Goal: Information Seeking & Learning: Learn about a topic

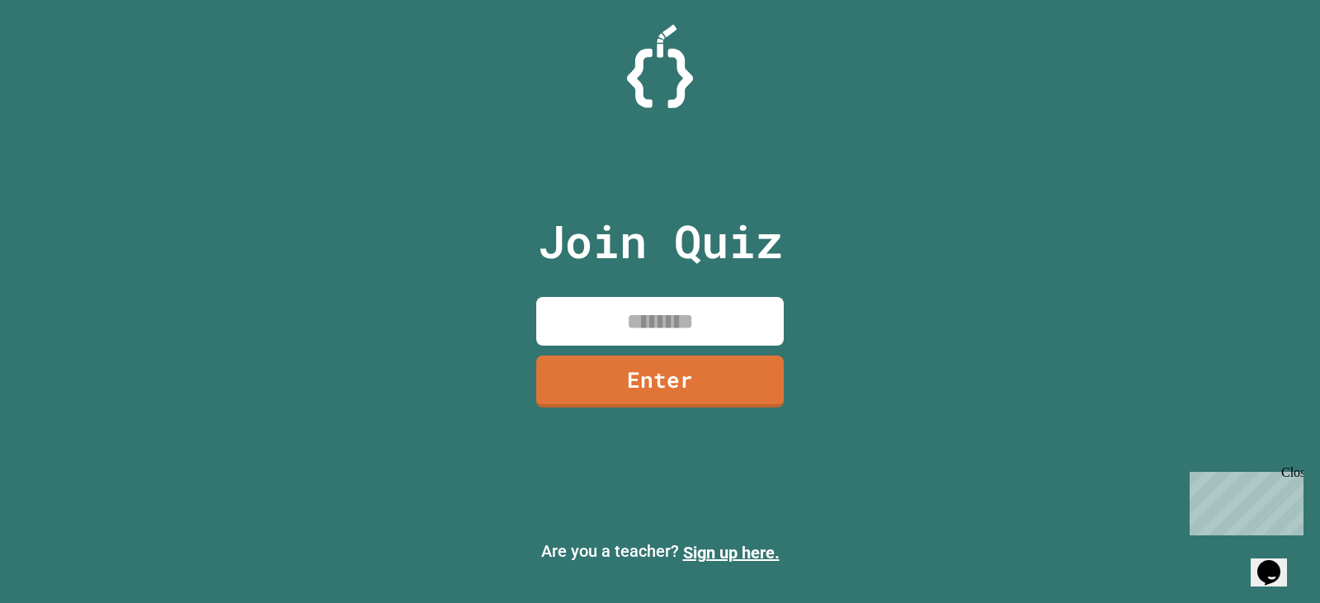
click at [624, 316] on input at bounding box center [659, 321] width 247 height 49
type input "********"
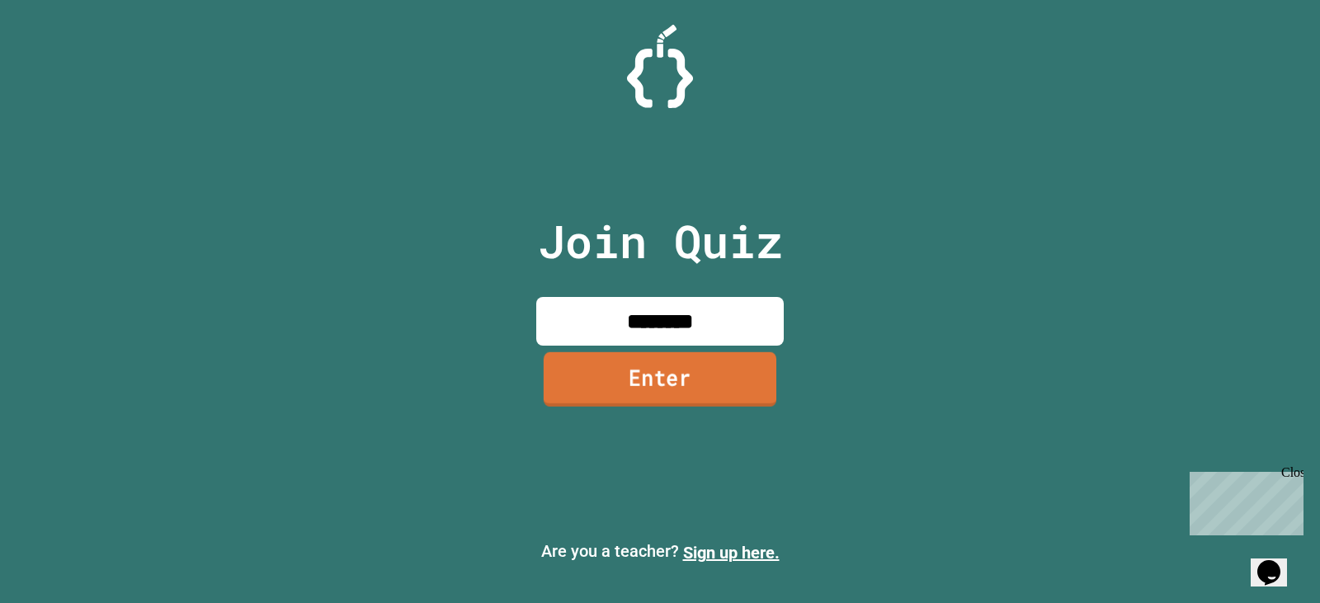
click at [583, 377] on link "Enter" at bounding box center [660, 379] width 233 height 54
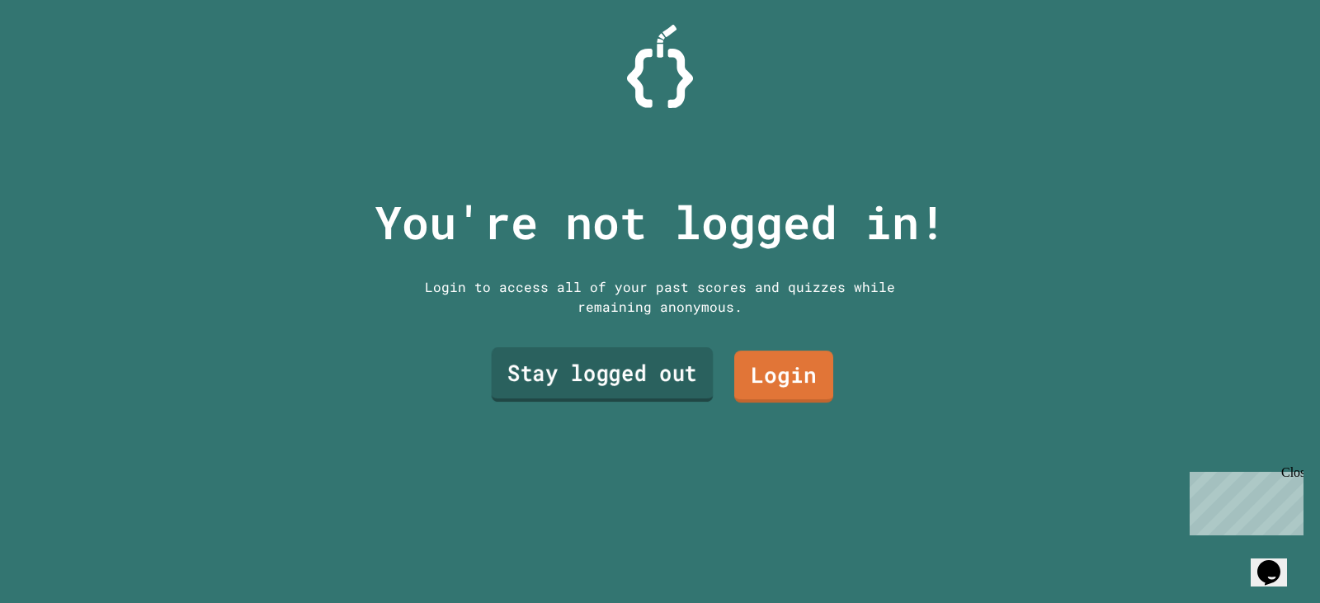
click at [591, 375] on link "Stay logged out" at bounding box center [603, 374] width 222 height 54
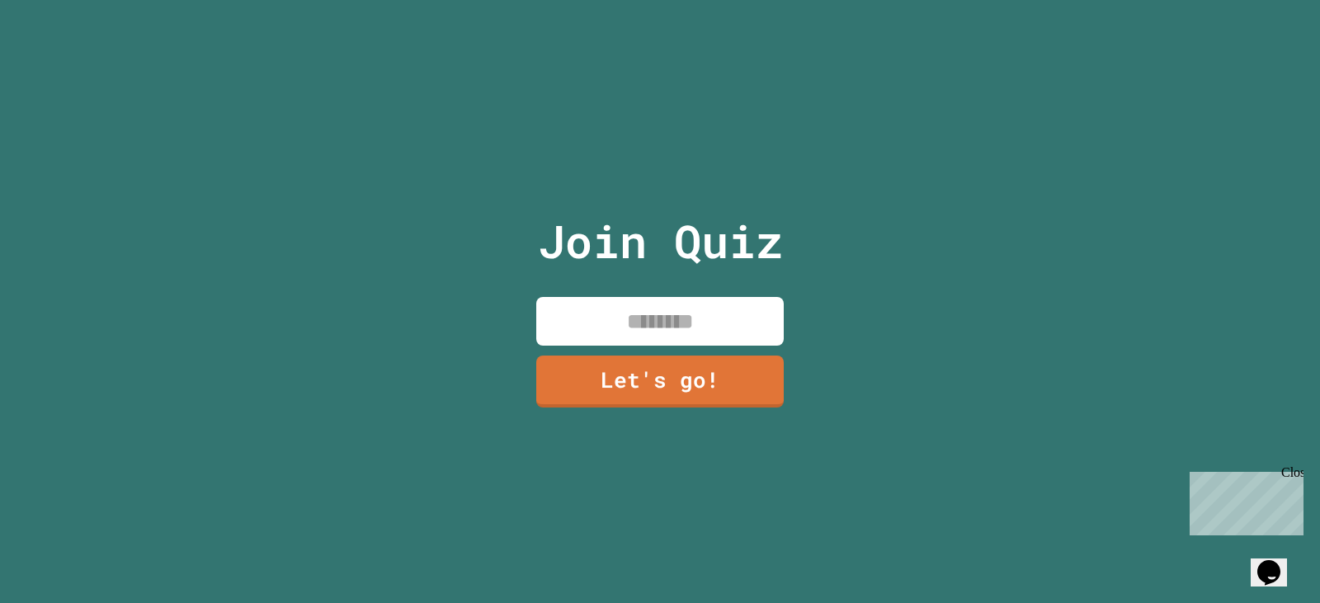
click at [603, 327] on input at bounding box center [659, 321] width 247 height 49
type input "*"
type input "**********"
click at [656, 382] on link "Let's go!" at bounding box center [660, 380] width 253 height 54
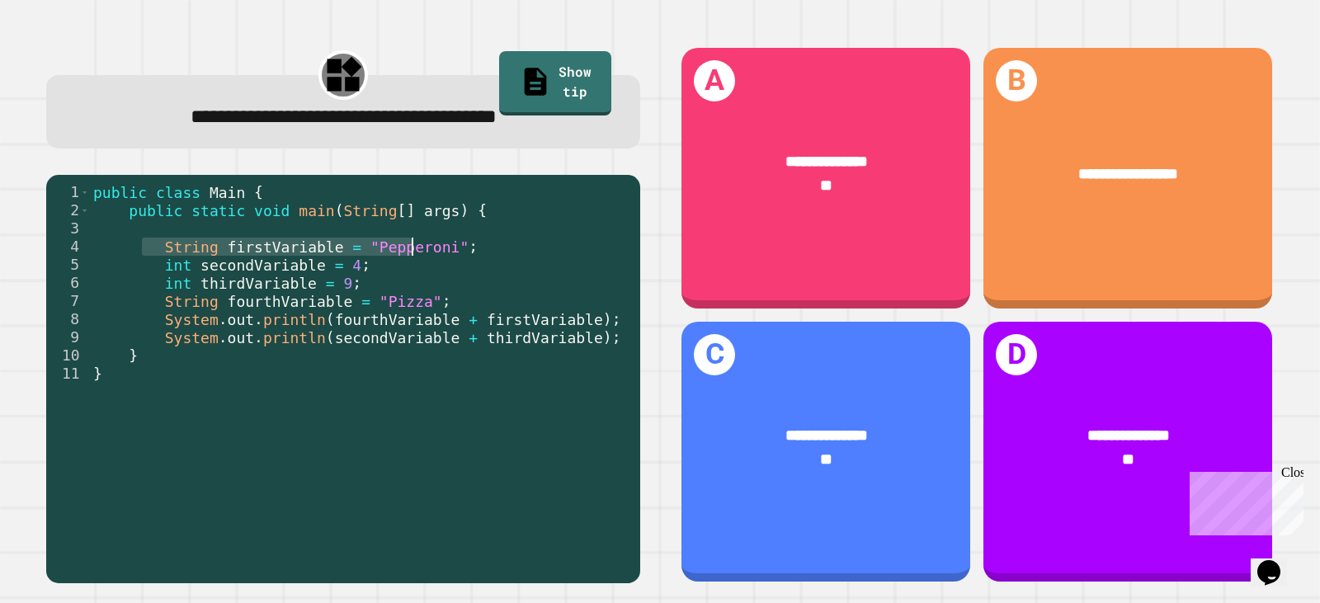
drag, startPoint x: 145, startPoint y: 256, endPoint x: 423, endPoint y: 256, distance: 278.0
click at [417, 251] on div "public class Main { public static void main ( String [ ] args ) { String firstV…" at bounding box center [361, 373] width 542 height 381
click at [417, 260] on div "public class Main { public static void main ( String [ ] args ) { String firstV…" at bounding box center [361, 373] width 542 height 381
drag, startPoint x: 303, startPoint y: 271, endPoint x: 370, endPoint y: 261, distance: 68.4
click at [370, 261] on div "public class Main { public static void main ( String [ ] args ) { String firstV…" at bounding box center [361, 373] width 542 height 381
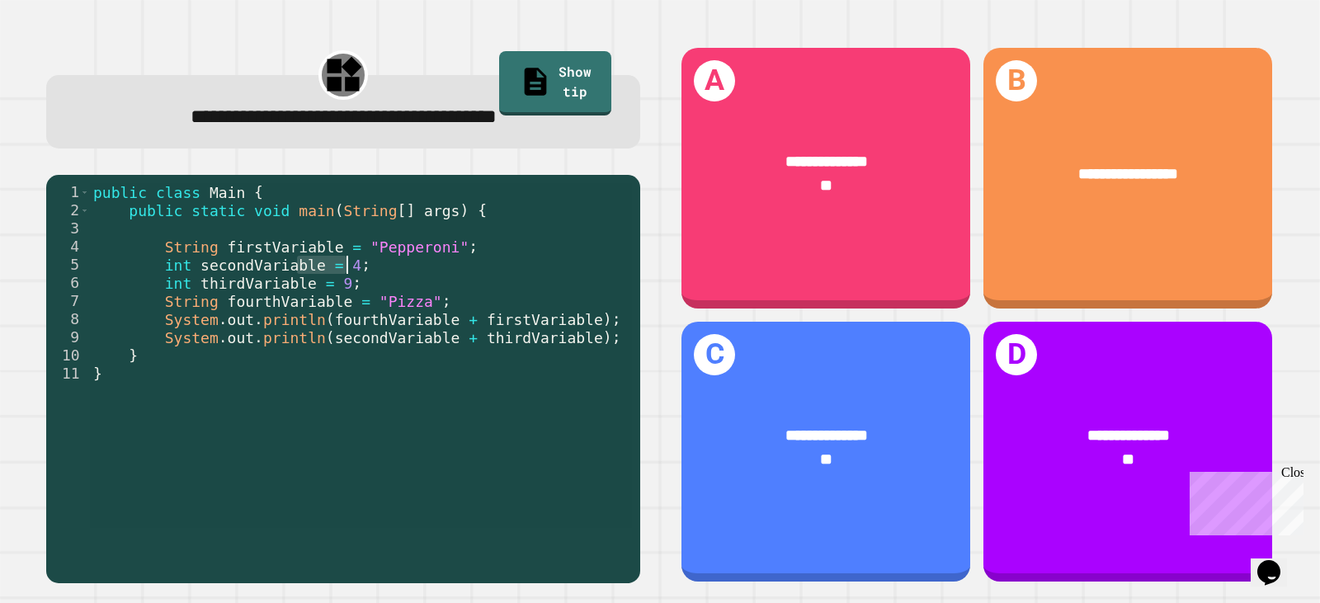
click at [373, 274] on div "public class Main { public static void main ( String [ ] args ) { String firstV…" at bounding box center [361, 355] width 542 height 345
drag, startPoint x: 368, startPoint y: 305, endPoint x: 428, endPoint y: 302, distance: 60.3
click at [428, 302] on div "public class Main { public static void main ( String [ ] args ) { String firstV…" at bounding box center [361, 373] width 542 height 381
click at [428, 302] on div "public class Main { public static void main ( String [ ] args ) { String firstV…" at bounding box center [361, 355] width 542 height 345
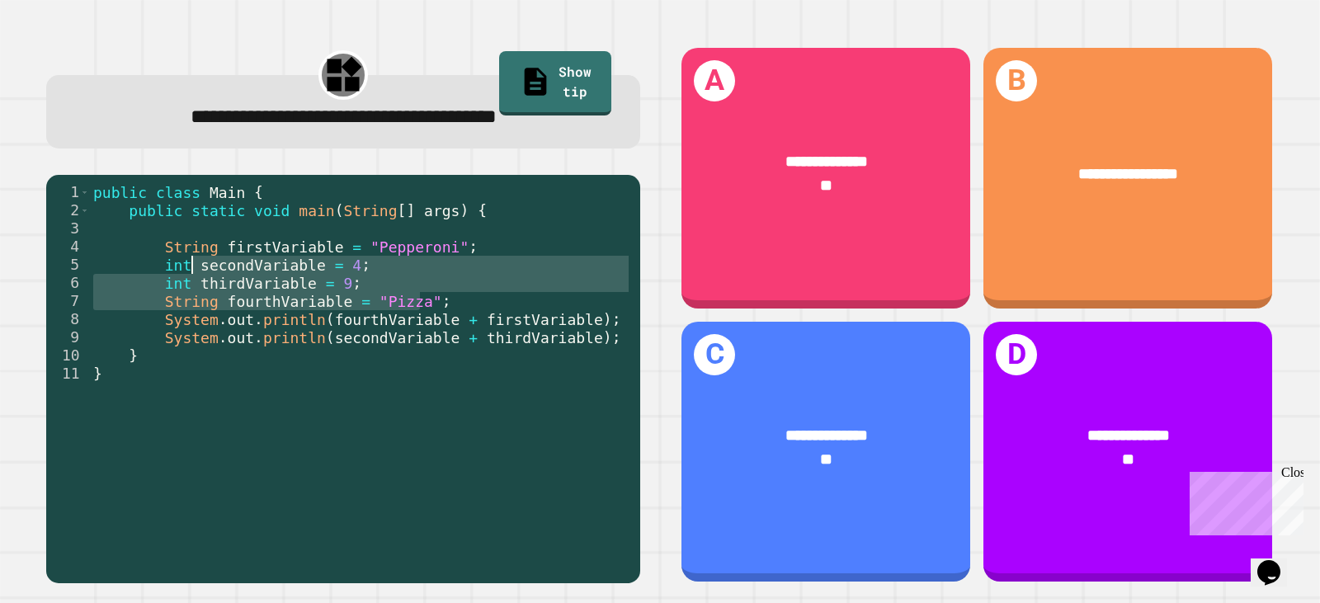
drag, startPoint x: 261, startPoint y: 295, endPoint x: 193, endPoint y: 274, distance: 71.0
click at [193, 274] on div "public class Main { public static void main ( String [ ] args ) { String firstV…" at bounding box center [361, 373] width 542 height 381
click at [191, 276] on div "public class Main { public static void main ( String [ ] args ) { String firstV…" at bounding box center [361, 355] width 542 height 345
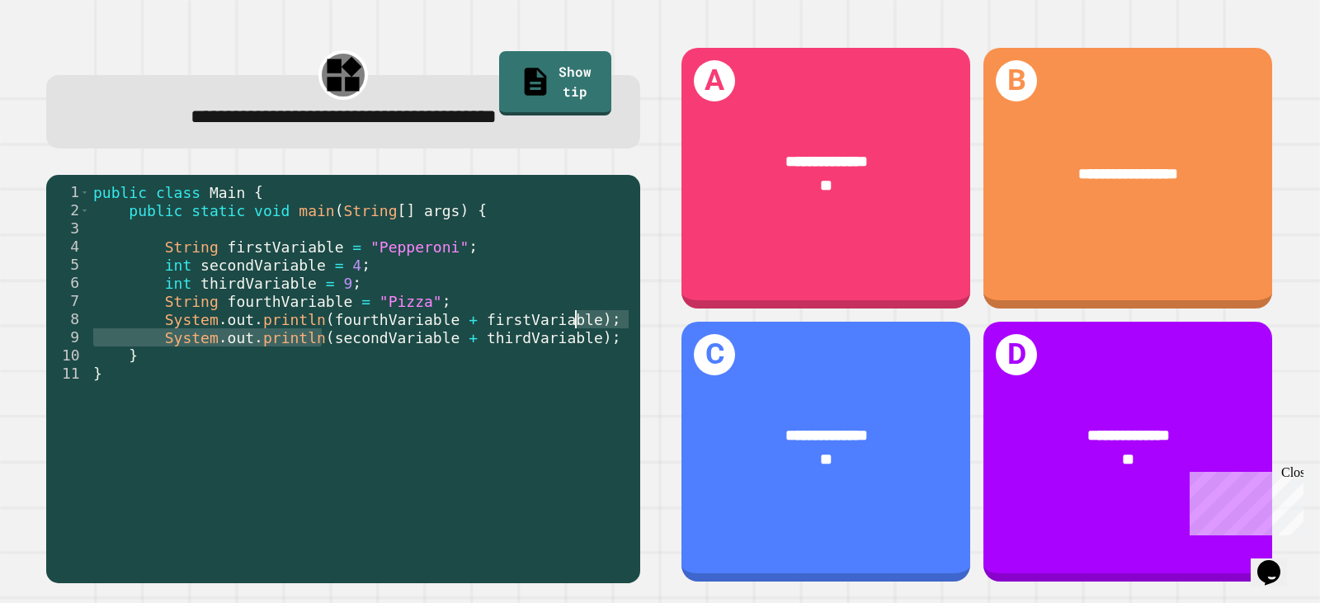
drag, startPoint x: 389, startPoint y: 337, endPoint x: 566, endPoint y: 313, distance: 178.9
click at [579, 327] on div "public class Main { public static void main ( String [ ] args ) { String firstV…" at bounding box center [361, 373] width 542 height 381
click at [554, 313] on div "public class Main { public static void main ( String [ ] args ) { String firstV…" at bounding box center [361, 373] width 542 height 381
drag, startPoint x: 422, startPoint y: 319, endPoint x: 584, endPoint y: 322, distance: 161.7
click at [584, 322] on div "public class Main { public static void main ( String [ ] args ) { String firstV…" at bounding box center [361, 373] width 542 height 381
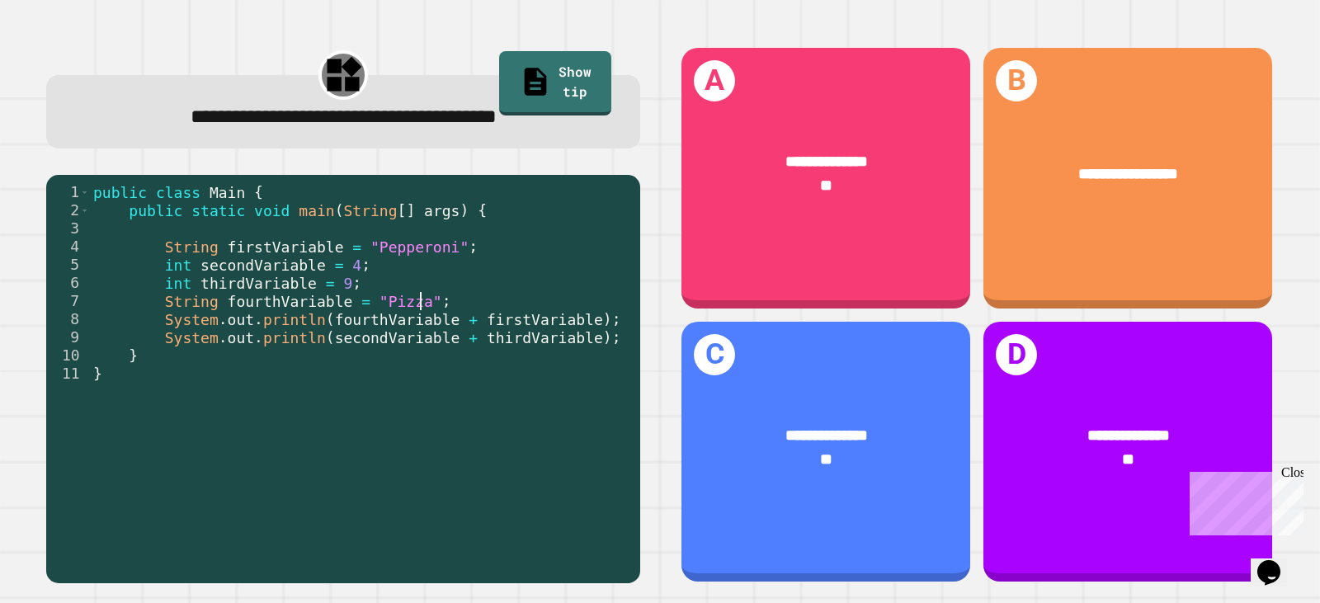
click at [563, 304] on div "public class Main { public static void main ( String [ ] args ) { String firstV…" at bounding box center [361, 373] width 542 height 381
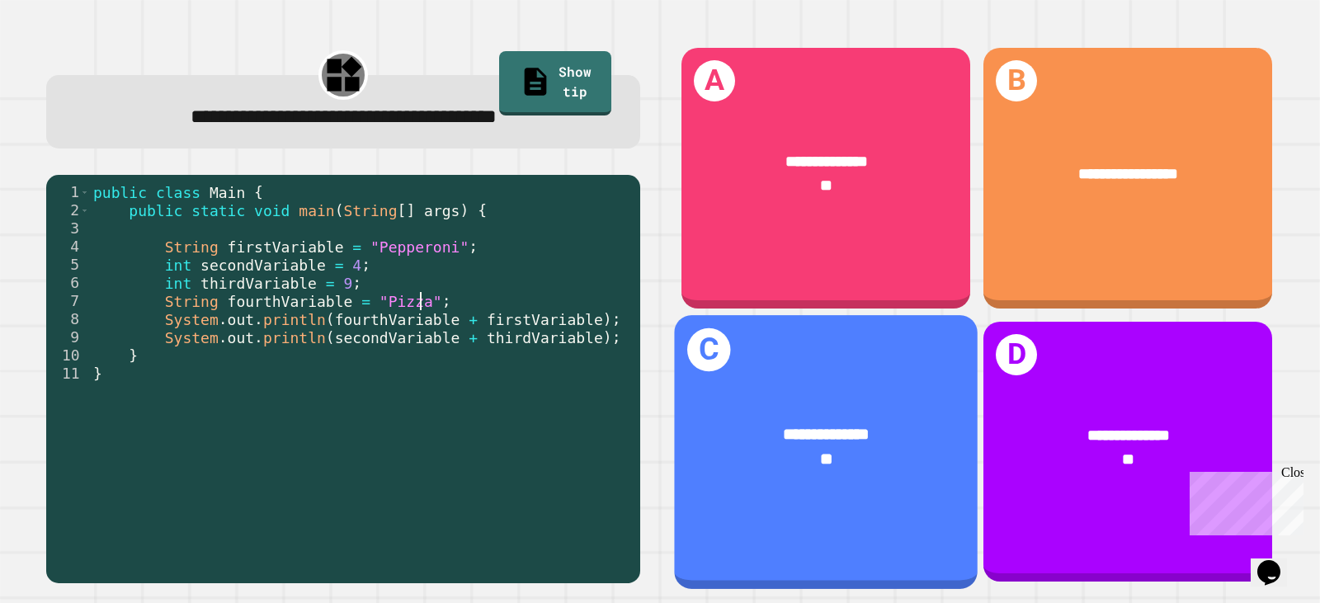
click at [869, 447] on div "**" at bounding box center [826, 459] width 237 height 25
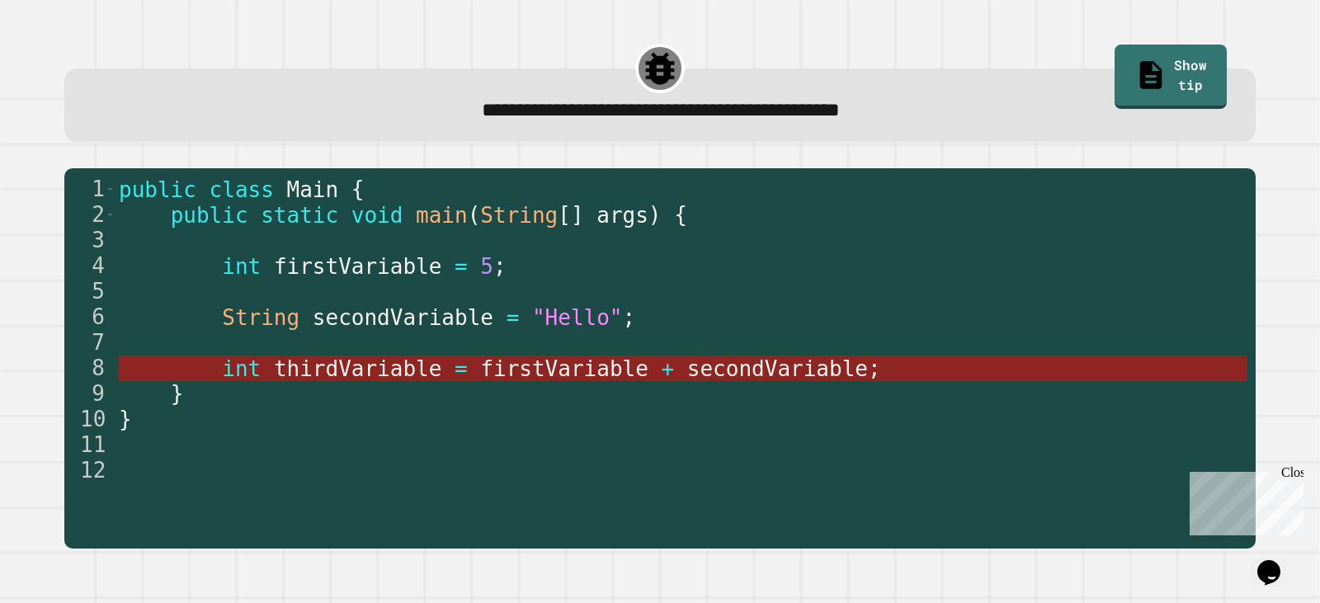
click at [410, 376] on span "thirdVariable" at bounding box center [357, 368] width 168 height 25
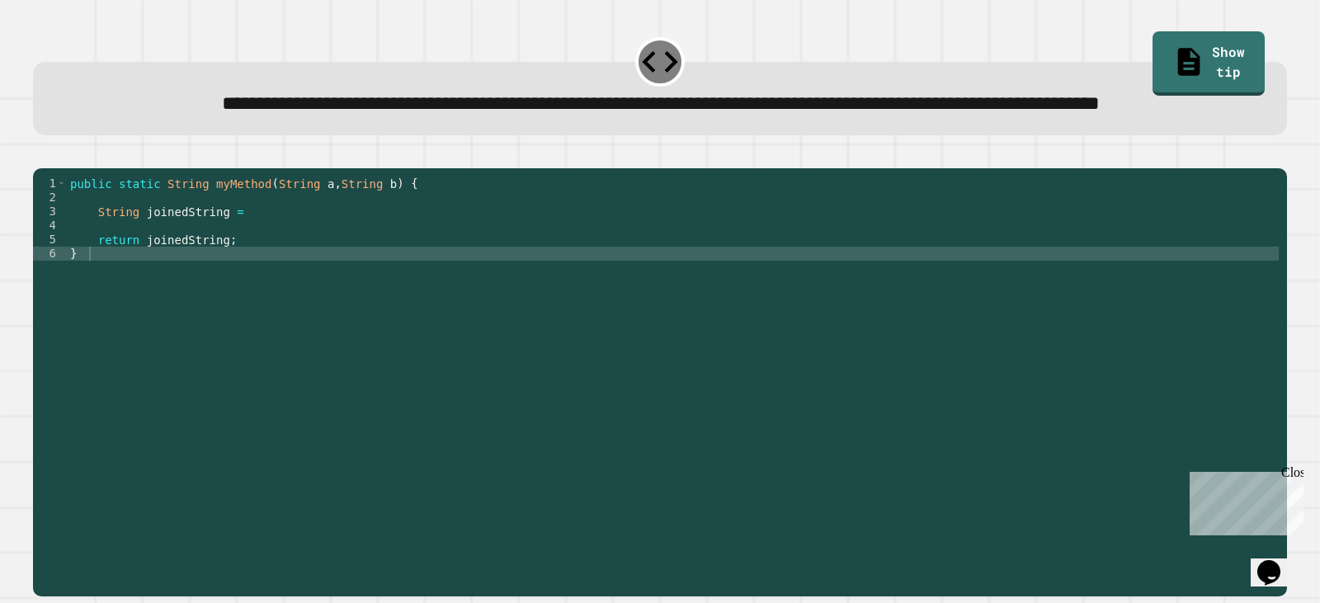
drag, startPoint x: 331, startPoint y: 184, endPoint x: 325, endPoint y: 177, distance: 8.8
click at [329, 181] on div "1 2 3 4 5 6 public static String myMethod ( String a , String b ) { String join…" at bounding box center [659, 372] width 1267 height 461
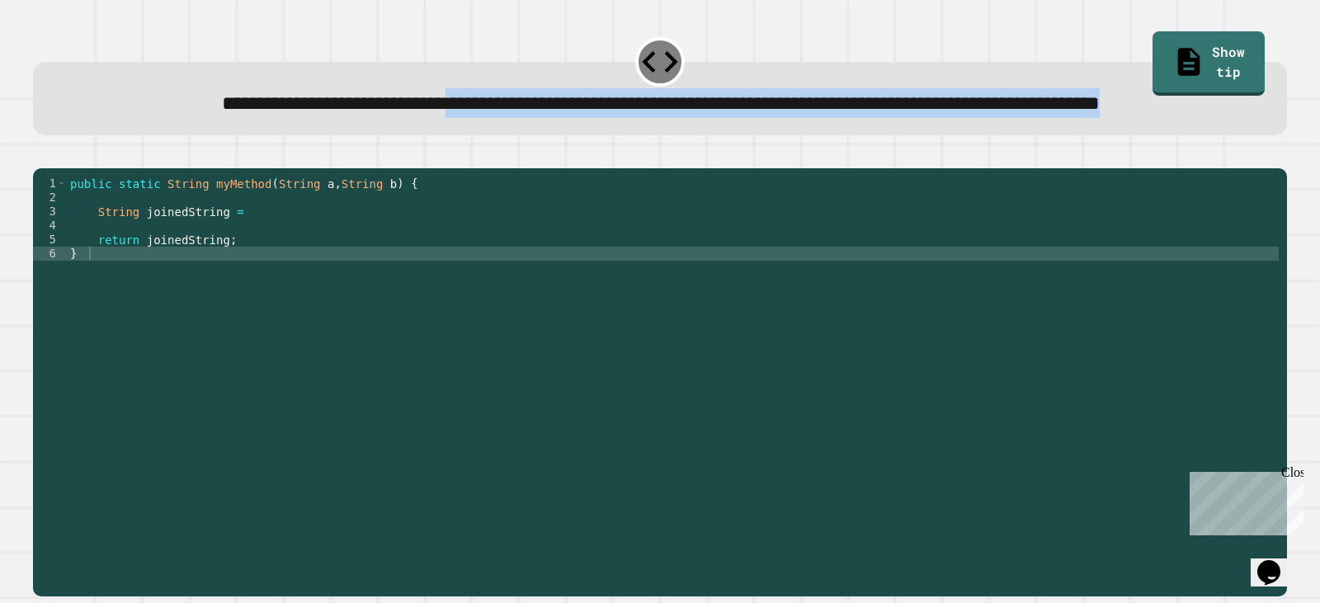
drag, startPoint x: 462, startPoint y: 105, endPoint x: 843, endPoint y: 153, distance: 384.2
click at [843, 118] on div "**********" at bounding box center [660, 103] width 1200 height 30
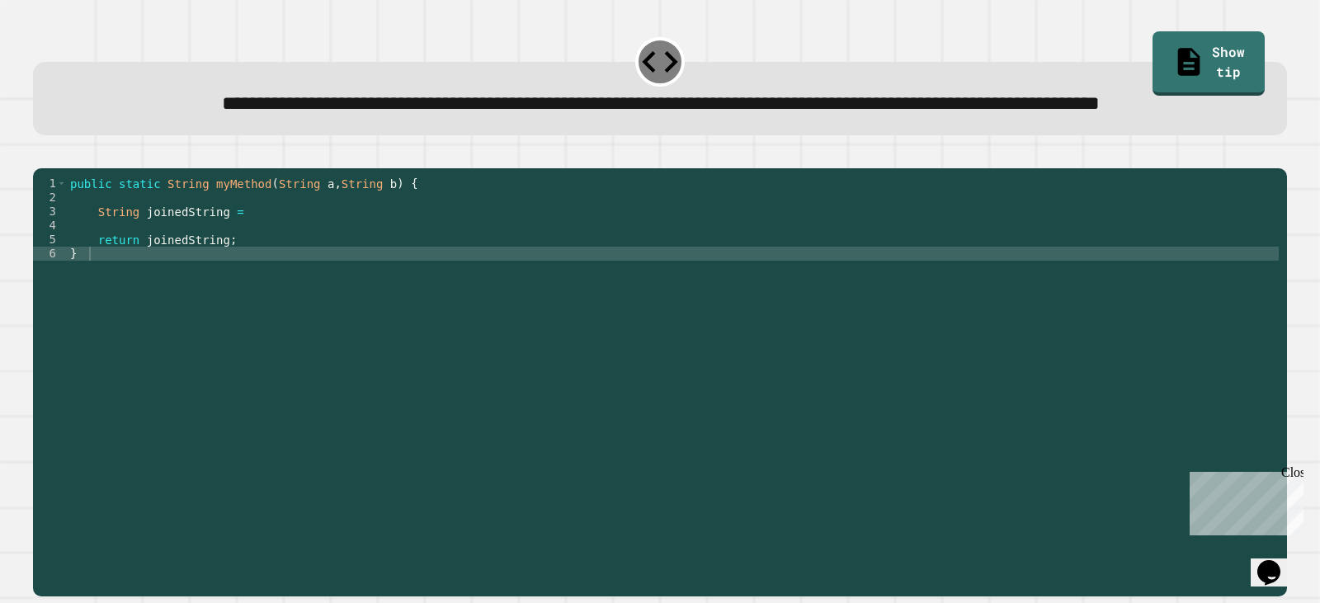
click at [130, 304] on div "public static String myMethod ( String a , String b ) { String joinedString = r…" at bounding box center [673, 345] width 1212 height 337
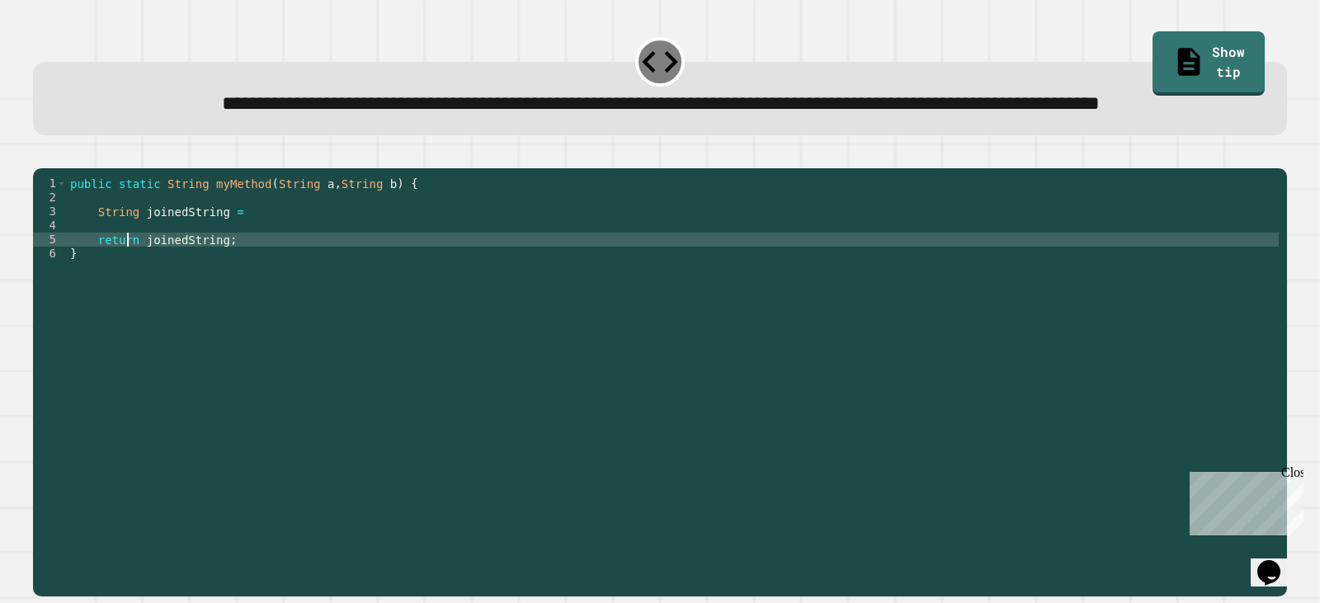
click at [128, 310] on div "public static String myMethod ( String a , String b ) { String joinedString = r…" at bounding box center [673, 345] width 1212 height 337
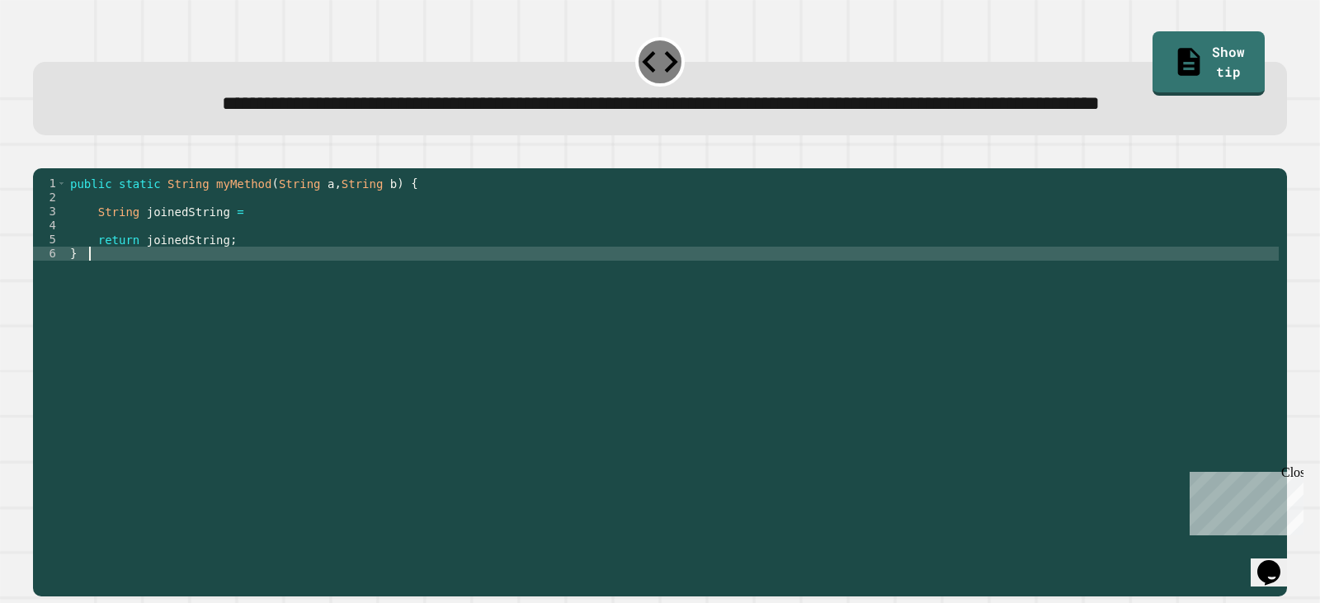
type textarea "*"
click at [247, 256] on div "public static String myMethod ( String a , String b ) { String joinedString = r…" at bounding box center [673, 345] width 1212 height 337
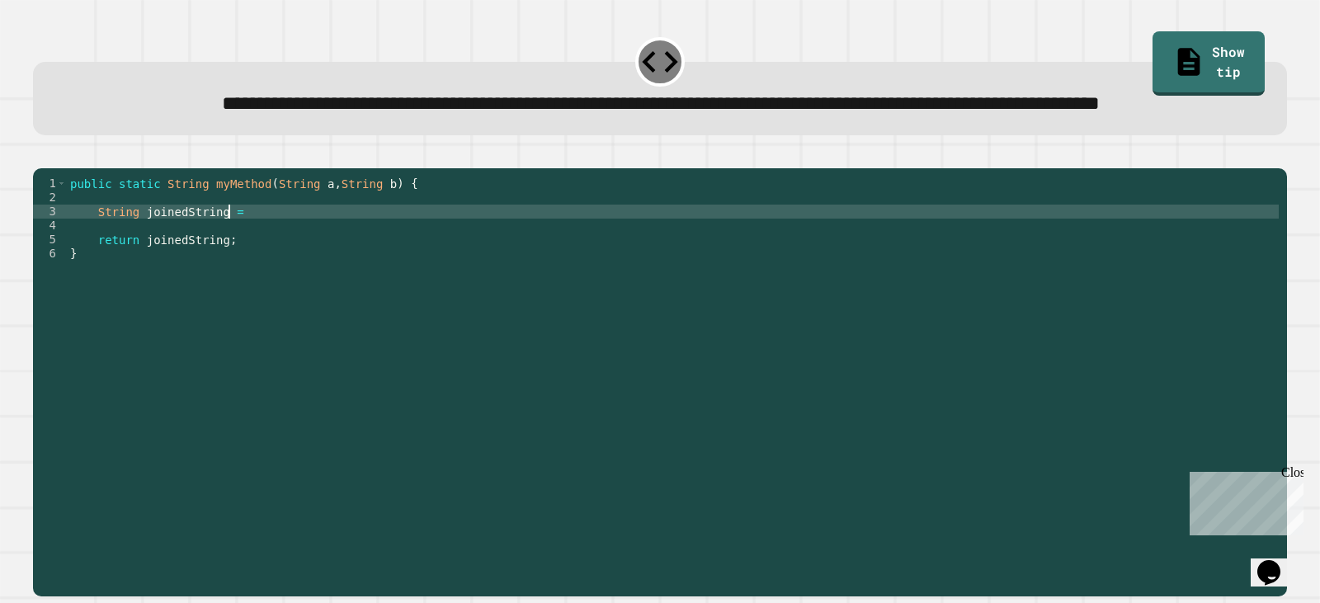
click at [228, 264] on div "public static String myMethod ( String a , String b ) { String joinedString = r…" at bounding box center [673, 345] width 1212 height 337
type textarea "**********"
click at [41, 154] on button "button" at bounding box center [41, 154] width 0 height 0
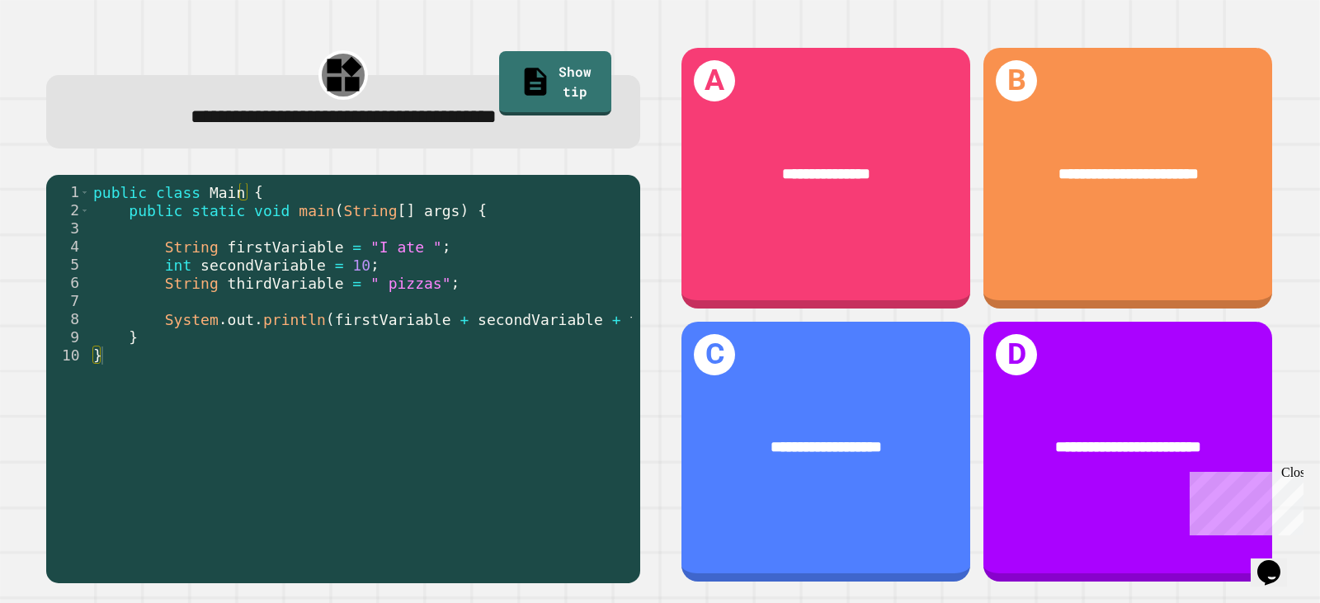
drag, startPoint x: 354, startPoint y: 544, endPoint x: 434, endPoint y: 545, distance: 80.0
click at [434, 545] on div "1 2 3 4 5 6 7 8 9 10 public class Main { public static void main ( String [ ] a…" at bounding box center [343, 379] width 594 height 408
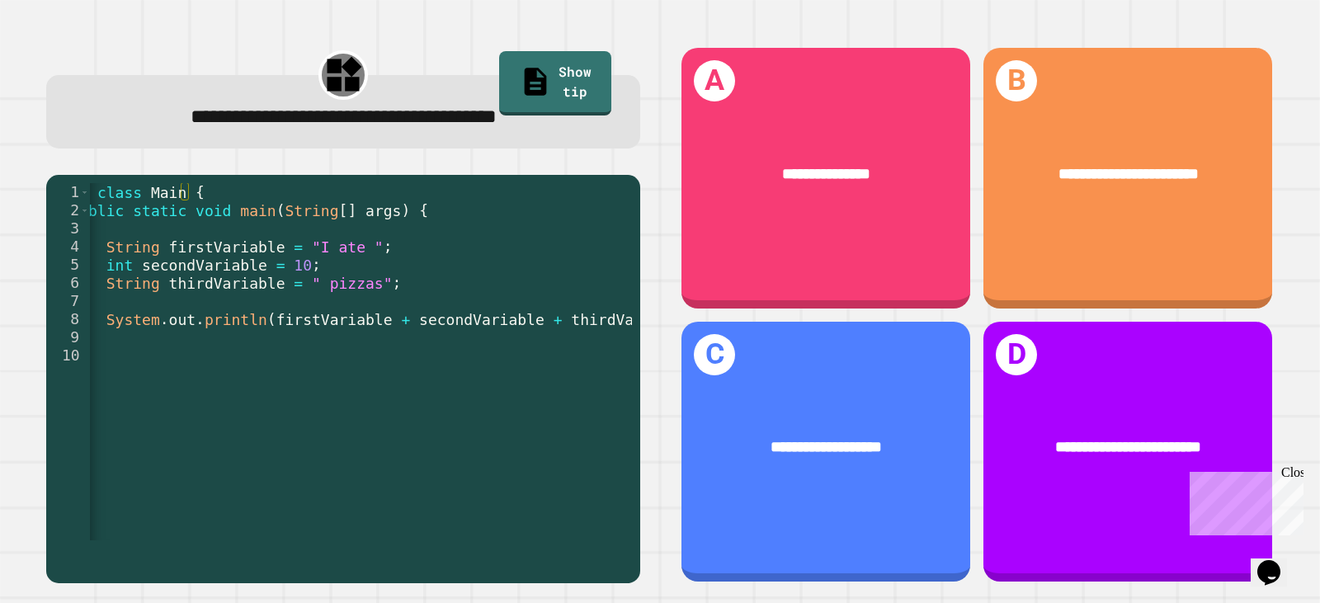
scroll to position [0, 41]
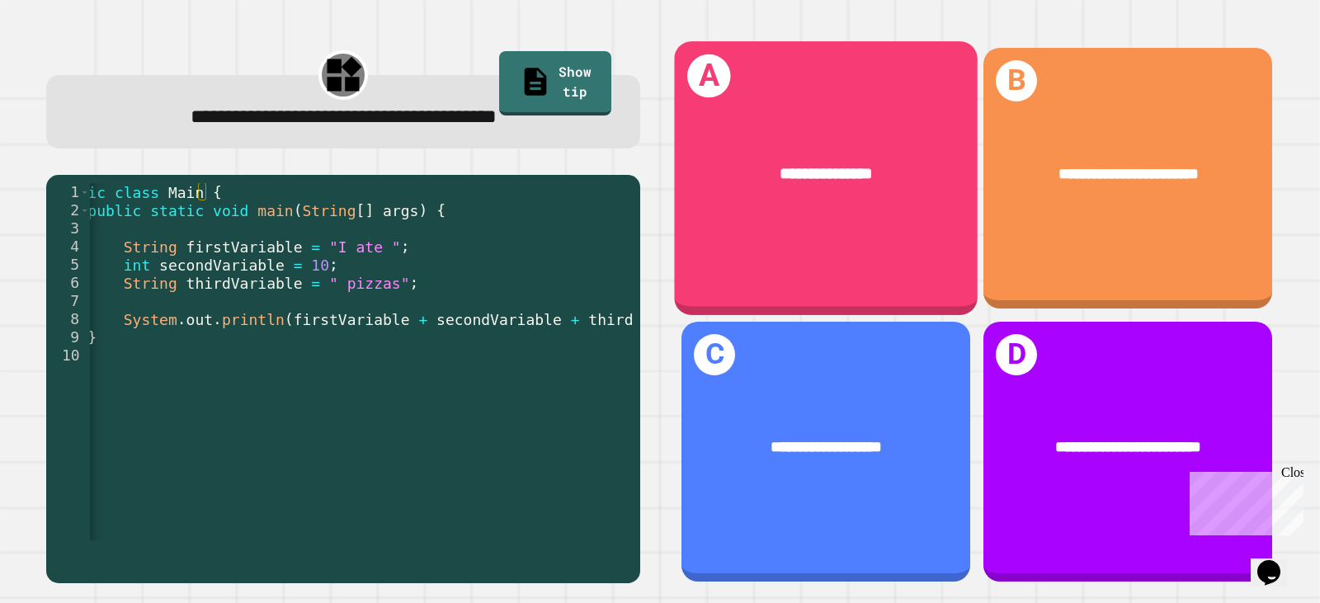
click at [736, 191] on div "**********" at bounding box center [826, 174] width 304 height 90
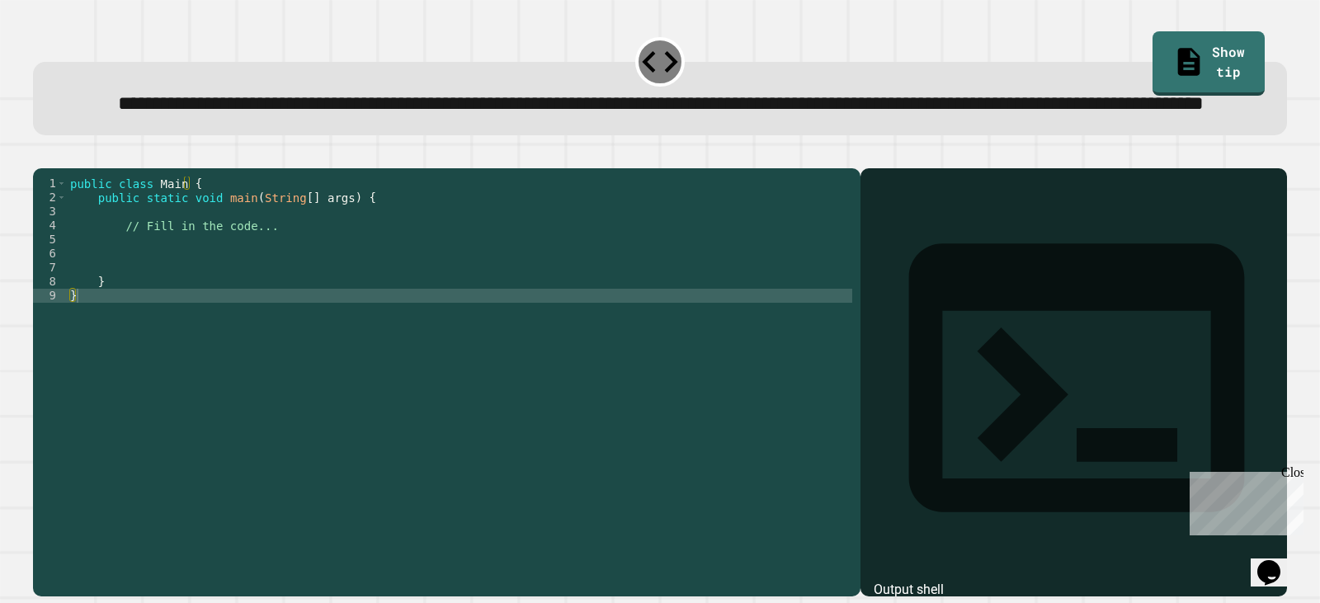
click at [279, 303] on div "public class Main { public static void main ( String [ ] args ) { // Fill in th…" at bounding box center [459, 345] width 785 height 337
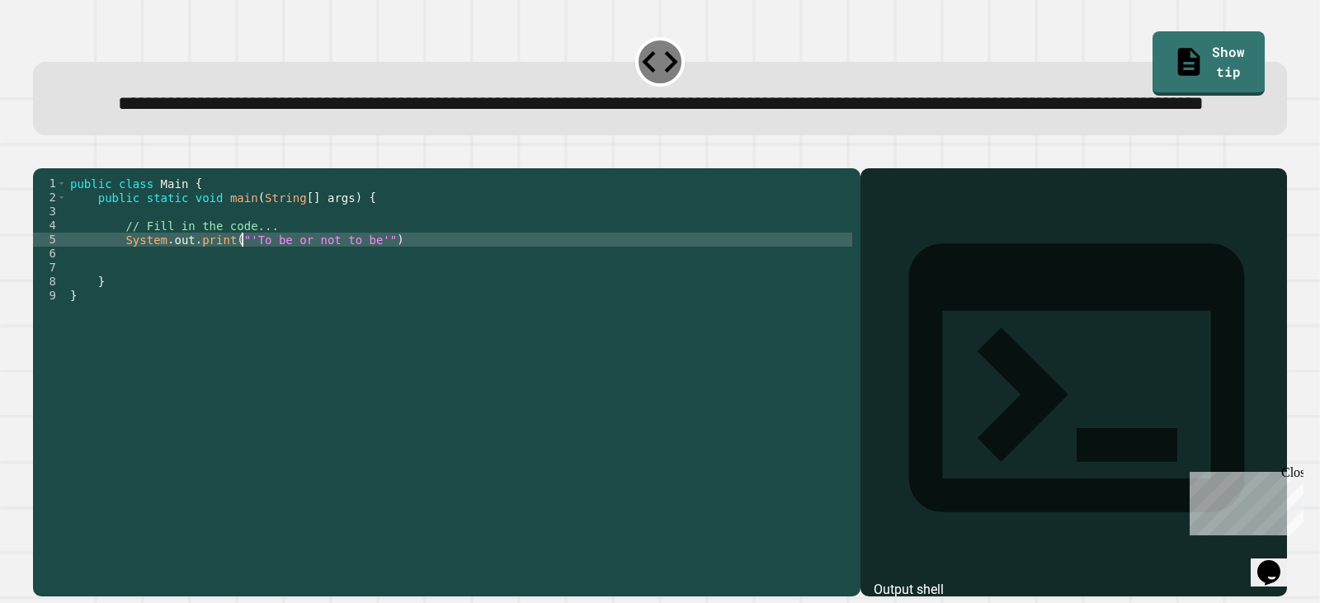
scroll to position [0, 12]
click at [367, 288] on div "public class Main { public static void main ( String [ ] args ) { // Fill in th…" at bounding box center [459, 345] width 785 height 337
click at [361, 292] on div "public class Main { public static void main ( String [ ] args ) { // Fill in th…" at bounding box center [459, 345] width 785 height 337
click at [366, 292] on div "public class Main { public static void main ( String [ ] args ) { // Fill in th…" at bounding box center [459, 345] width 785 height 337
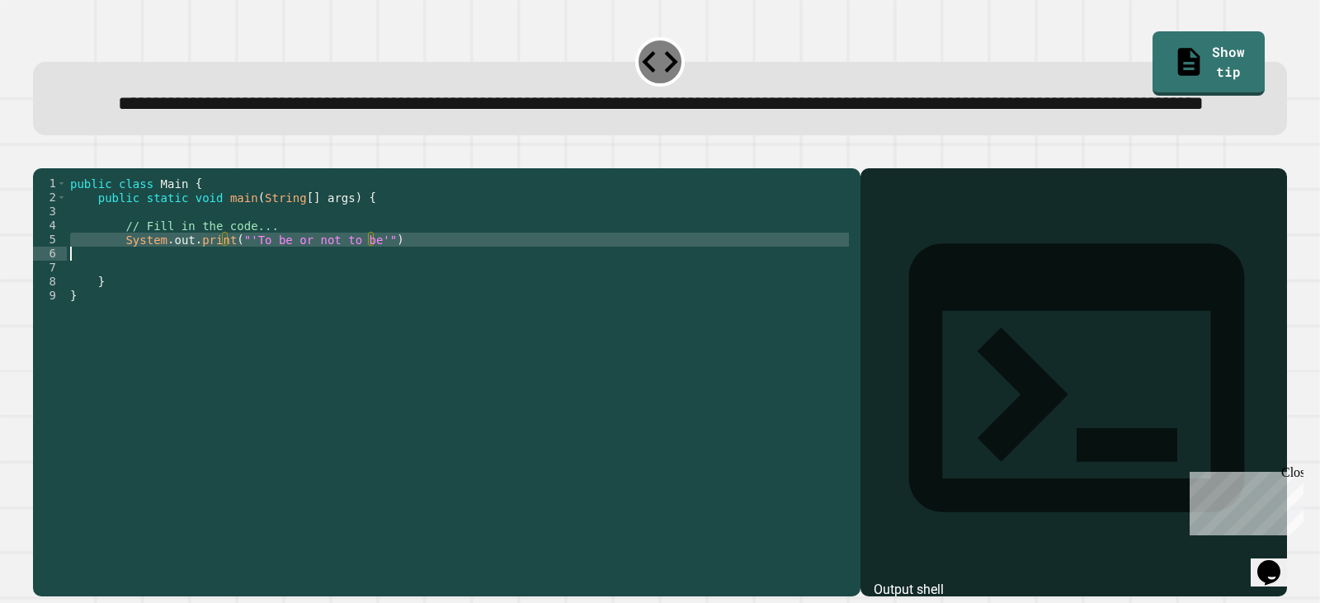
click at [366, 292] on div "public class Main { public static void main ( String [ ] args ) { // Fill in th…" at bounding box center [459, 345] width 785 height 337
click at [368, 290] on div "public class Main { public static void main ( String [ ] args ) { // Fill in th…" at bounding box center [459, 331] width 785 height 309
click at [375, 293] on div "public class Main { public static void main ( String [ ] args ) { // Fill in th…" at bounding box center [459, 345] width 785 height 337
click at [41, 154] on icon "button" at bounding box center [41, 154] width 0 height 0
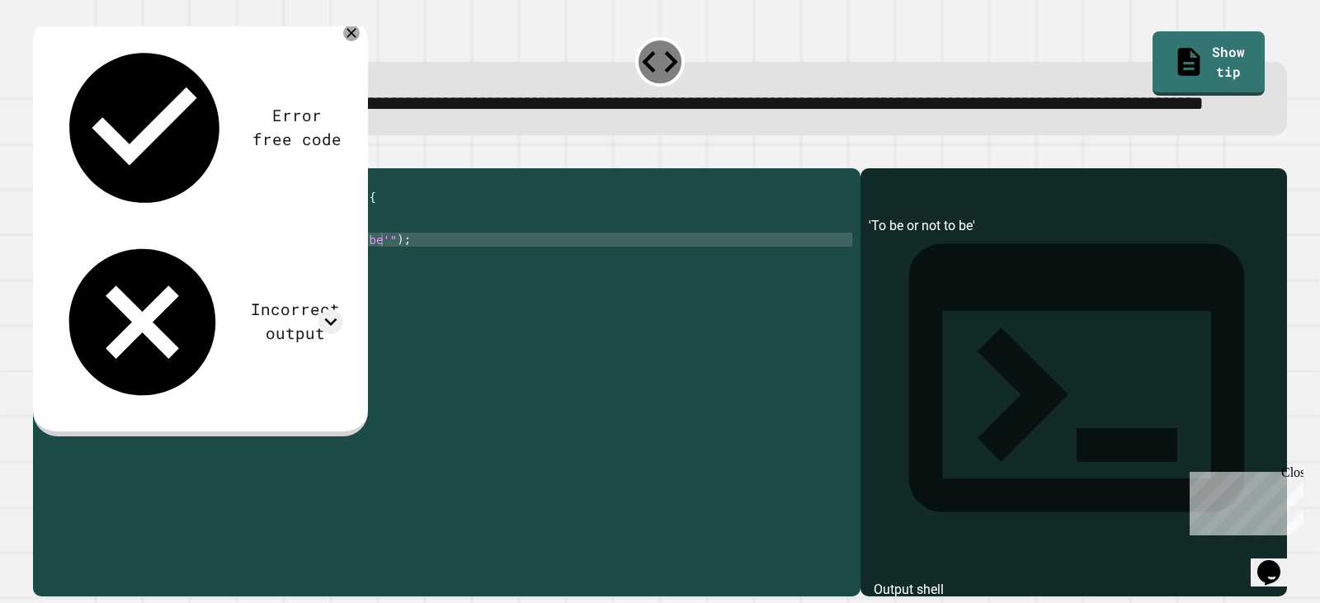
click at [229, 290] on div "public class Main { public static void main ( String [ ] args ) { // Fill in th…" at bounding box center [459, 345] width 785 height 337
click at [348, 291] on div "public class Main { public static void main ( String [ ] args ) { // Fill in th…" at bounding box center [459, 345] width 785 height 337
click at [346, 56] on div "Error free code 'To be or not to be' Incorrect output Expected output "To be or…" at bounding box center [200, 226] width 335 height 420
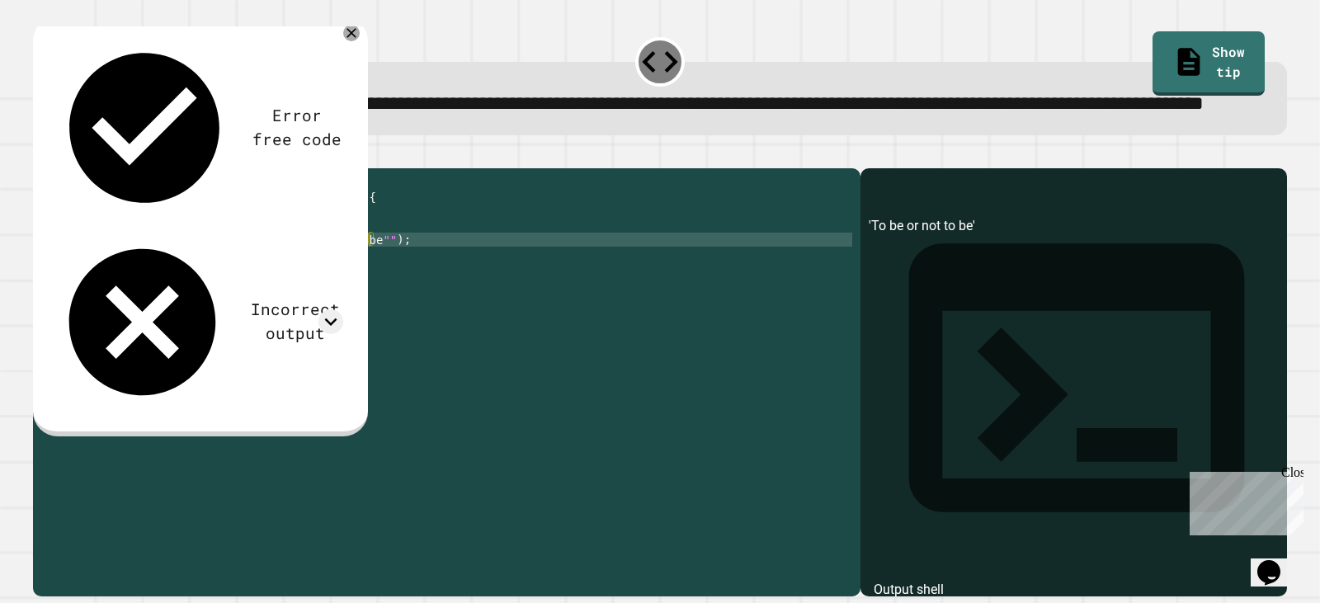
click at [333, 72] on div "Error free code 'To be or not to be' Incorrect output Expected output "To be or…" at bounding box center [198, 224] width 305 height 389
click at [335, 68] on div "Error free code 'To be or not to be' Incorrect output Expected output "To be or…" at bounding box center [198, 224] width 305 height 389
click at [337, 60] on div "Error free code 'To be or not to be' Incorrect output Expected output "To be or…" at bounding box center [200, 226] width 335 height 420
click at [345, 63] on div "Error free code 'To be or not to be' Incorrect output Expected output "To be or…" at bounding box center [200, 226] width 335 height 420
click at [343, 60] on div "Error free code 'To be or not to be' Incorrect output Expected output "To be or…" at bounding box center [200, 226] width 335 height 420
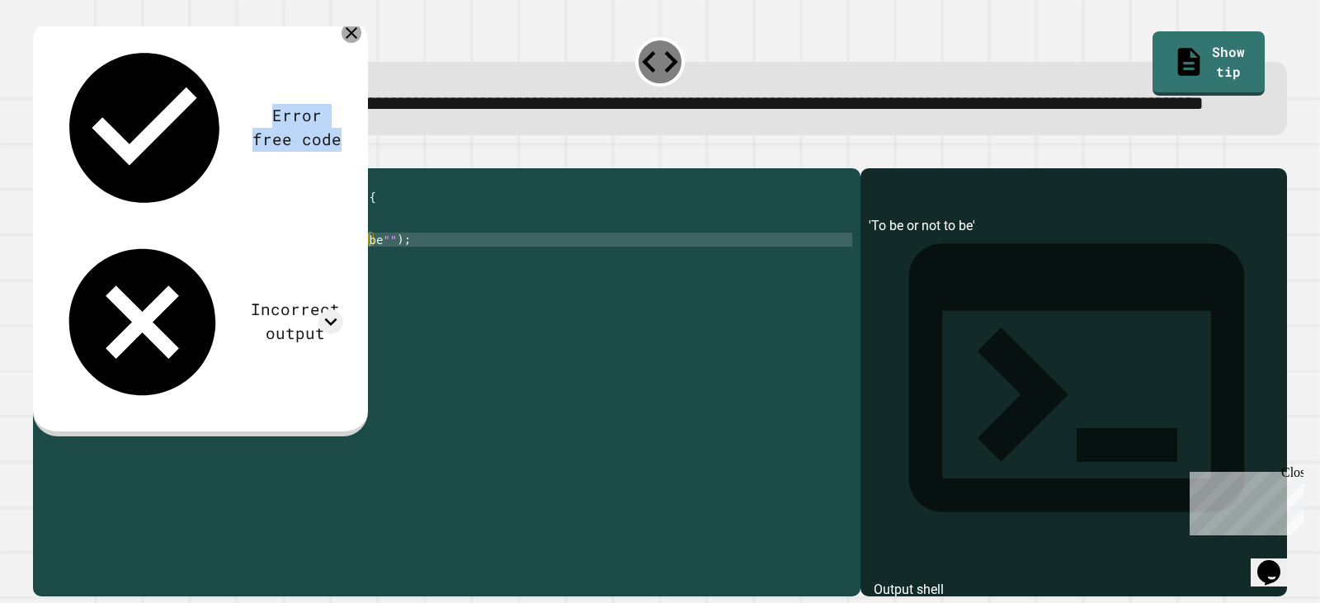
click at [349, 43] on icon at bounding box center [352, 33] width 20 height 20
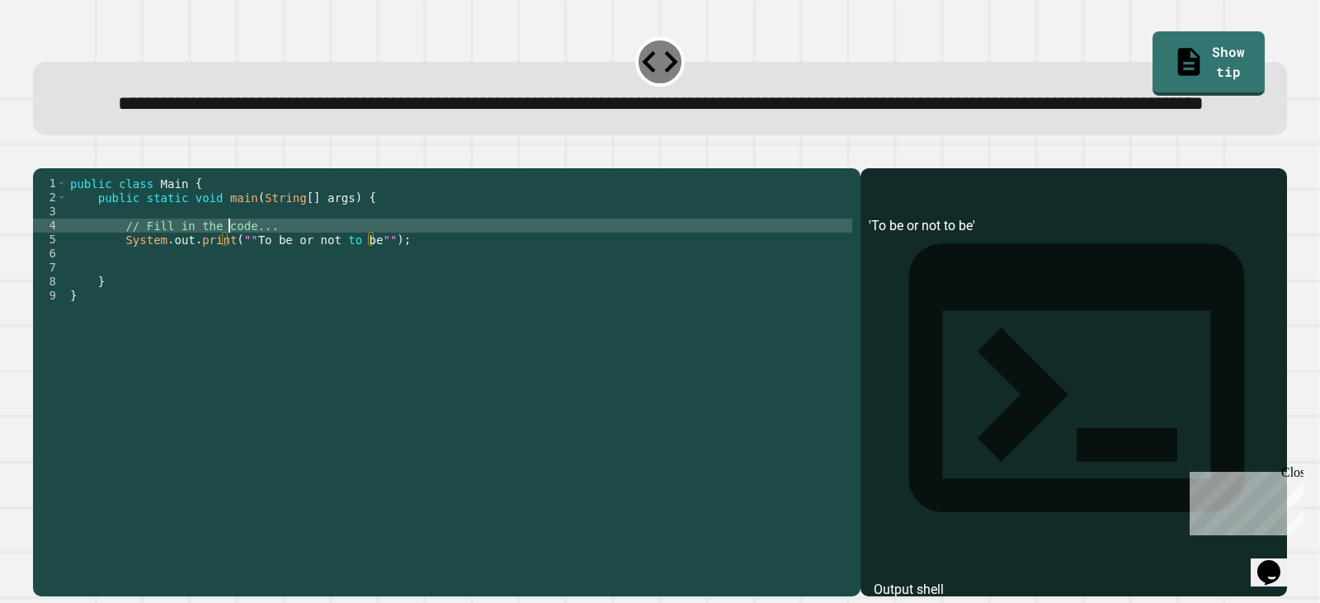
scroll to position [0, 13]
click at [228, 287] on div "public class Main { public static void main ( String [ ] args ) { // Fill in th…" at bounding box center [459, 345] width 785 height 337
click at [238, 288] on div "public class Main { public static void main ( String [ ] args ) { // Fill in th…" at bounding box center [459, 345] width 785 height 337
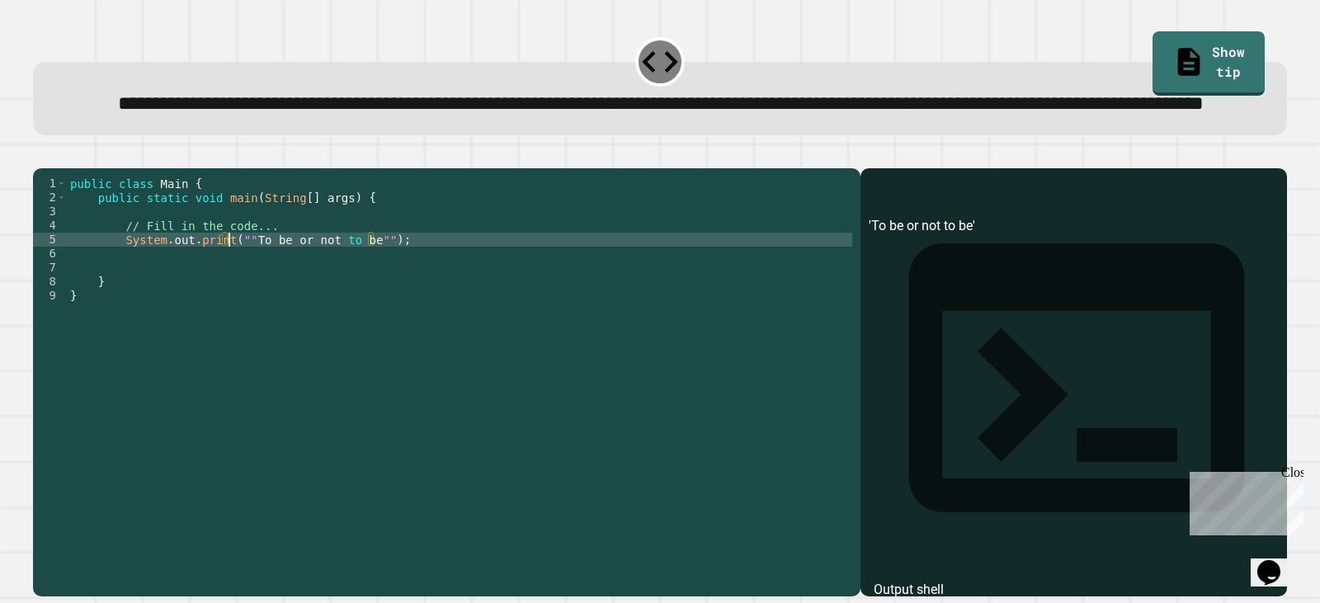
click at [231, 296] on div "public class Main { public static void main ( String [ ] args ) { // Fill in th…" at bounding box center [459, 345] width 785 height 337
click at [238, 299] on div "public class Main { public static void main ( String [ ] args ) { // Fill in th…" at bounding box center [459, 345] width 785 height 337
click at [243, 296] on div "public class Main { public static void main ( String [ ] args ) { // Fill in th…" at bounding box center [459, 331] width 785 height 309
click at [41, 154] on icon "button" at bounding box center [41, 154] width 0 height 0
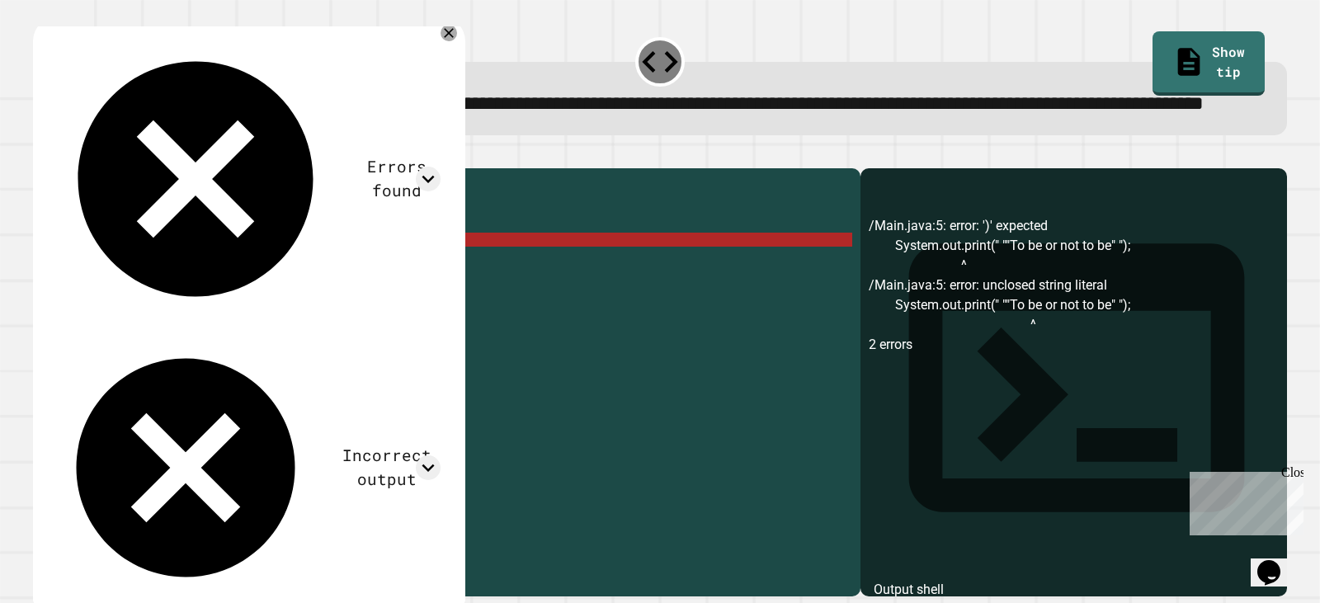
click at [449, 68] on div "Errors found /Main.java:5: error: ')' expected System.out.print(" ""To be or no…" at bounding box center [247, 318] width 403 height 577
click at [465, 60] on div "Errors found /Main.java:5: error: ')' expected System.out.print(" ""To be or no…" at bounding box center [249, 320] width 432 height 609
drag, startPoint x: 467, startPoint y: 65, endPoint x: 473, endPoint y: 52, distance: 14.8
click at [465, 63] on div "Errors found /Main.java:5: error: ')' expected System.out.print(" ""To be or no…" at bounding box center [249, 320] width 432 height 609
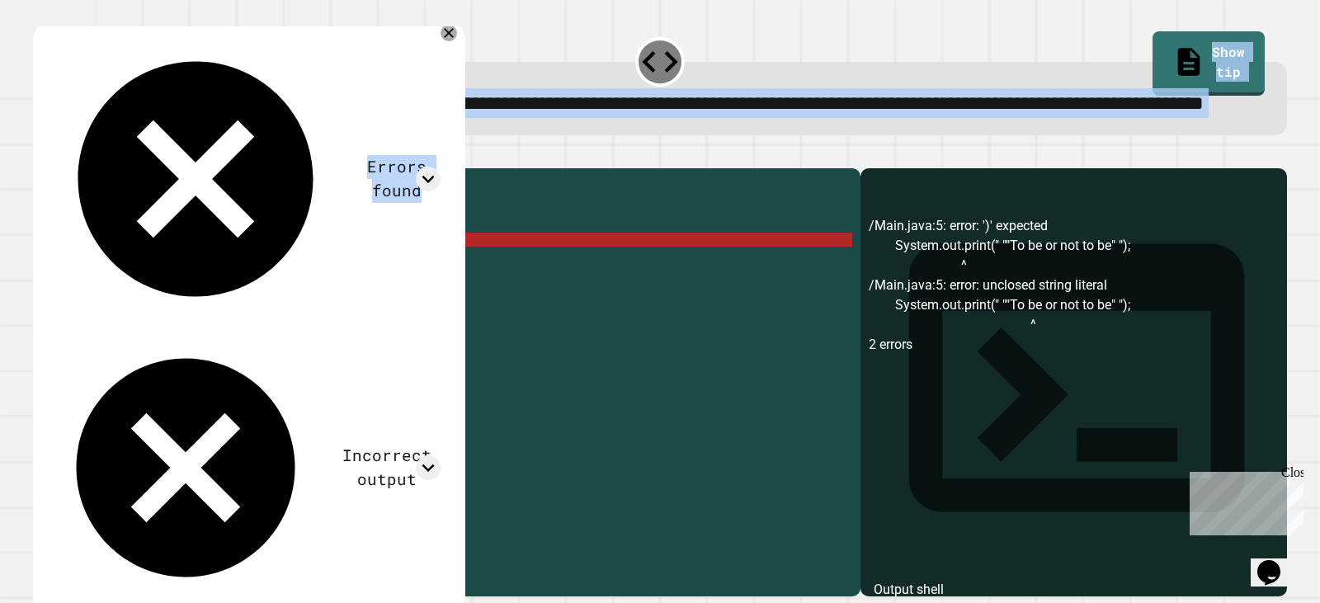
click at [474, 50] on div "**********" at bounding box center [659, 314] width 1267 height 577
click at [449, 69] on div "Errors found /Main.java:5: error: ')' expected System.out.print(" ""To be or no…" at bounding box center [247, 318] width 403 height 577
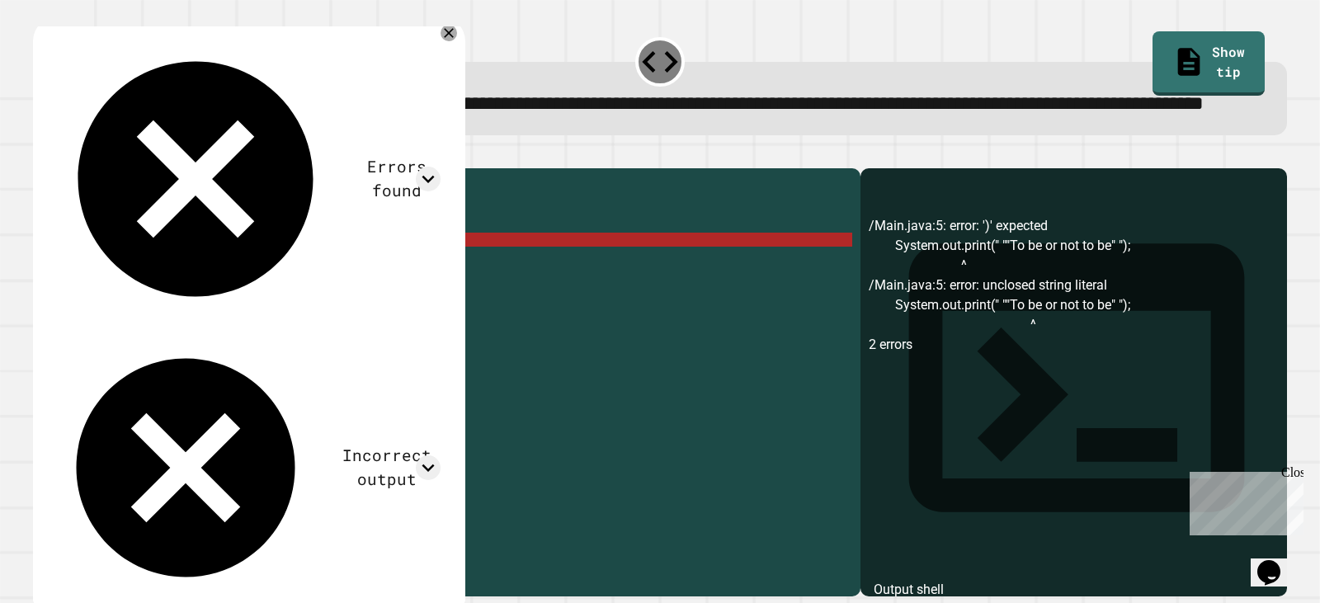
click at [465, 64] on div "Errors found /Main.java:5: error: ')' expected System.out.print(" ""To be or no…" at bounding box center [249, 320] width 432 height 609
click at [465, 57] on div "Errors found /Main.java:5: error: ')' expected System.out.print(" ""To be or no…" at bounding box center [249, 320] width 432 height 609
click at [465, 54] on div "Errors found /Main.java:5: error: ')' expected System.out.print(" ""To be or no…" at bounding box center [249, 320] width 432 height 609
click at [465, 60] on div "Errors found /Main.java:5: error: ')' expected System.out.print(" ""To be or no…" at bounding box center [249, 320] width 432 height 609
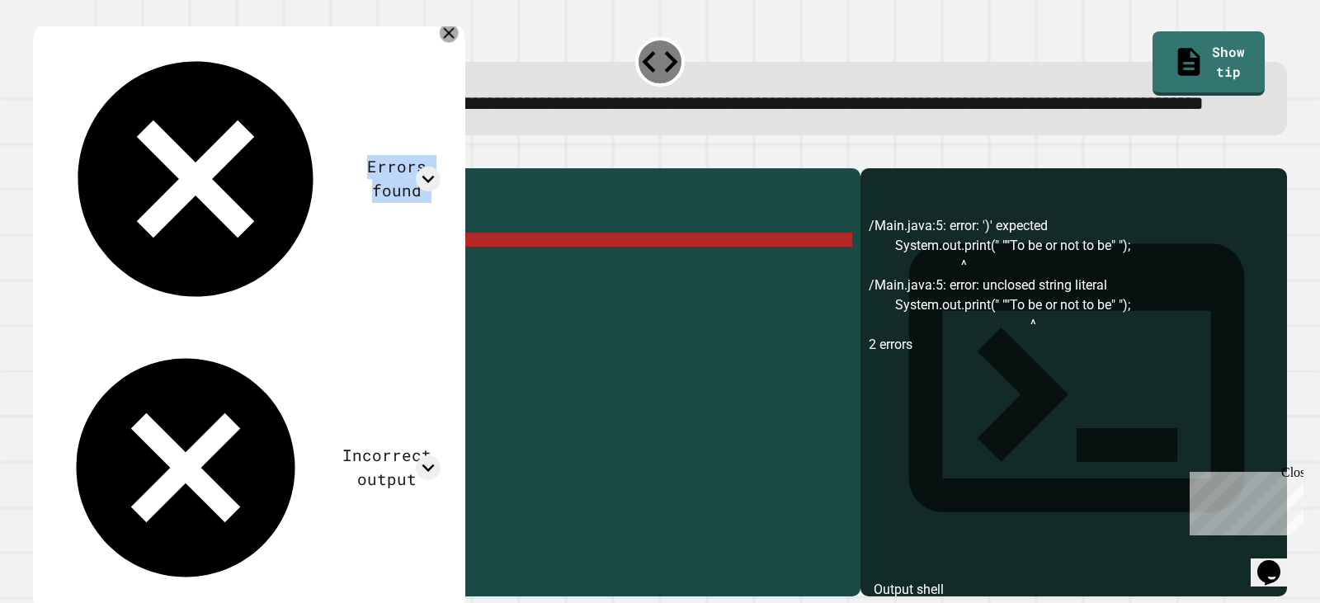
click at [465, 57] on div "Errors found /Main.java:5: error: ')' expected System.out.print(" ""To be or no…" at bounding box center [249, 320] width 432 height 609
click at [465, 55] on div "Errors found /Main.java:5: error: ')' expected System.out.print(" ""To be or no…" at bounding box center [249, 320] width 432 height 609
click at [459, 43] on icon at bounding box center [449, 33] width 20 height 20
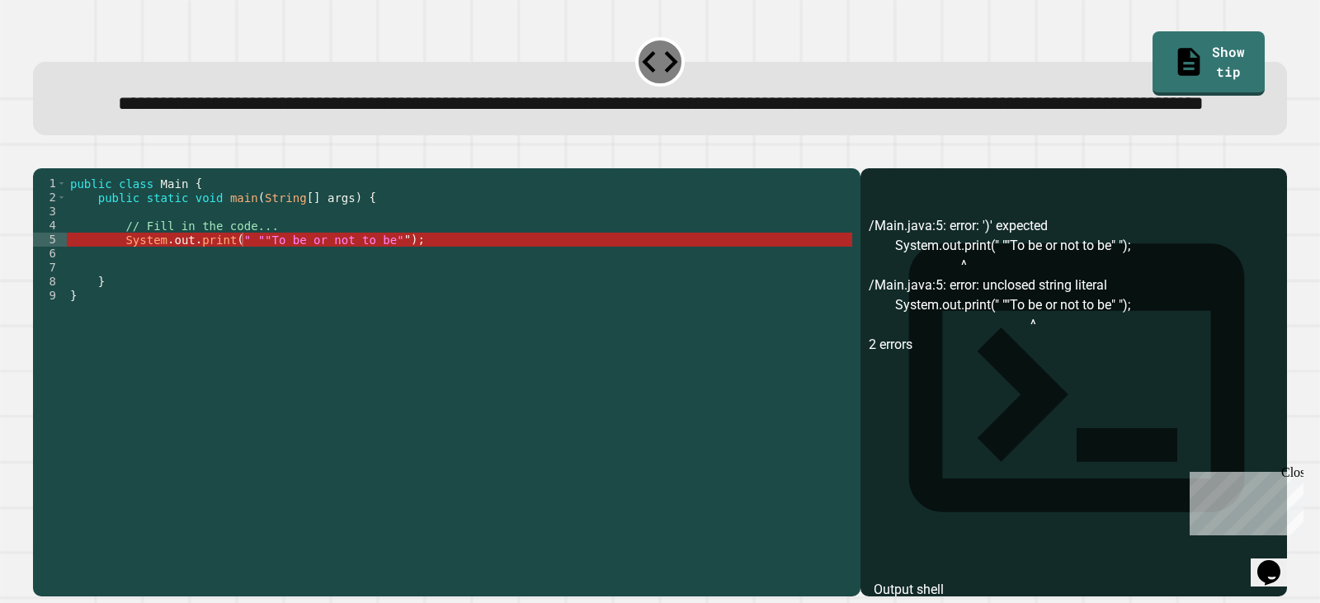
click at [371, 285] on div "public class Main { public static void main ( String [ ] args ) { // Fill in th…" at bounding box center [459, 345] width 785 height 337
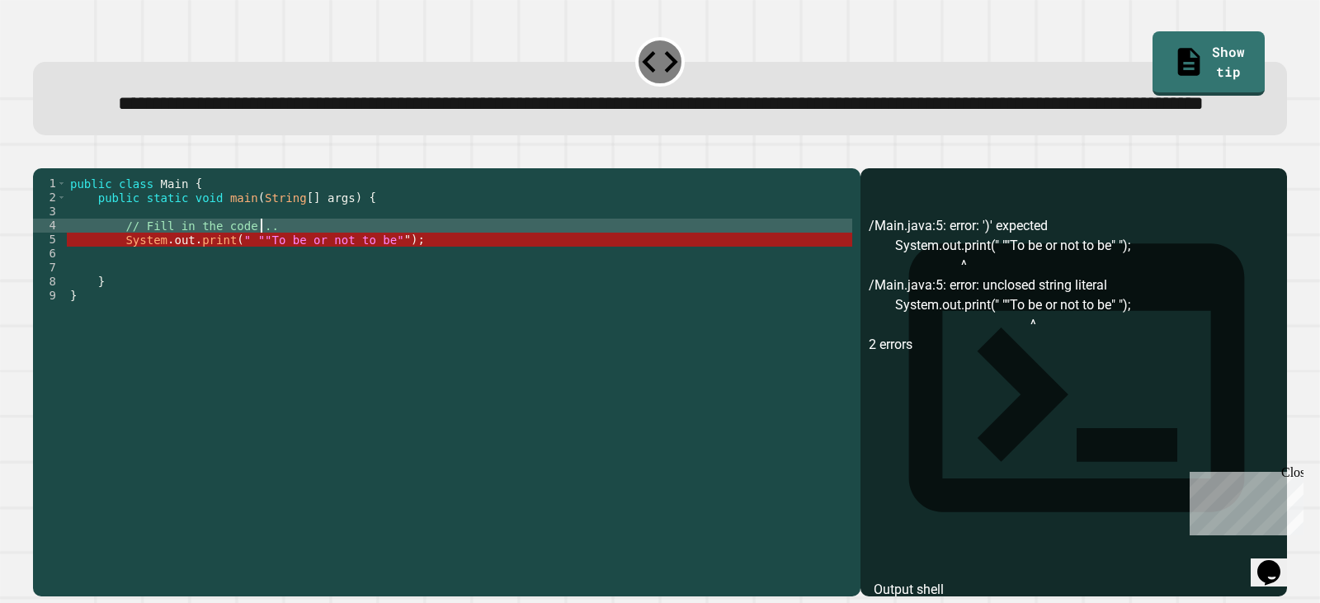
click at [379, 291] on div "public class Main { public static void main ( String [ ] args ) { // Fill in th…" at bounding box center [459, 345] width 785 height 337
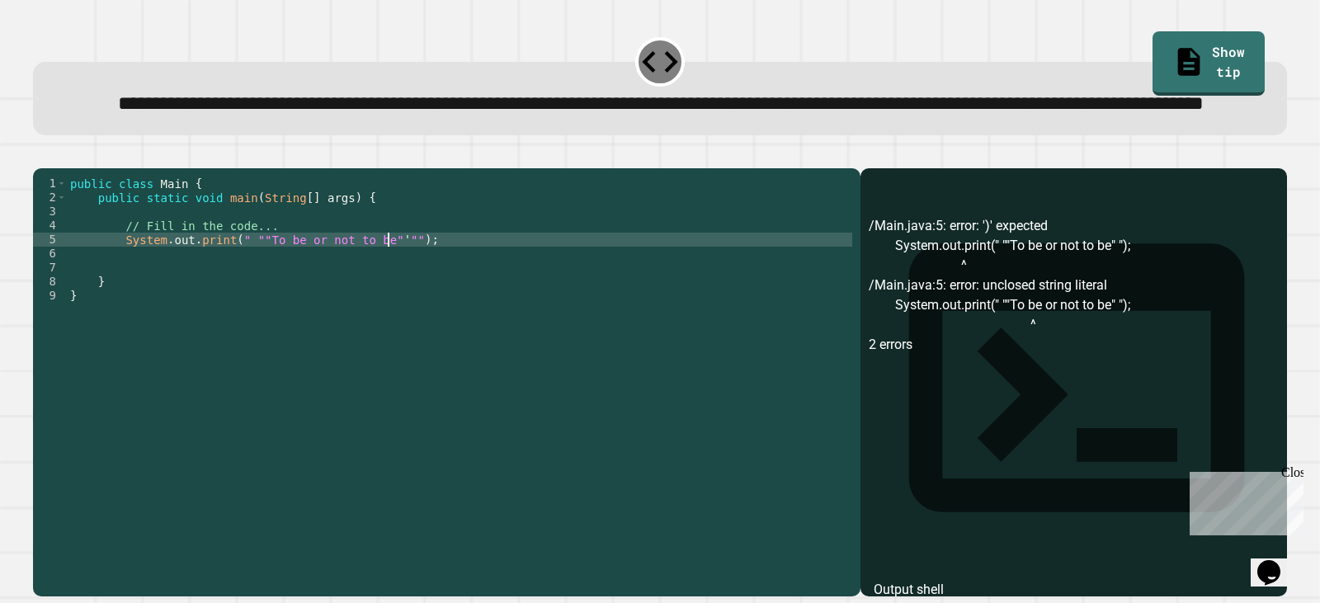
scroll to position [0, 22]
click at [41, 154] on icon "button" at bounding box center [41, 154] width 0 height 0
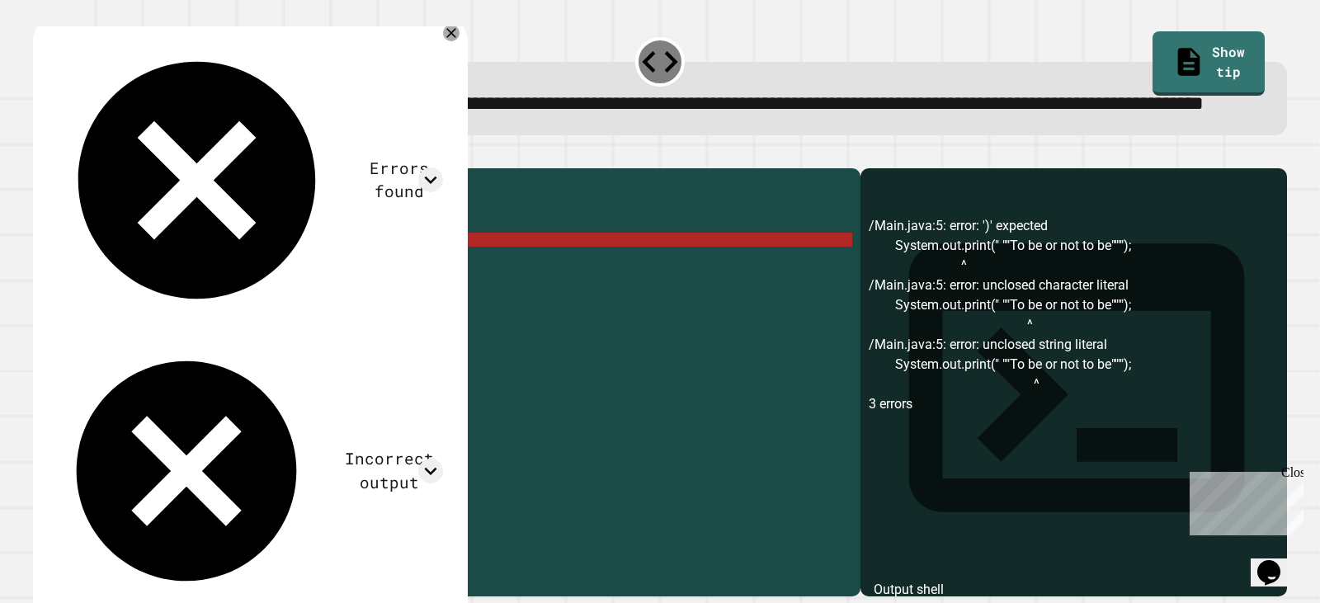
click at [226, 293] on div "public class Main { public static void main ( String [ ] args ) { // Fill in th…" at bounding box center [459, 345] width 785 height 337
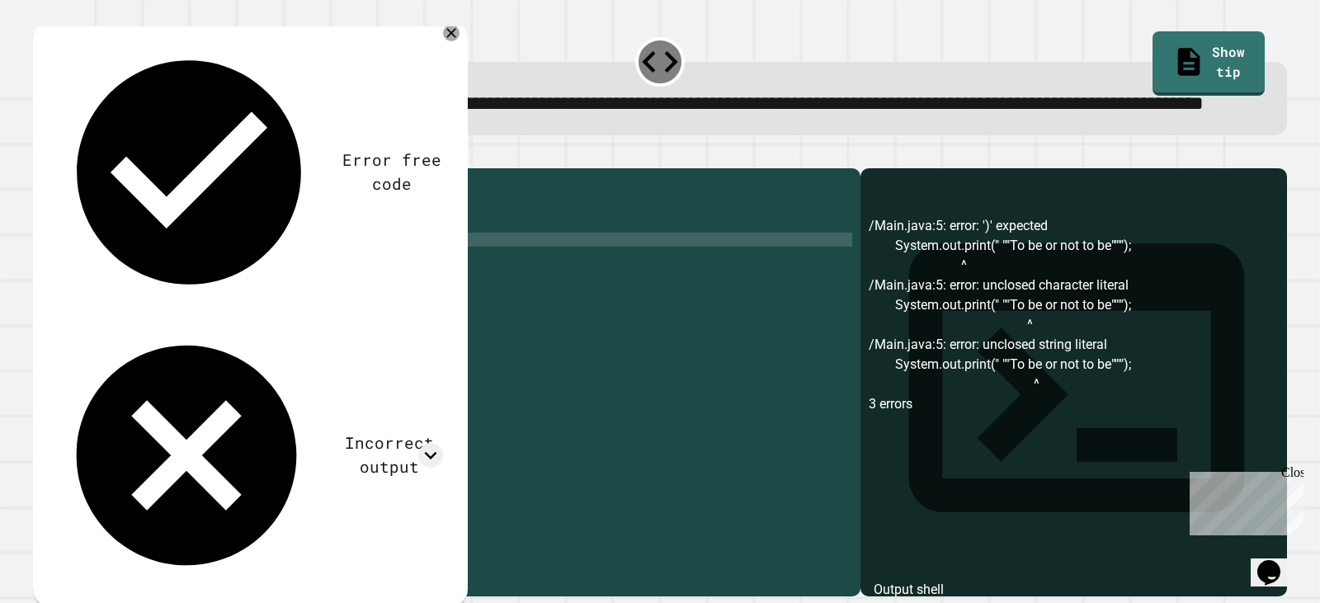
scroll to position [0, 12]
click at [42, 168] on div at bounding box center [660, 158] width 1254 height 20
click at [57, 170] on icon "button" at bounding box center [52, 164] width 9 height 12
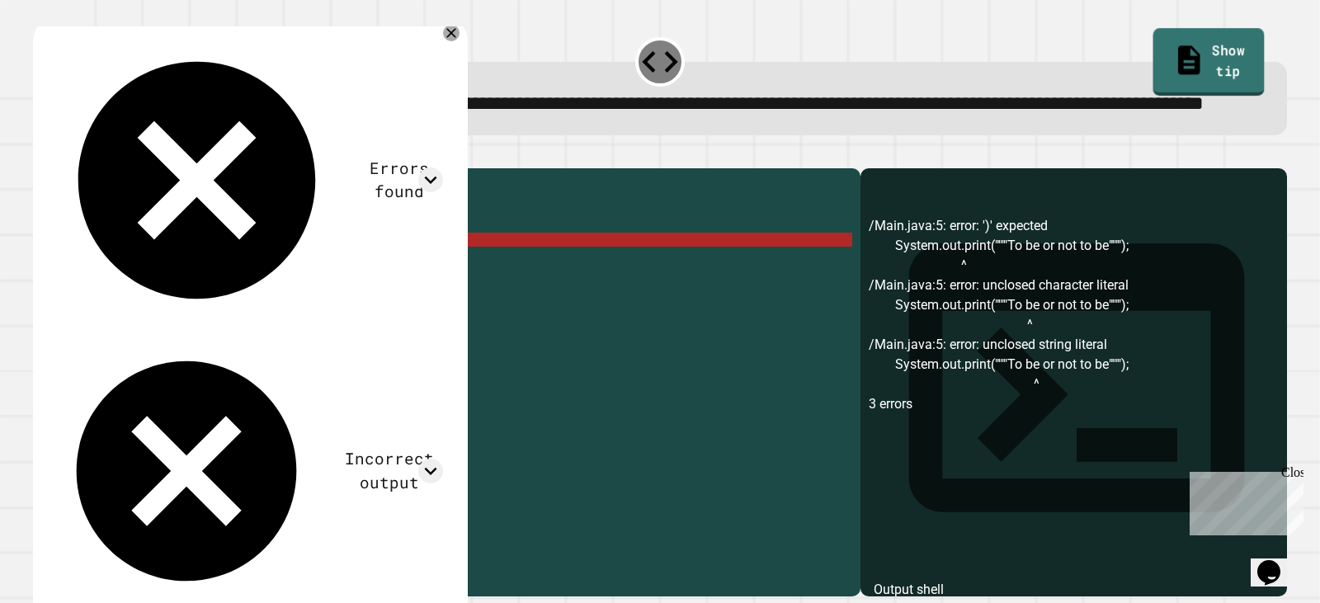
click at [1172, 53] on link "Show tip" at bounding box center [1208, 61] width 111 height 67
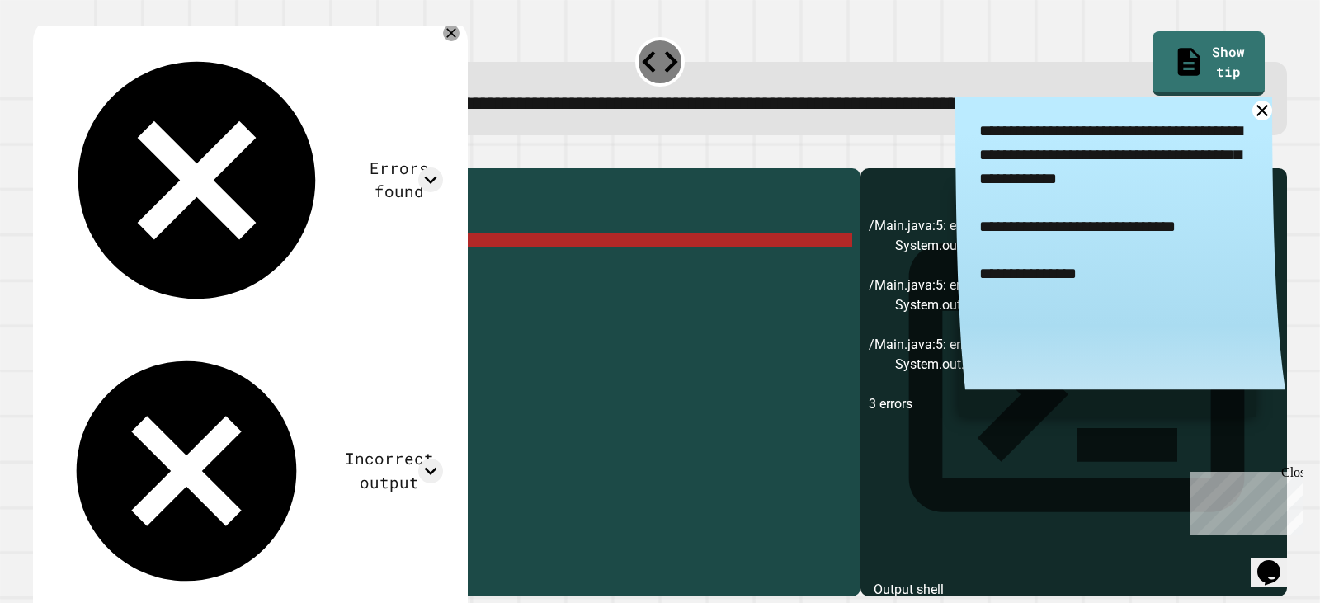
click at [371, 292] on div "public class Main { public static void main ( String [ ] args ) { // Fill in th…" at bounding box center [459, 345] width 785 height 337
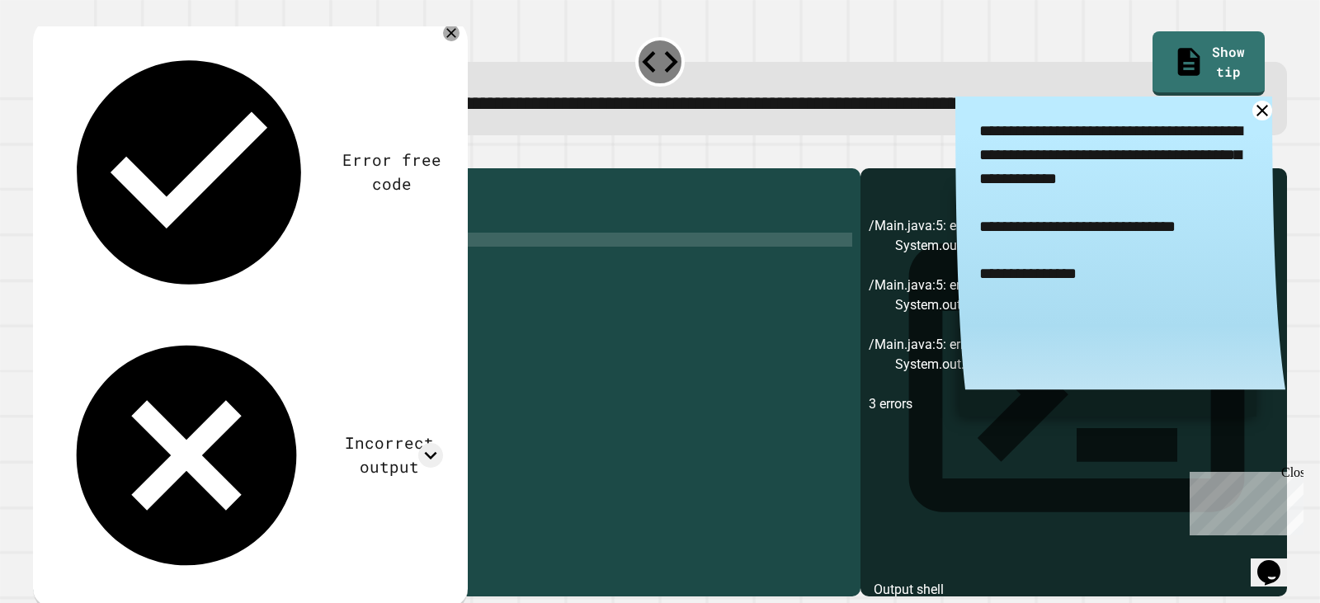
scroll to position [0, 21]
click at [41, 154] on icon "button" at bounding box center [41, 154] width 0 height 0
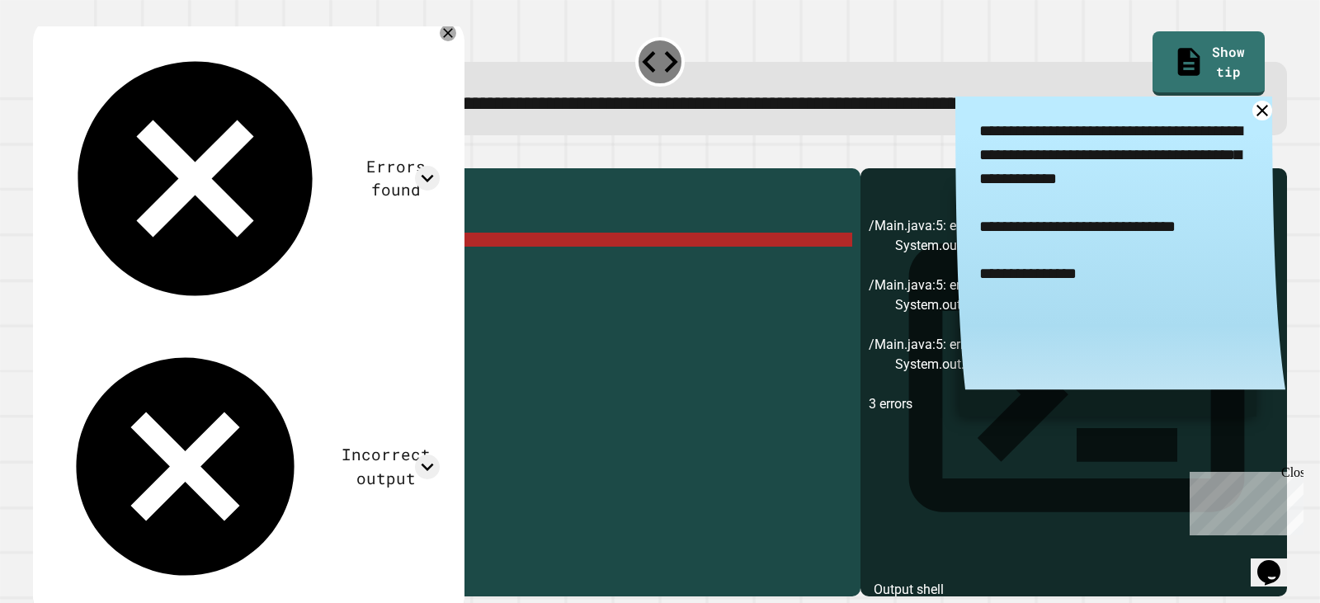
click at [1226, 146] on textarea "**********" at bounding box center [1120, 227] width 330 height 261
click at [1223, 140] on textarea "**********" at bounding box center [1120, 227] width 330 height 261
click at [363, 295] on div "public class Main { public static void main ( String [ ] args ) { // Fill in th…" at bounding box center [459, 345] width 785 height 337
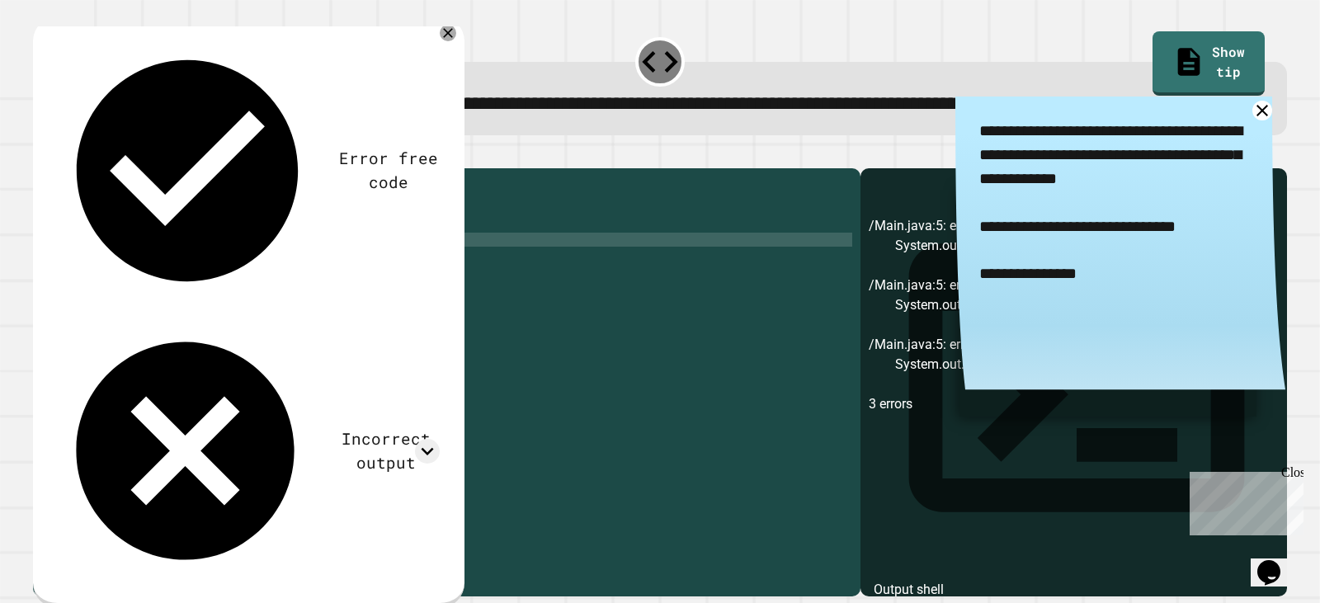
click at [232, 296] on div "public class Main { public static void main ( String [ ] args ) { // Fill in th…" at bounding box center [459, 345] width 785 height 337
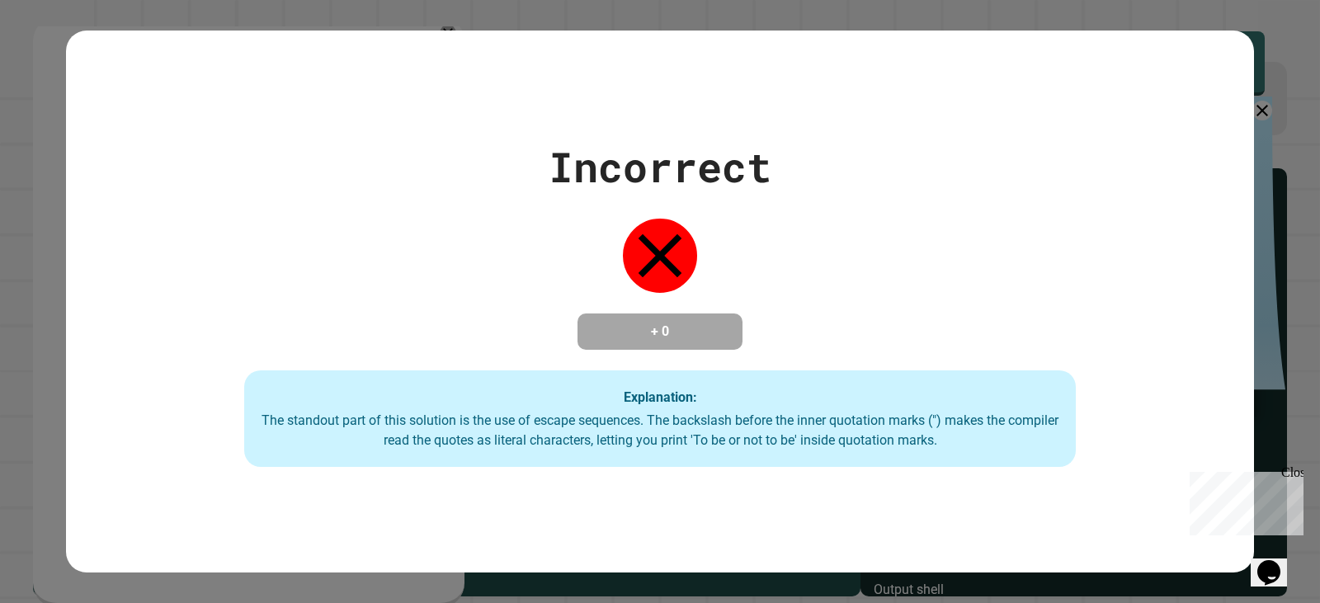
type textarea "**********"
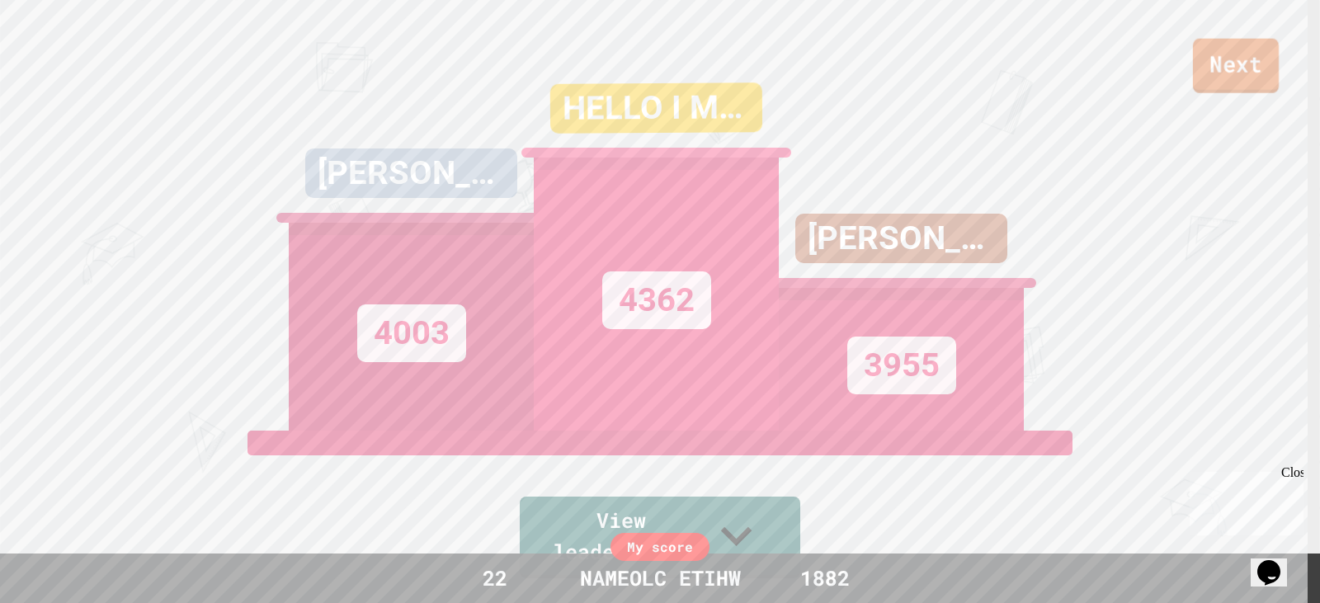
click at [1234, 58] on link "Next" at bounding box center [1236, 66] width 86 height 54
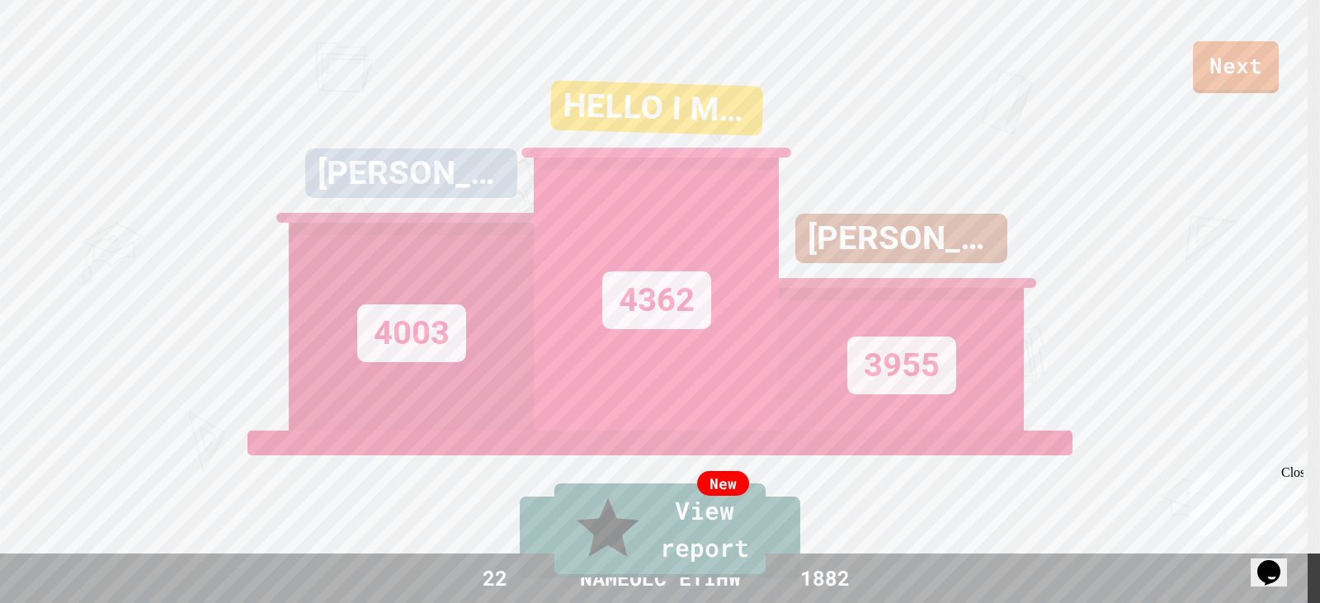
drag, startPoint x: 667, startPoint y: 316, endPoint x: 615, endPoint y: 317, distance: 52.8
drag, startPoint x: 681, startPoint y: 313, endPoint x: 426, endPoint y: 302, distance: 255.2
copy div "NAMEOLC ETIHW"
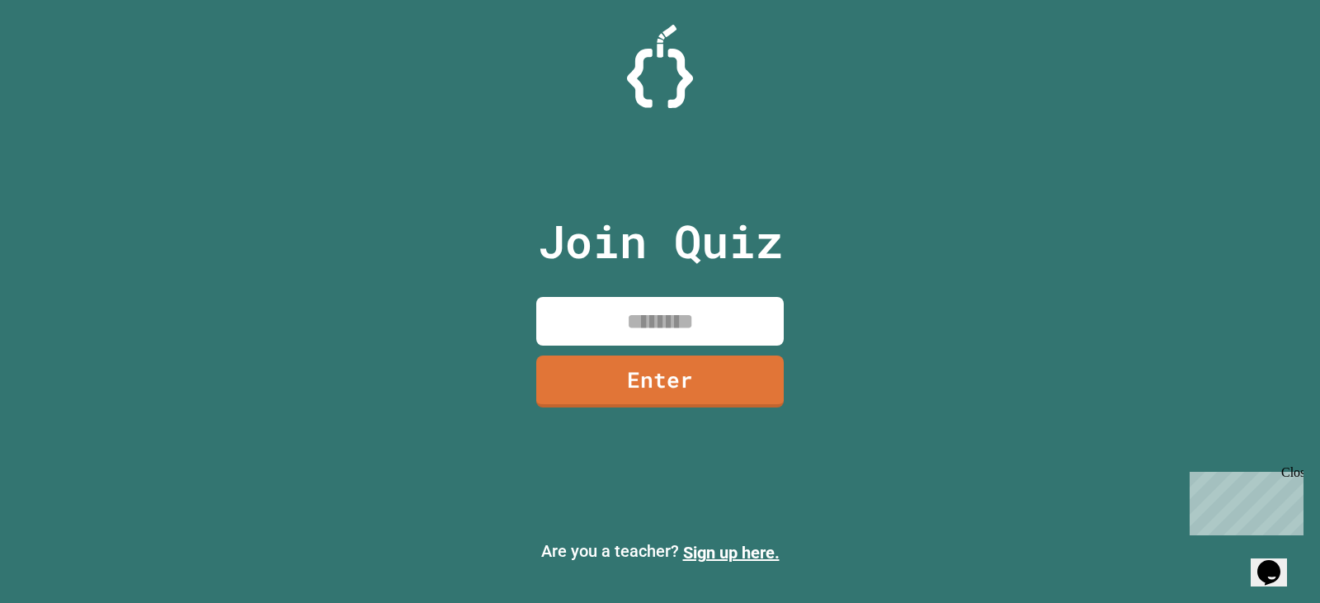
click at [706, 301] on input at bounding box center [659, 321] width 247 height 49
type input "********"
click at [612, 372] on link "Enter" at bounding box center [659, 381] width 249 height 53
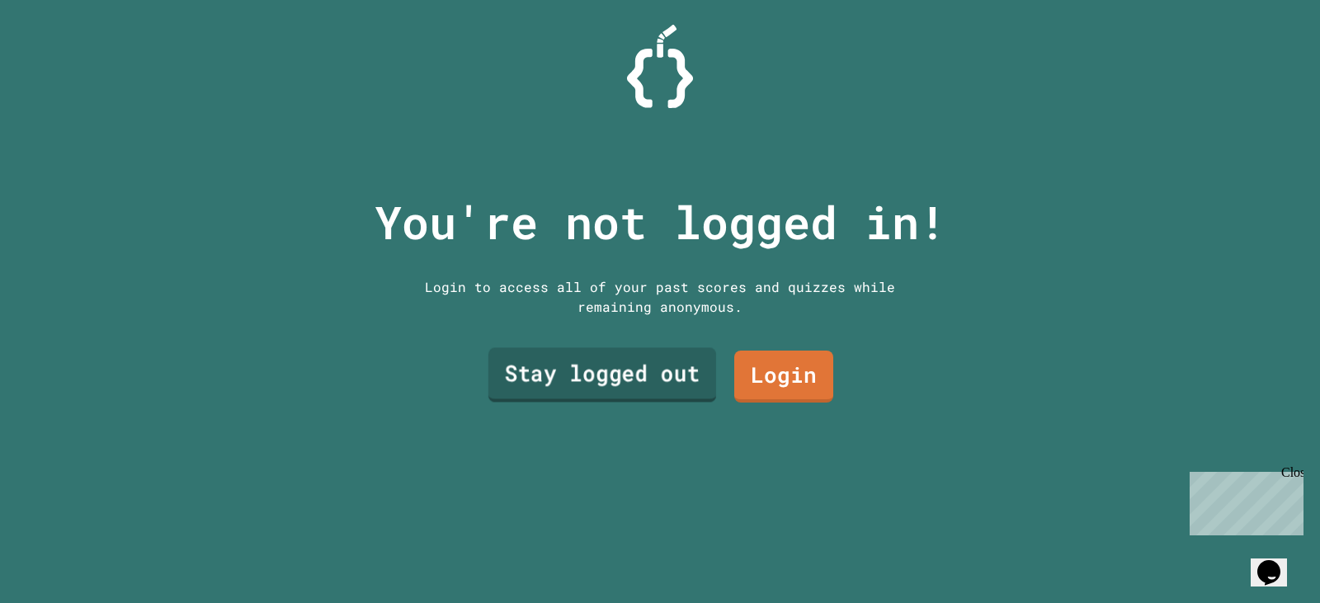
click at [627, 365] on link "Stay logged out" at bounding box center [602, 375] width 228 height 54
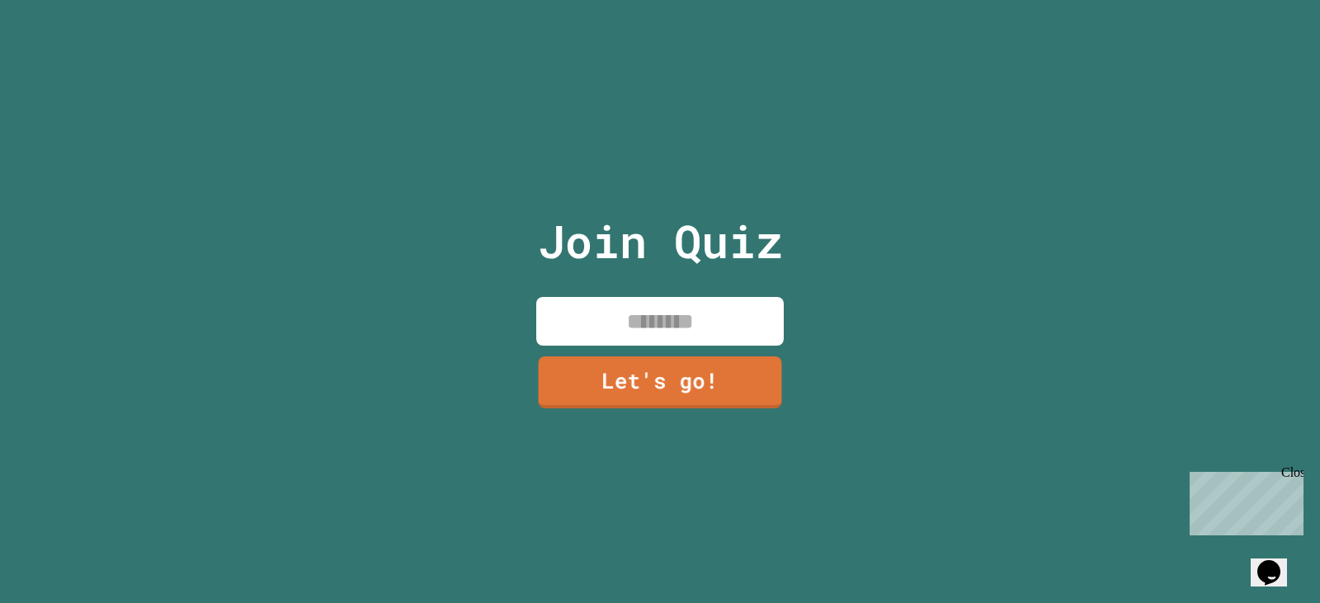
click at [609, 323] on input at bounding box center [659, 321] width 247 height 49
paste input "**********"
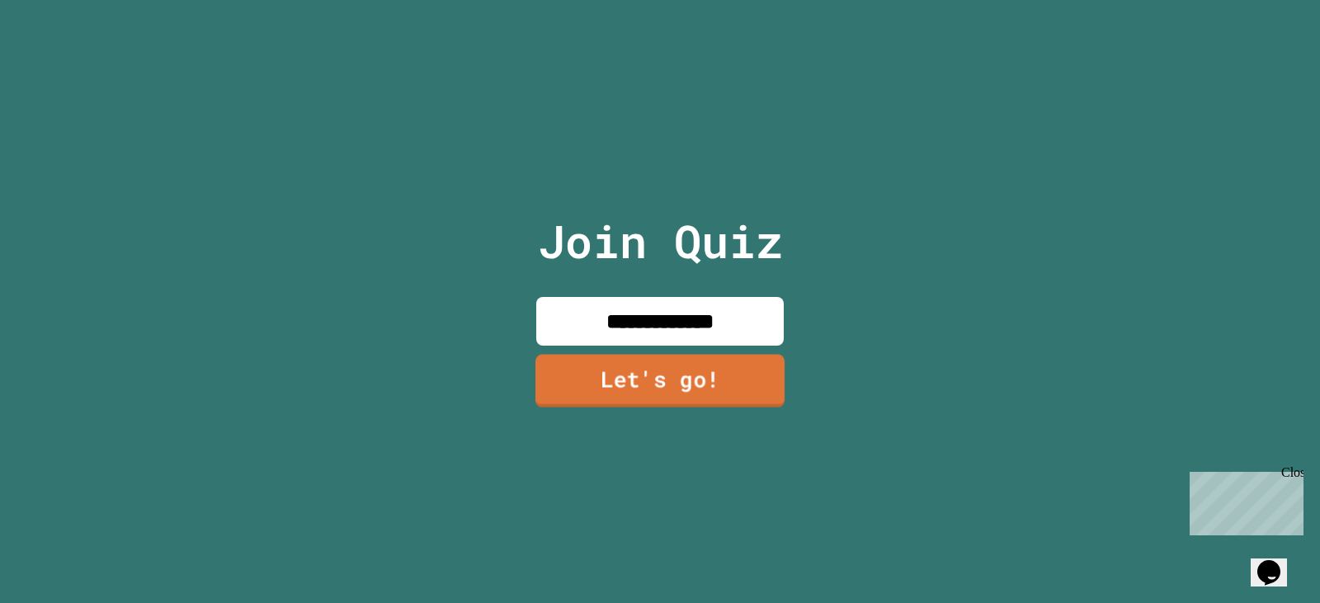
type input "**********"
click at [612, 360] on link "Let's go!" at bounding box center [659, 380] width 249 height 53
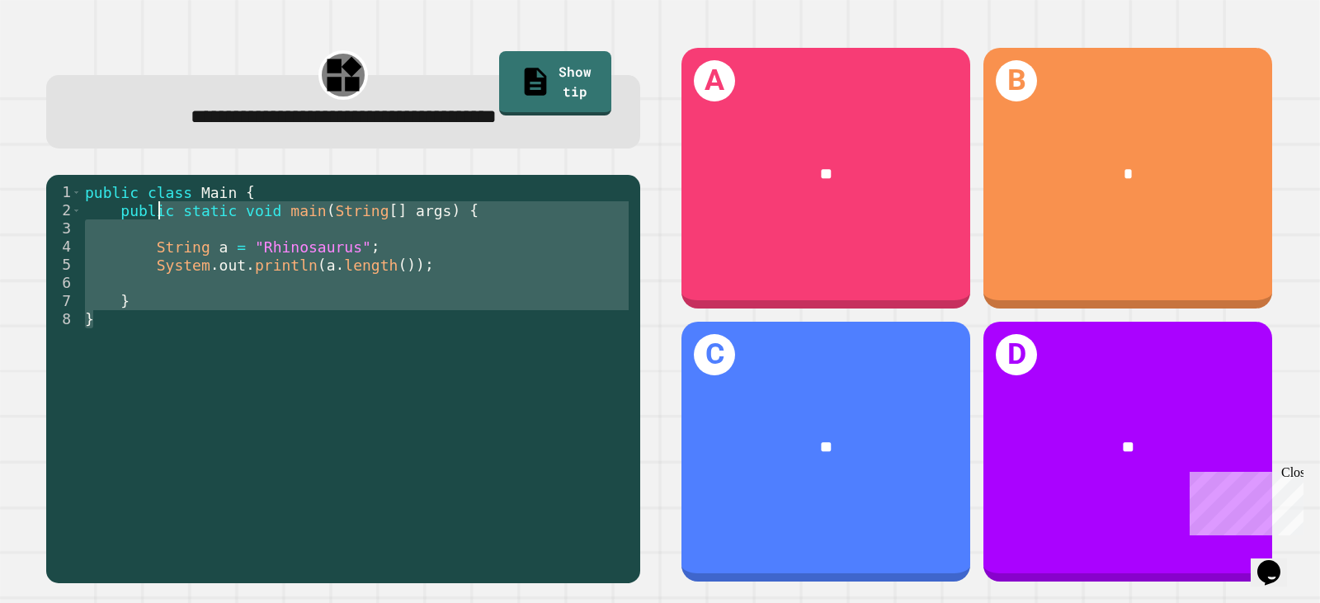
drag, startPoint x: 250, startPoint y: 317, endPoint x: 130, endPoint y: 294, distance: 121.8
click at [148, 212] on div "public class Main { public static void main ( String [ ] args ) { String a = "R…" at bounding box center [357, 373] width 550 height 381
drag, startPoint x: 134, startPoint y: 294, endPoint x: 137, endPoint y: 280, distance: 14.2
click at [134, 294] on div "public class Main { public static void main ( String [ ] args ) { String a = "R…" at bounding box center [357, 355] width 550 height 345
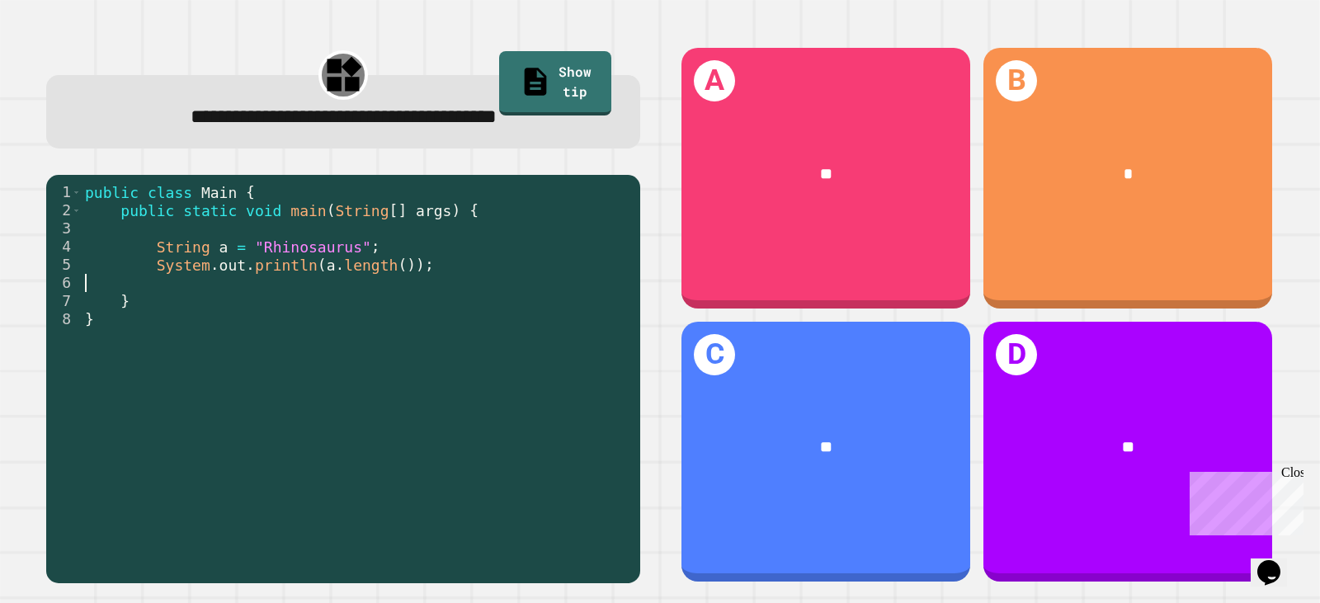
click at [827, 201] on div "**" at bounding box center [825, 174] width 289 height 86
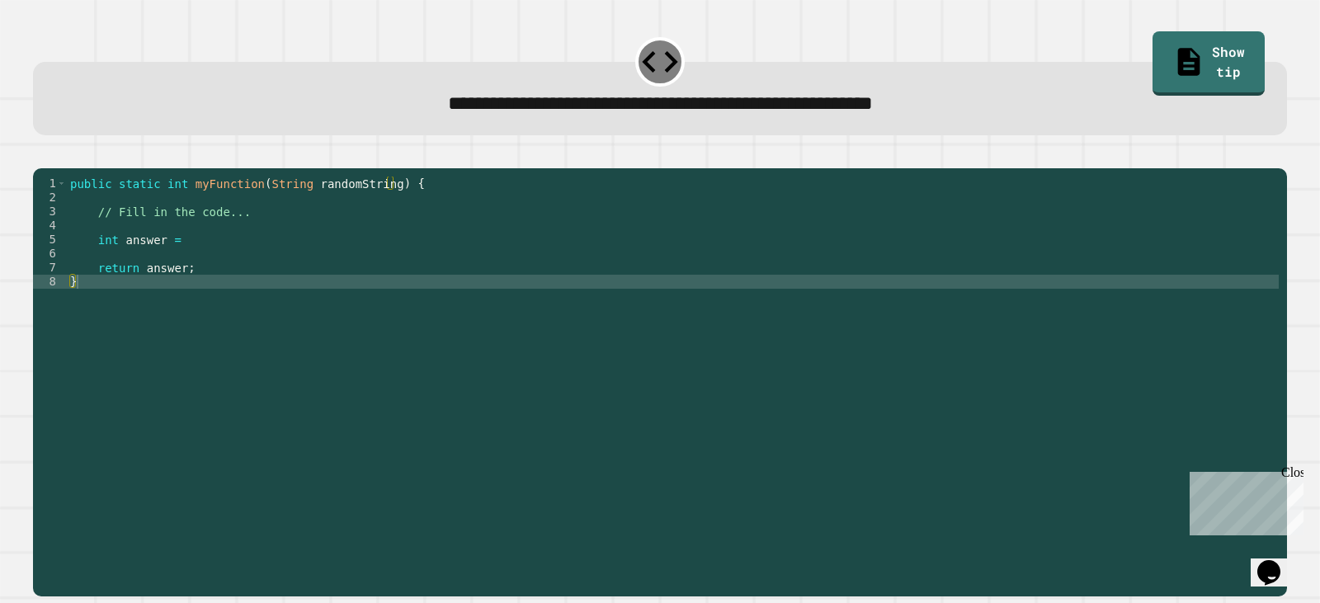
click at [191, 261] on div "public static int myFunction ( String randomString ) { // Fill in the code... i…" at bounding box center [673, 366] width 1212 height 379
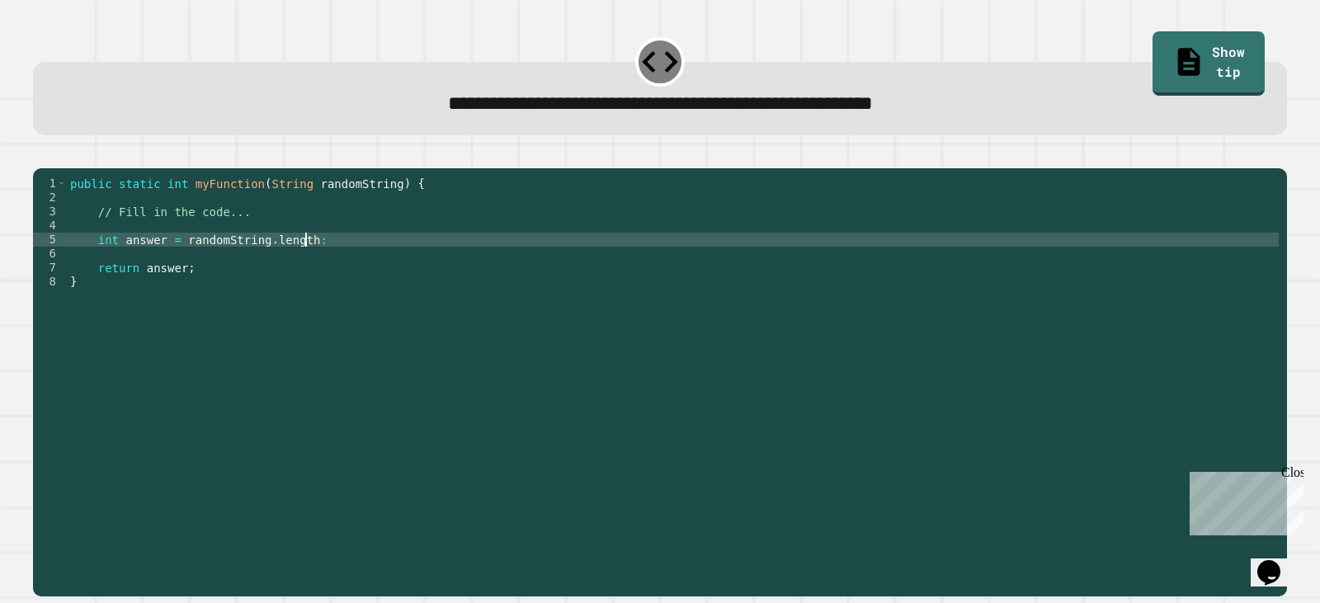
scroll to position [0, 16]
drag, startPoint x: 53, startPoint y: 168, endPoint x: 54, endPoint y: 160, distance: 8.3
click at [41, 154] on icon "button" at bounding box center [41, 154] width 0 height 0
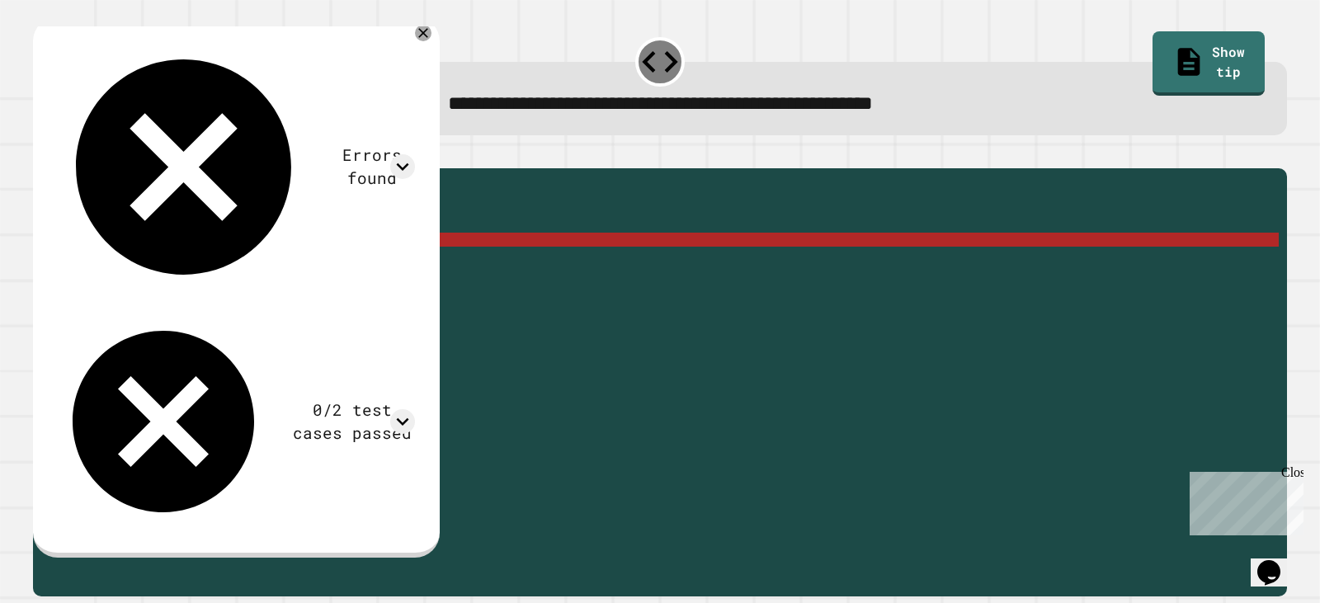
scroll to position [0, 1]
click at [290, 257] on div "public static int myFunction ( String randomString ) { // Fill in the code... i…" at bounding box center [673, 366] width 1212 height 379
click at [293, 262] on div "public static int myFunction ( String randomString ) { // Fill in the code... i…" at bounding box center [673, 366] width 1212 height 379
click at [304, 257] on div "public static int myFunction ( String randomString ) { // Fill in the code... i…" at bounding box center [673, 366] width 1212 height 379
click at [304, 265] on div "public static int myFunction ( String randomString ) { // Fill in the code... i…" at bounding box center [673, 366] width 1212 height 379
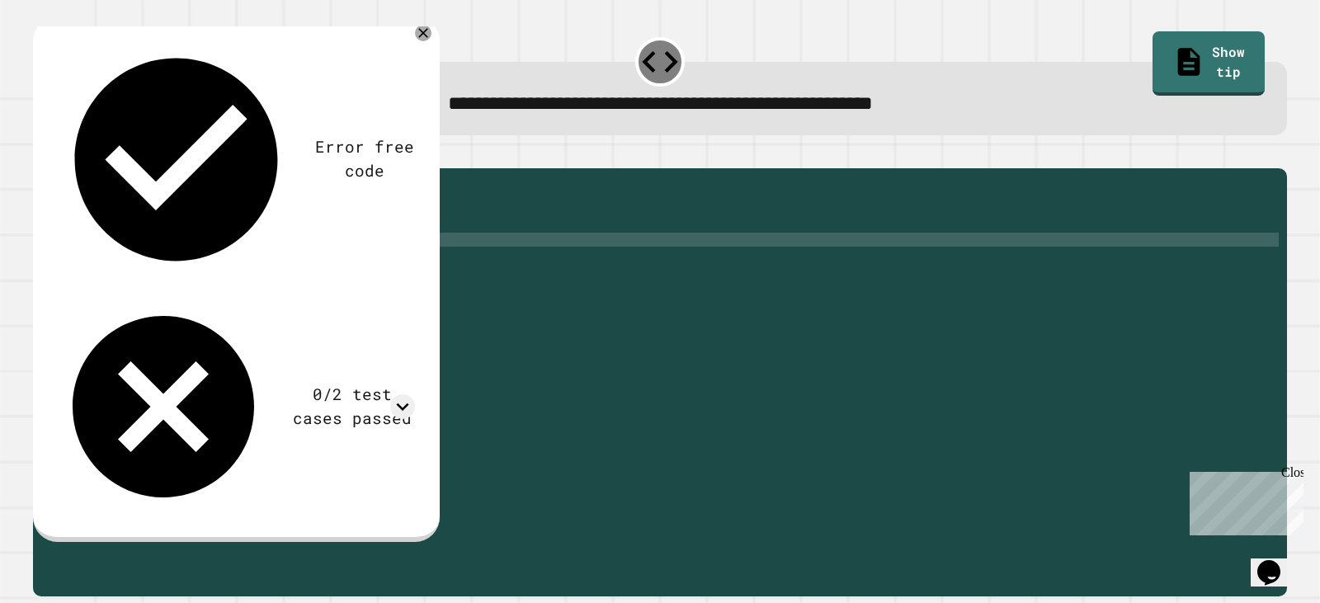
scroll to position [0, 16]
click at [43, 168] on div at bounding box center [660, 158] width 1254 height 20
click at [41, 154] on button "button" at bounding box center [41, 154] width 0 height 0
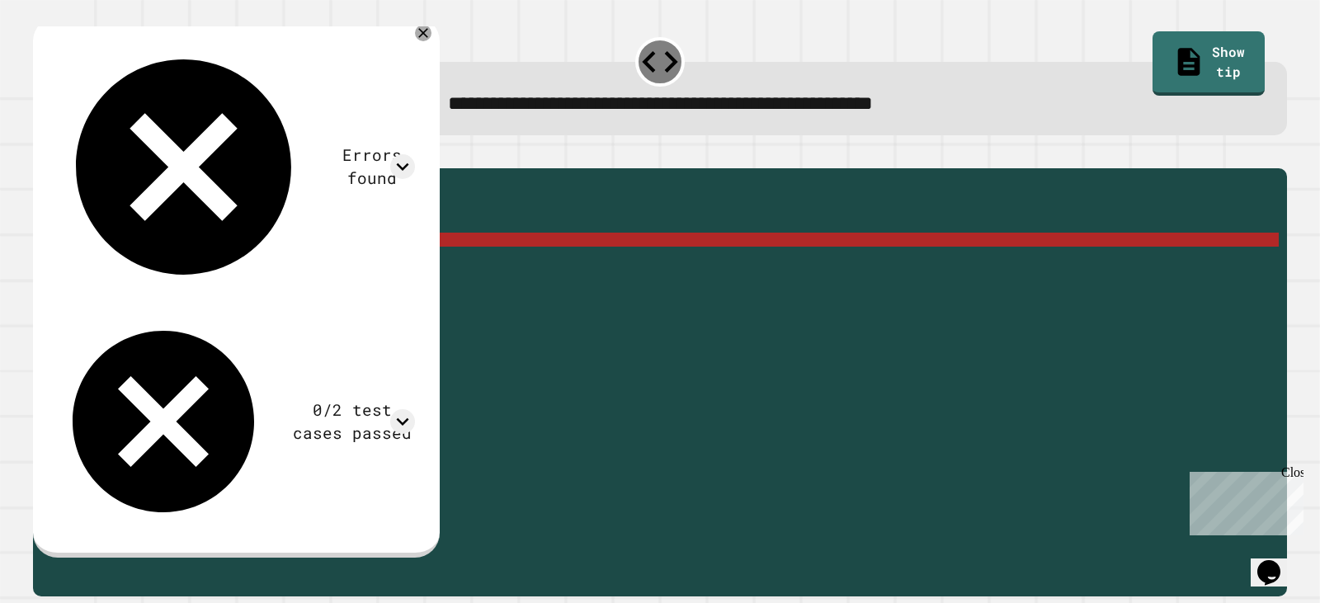
click at [285, 264] on div "public static int myFunction ( String randomString ) { // Fill in the code... i…" at bounding box center [673, 366] width 1212 height 379
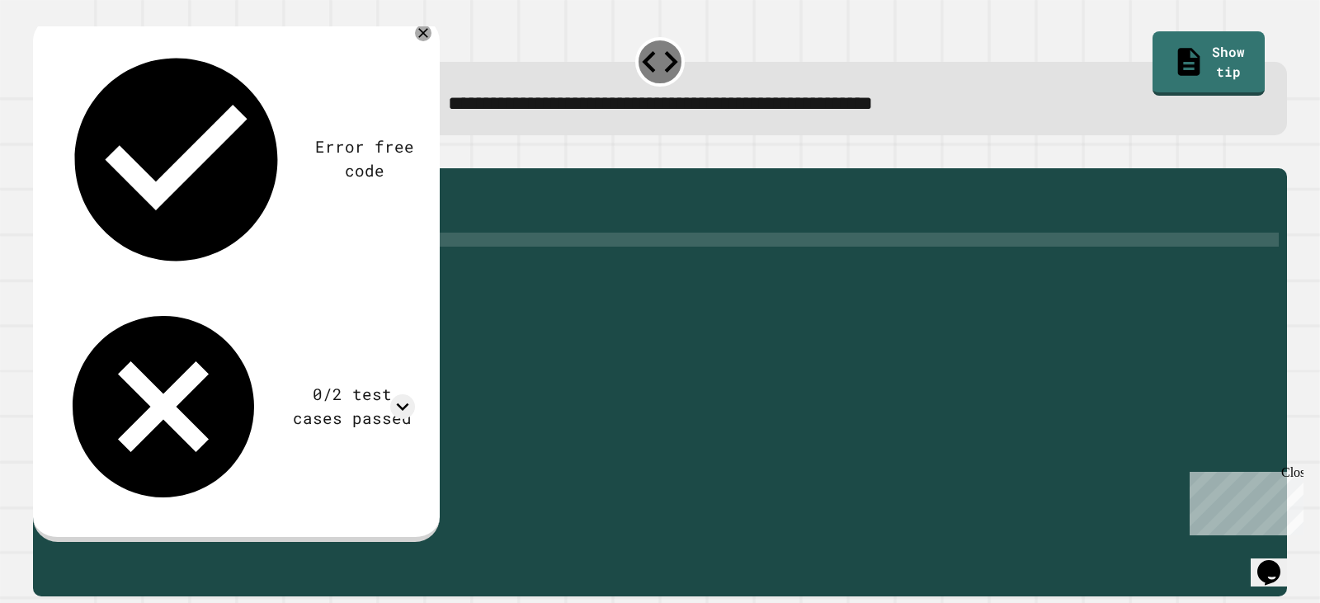
scroll to position [0, 15]
click at [41, 154] on icon "button" at bounding box center [41, 154] width 0 height 0
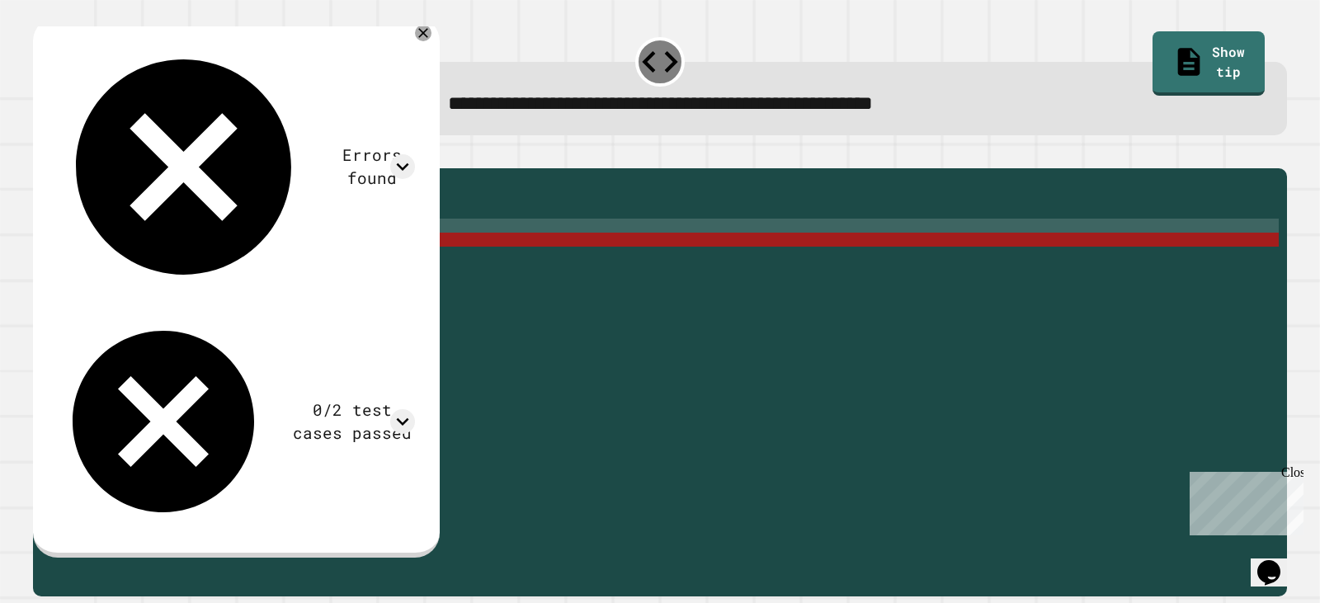
scroll to position [0, 1]
click at [304, 252] on div "public static int myFunction ( String randomString ) { // Fill in the code... i…" at bounding box center [673, 366] width 1212 height 379
click at [310, 260] on div "public static int myFunction ( String randomString ) { // Fill in the code... i…" at bounding box center [673, 366] width 1212 height 379
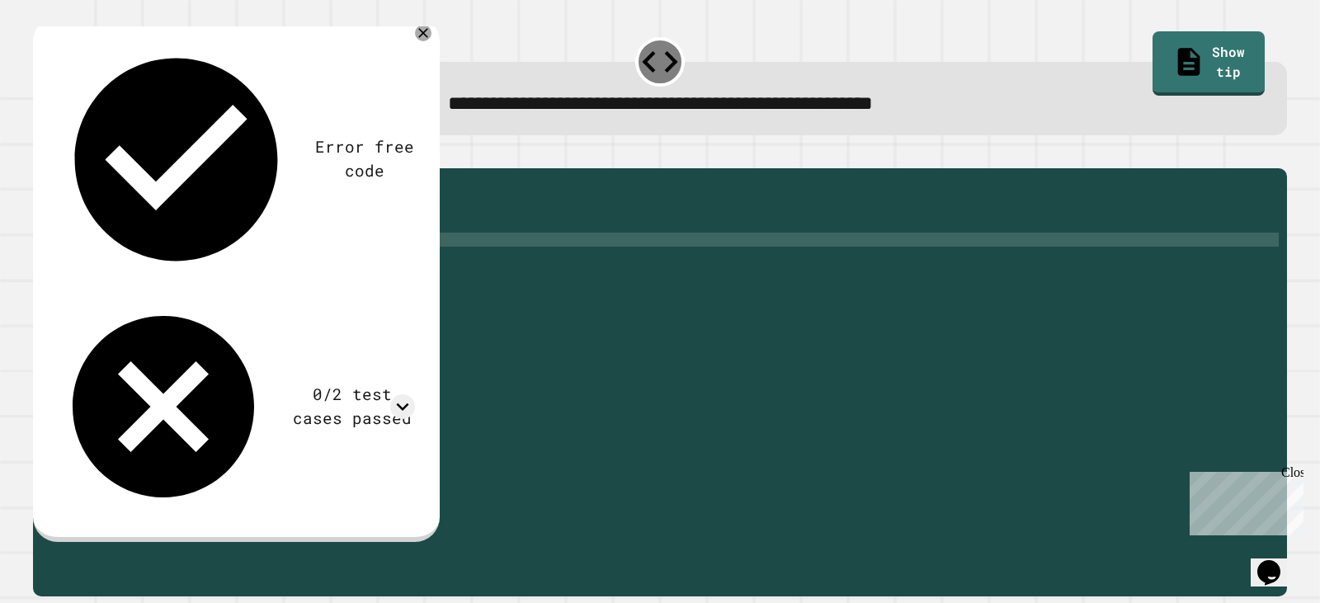
scroll to position [0, 16]
click at [41, 154] on icon "button" at bounding box center [41, 154] width 0 height 0
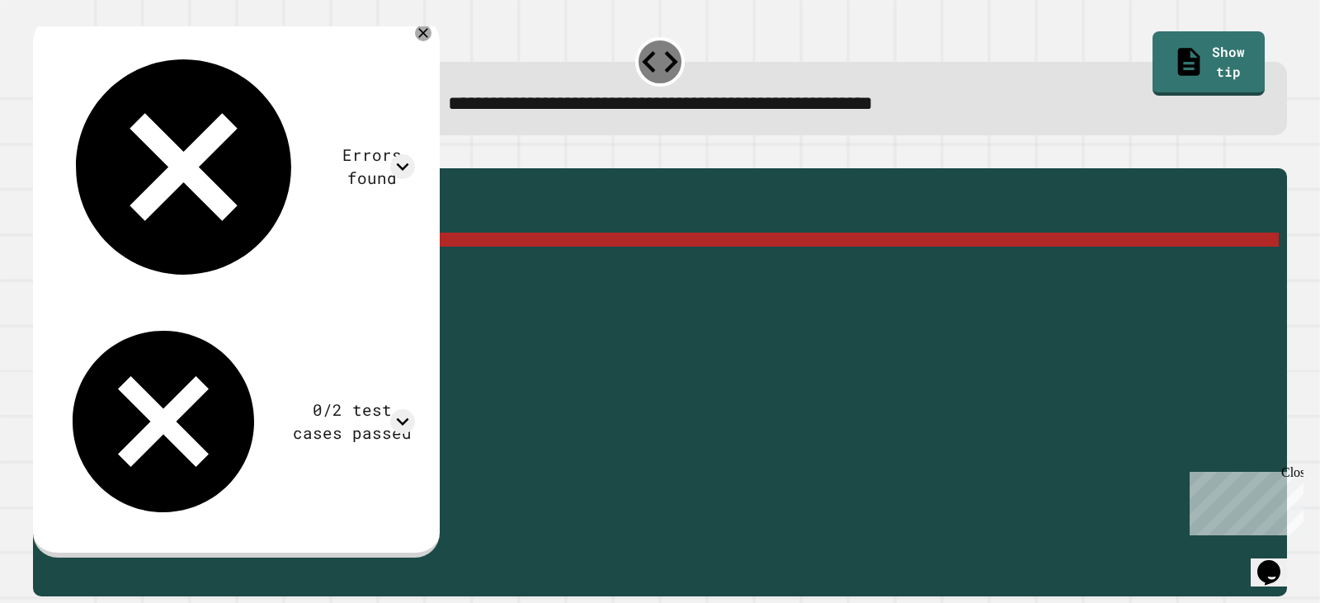
scroll to position [0, 1]
click at [309, 257] on div "public static int myFunction ( String randomString ) { // Fill in the code... i…" at bounding box center [673, 366] width 1212 height 379
click at [309, 263] on div "public static int myFunction ( String randomString ) { // Fill in the code... i…" at bounding box center [673, 366] width 1212 height 379
drag, startPoint x: 303, startPoint y: 258, endPoint x: 180, endPoint y: 258, distance: 122.9
click at [180, 258] on div "public static int myFunction ( String randomString ) { // Fill in the code... i…" at bounding box center [673, 366] width 1212 height 379
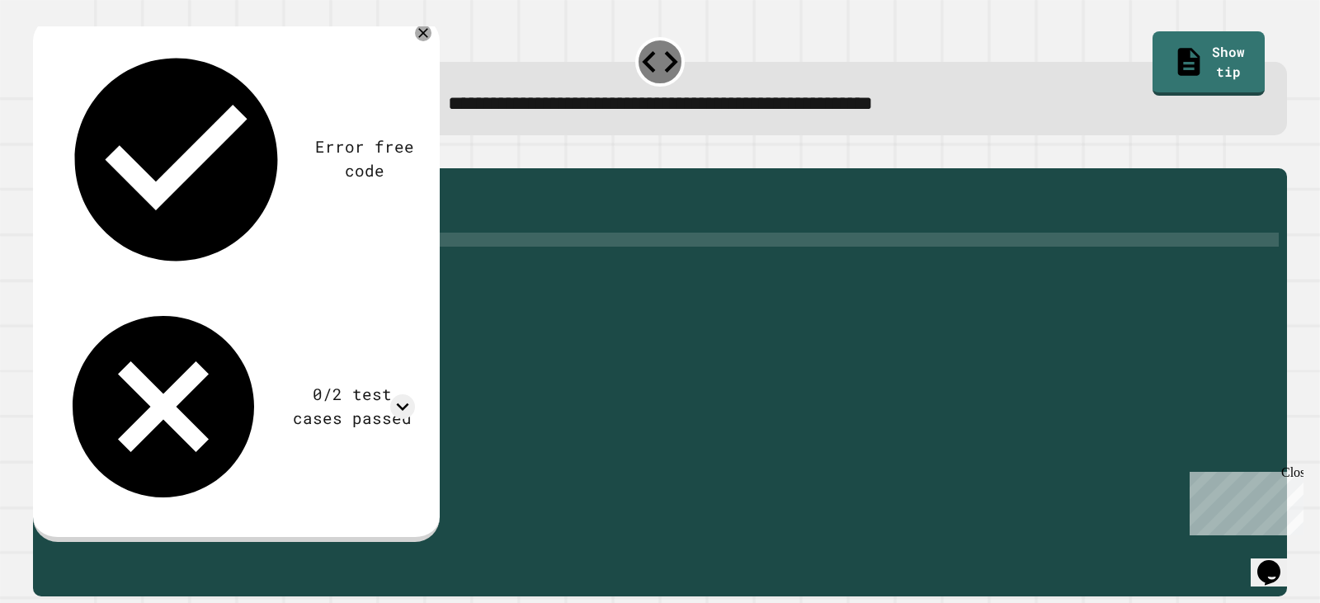
scroll to position [0, 16]
click at [41, 154] on button "button" at bounding box center [41, 154] width 0 height 0
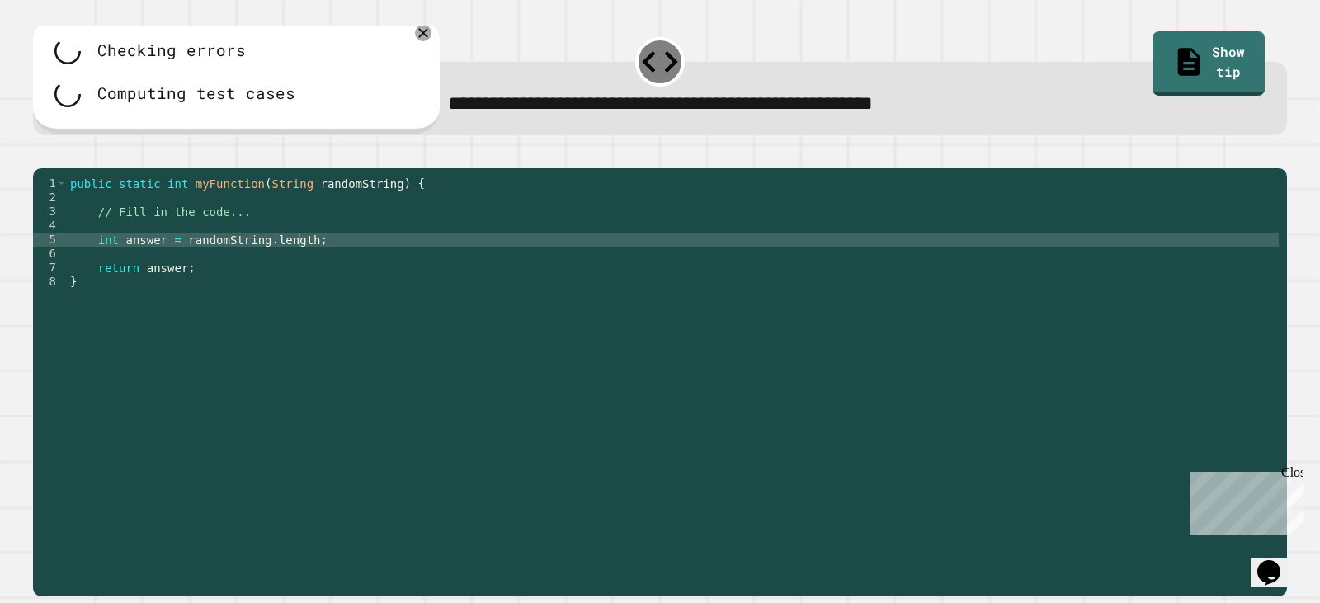
scroll to position [0, 1]
click at [100, 258] on div "public static int myFunction ( String randomString ) { // Fill in the code... i…" at bounding box center [673, 366] width 1212 height 379
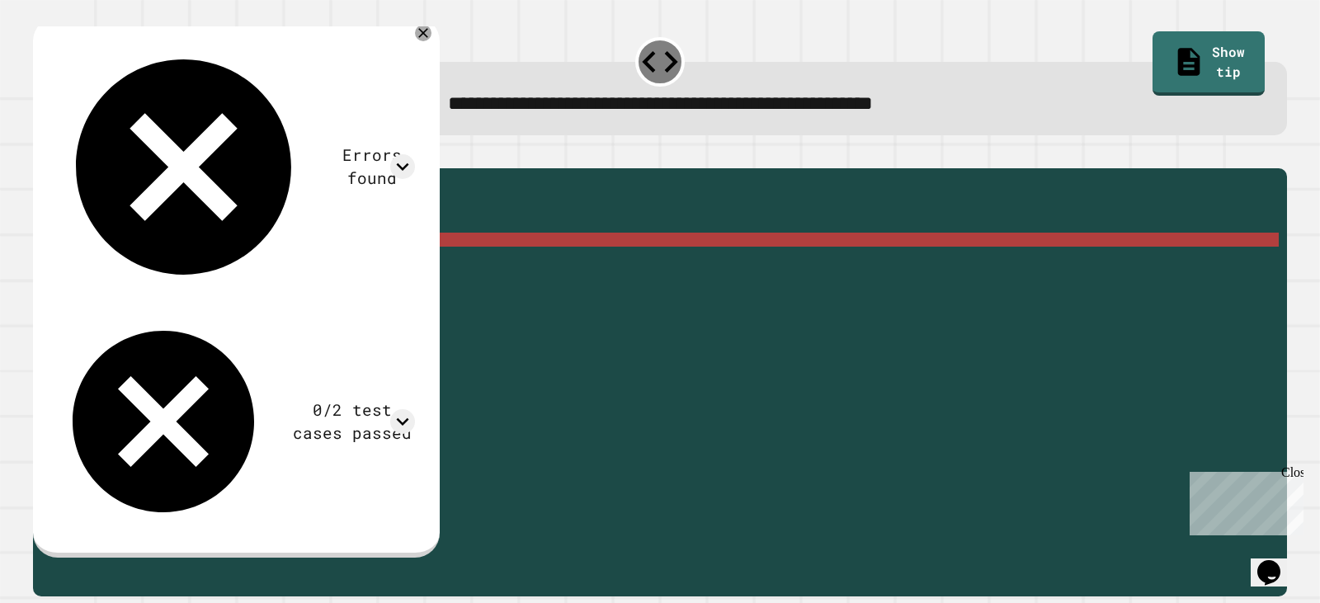
click at [106, 262] on div "public static int myFunction ( String randomString ) { // Fill in the code... i…" at bounding box center [673, 366] width 1212 height 379
click at [108, 263] on div "public static int myFunction ( String randomString ) { // Fill in the code... i…" at bounding box center [673, 366] width 1212 height 379
click at [102, 261] on div "public static int myFunction ( String randomString ) { // Fill in the code... i…" at bounding box center [673, 366] width 1212 height 379
click at [244, 258] on div "public static int myFunction ( String randomString ) { // Fill in the code... i…" at bounding box center [673, 366] width 1212 height 379
click at [321, 261] on div "public static int myFunction ( String randomString ) { // Fill in the code... i…" at bounding box center [673, 366] width 1212 height 379
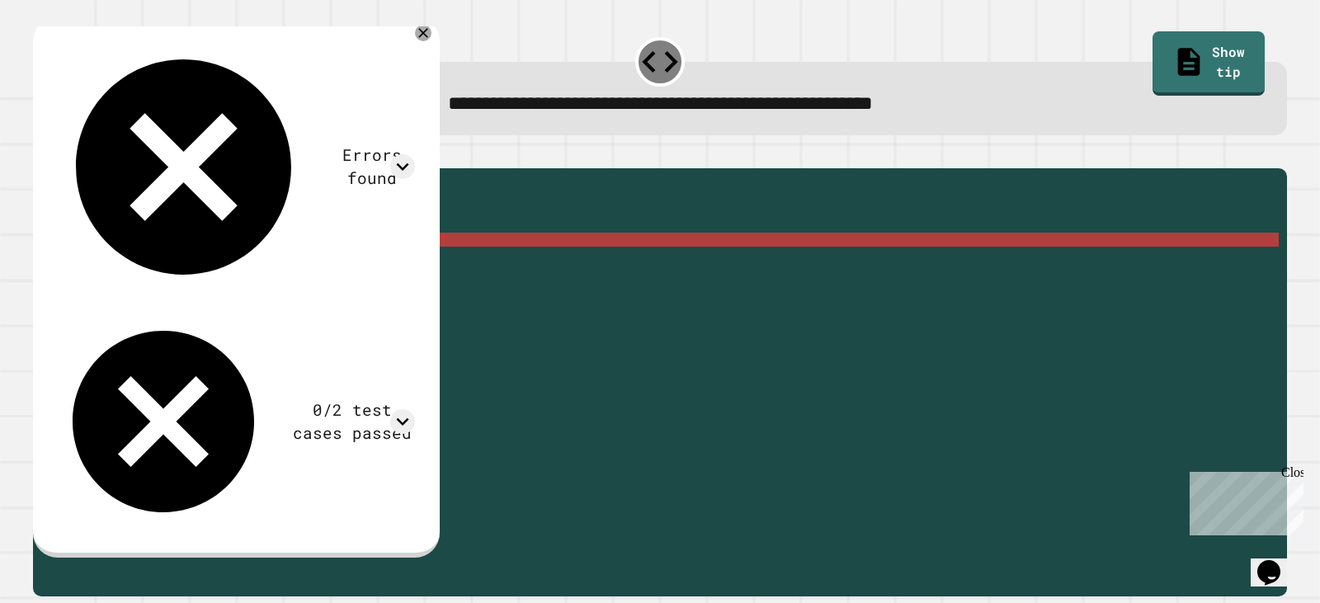
click at [431, 29] on div "Errors found /Main.java:5: error: cannot find symbol int answer = randomString.…" at bounding box center [236, 286] width 407 height 541
click at [445, 21] on div "**********" at bounding box center [660, 301] width 1320 height 603
drag, startPoint x: 444, startPoint y: 25, endPoint x: 431, endPoint y: 23, distance: 12.5
click at [443, 25] on div "**********" at bounding box center [660, 301] width 1320 height 603
click at [431, 23] on div "**********" at bounding box center [660, 301] width 1320 height 603
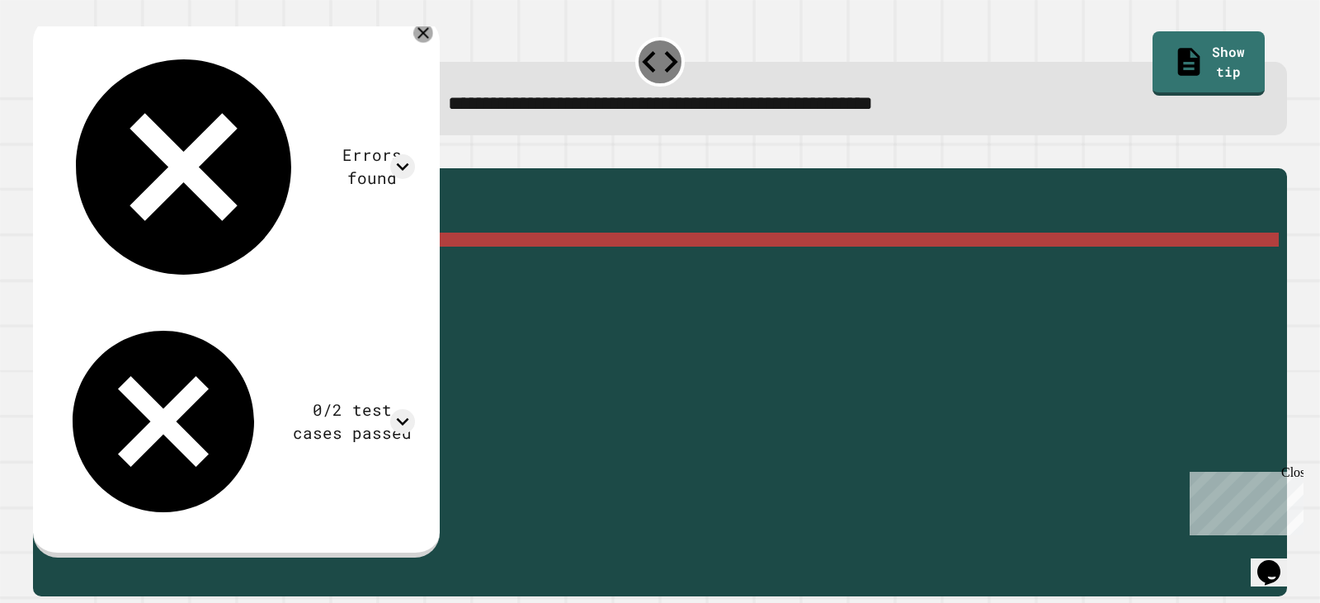
drag, startPoint x: 436, startPoint y: 34, endPoint x: 426, endPoint y: 36, distance: 10.2
click at [429, 36] on div "Errors found /Main.java:5: error: cannot find symbol int answer = randomString.…" at bounding box center [236, 286] width 407 height 541
click at [423, 34] on div "Errors found /Main.java:5: error: cannot find symbol int answer = randomString.…" at bounding box center [234, 285] width 377 height 510
click at [433, 28] on div at bounding box center [423, 33] width 20 height 20
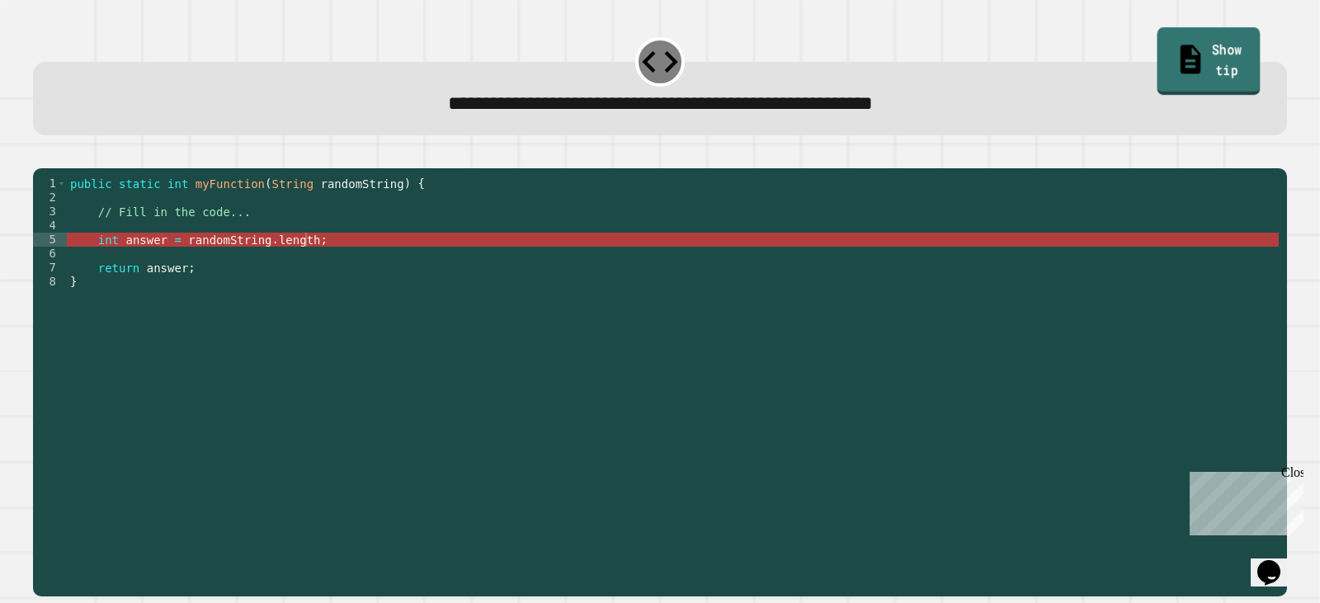
click at [1162, 52] on link "Show tip" at bounding box center [1208, 60] width 103 height 67
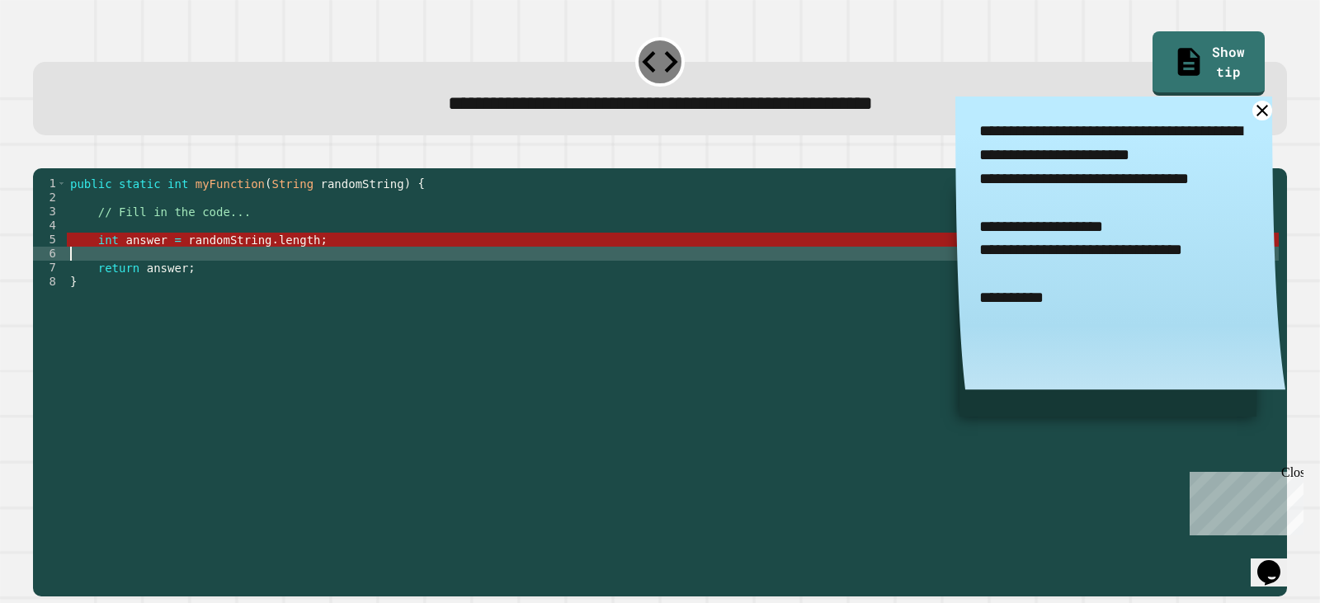
click at [293, 276] on div "public static int myFunction ( String randomString ) { // Fill in the code... i…" at bounding box center [673, 366] width 1212 height 379
click at [289, 258] on div "public static int myFunction ( String randomString ) { // Fill in the code... i…" at bounding box center [673, 366] width 1212 height 379
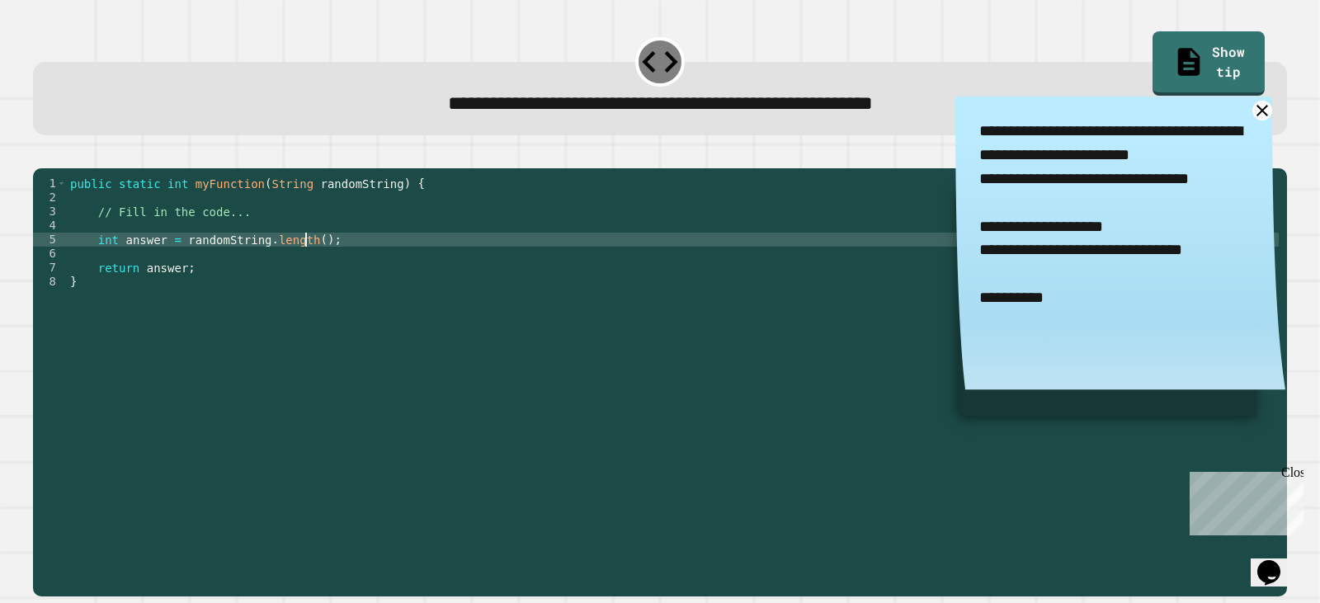
scroll to position [0, 16]
type textarea "**********"
click at [41, 154] on icon "button" at bounding box center [41, 154] width 0 height 0
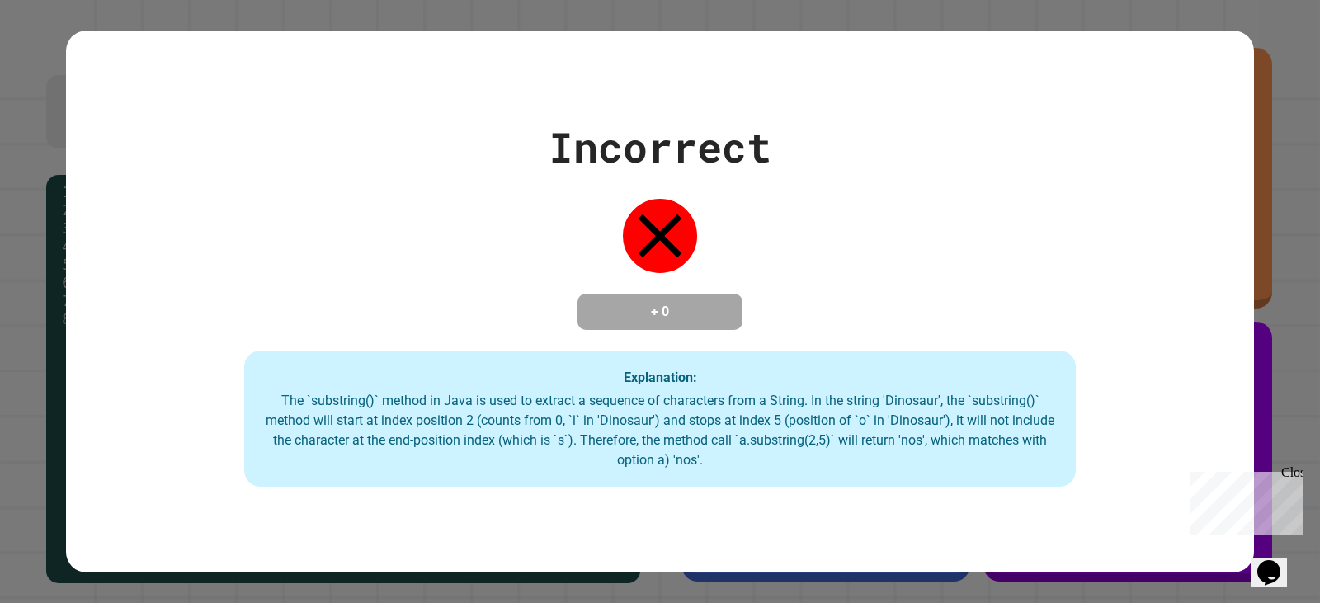
click at [92, 86] on div "Incorrect + 0 Explanation: The `substring()` method in [GEOGRAPHIC_DATA] is use…" at bounding box center [660, 302] width 1188 height 543
drag, startPoint x: 899, startPoint y: 560, endPoint x: 914, endPoint y: 580, distance: 24.7
click at [902, 565] on div "Incorrect + 0 Explanation: The `substring()` method in [GEOGRAPHIC_DATA] is use…" at bounding box center [660, 301] width 1320 height 603
click at [930, 587] on div "Incorrect + 0 Explanation: The `substring()` method in [GEOGRAPHIC_DATA] is use…" at bounding box center [660, 301] width 1320 height 603
drag, startPoint x: 927, startPoint y: 577, endPoint x: 944, endPoint y: 549, distance: 31.8
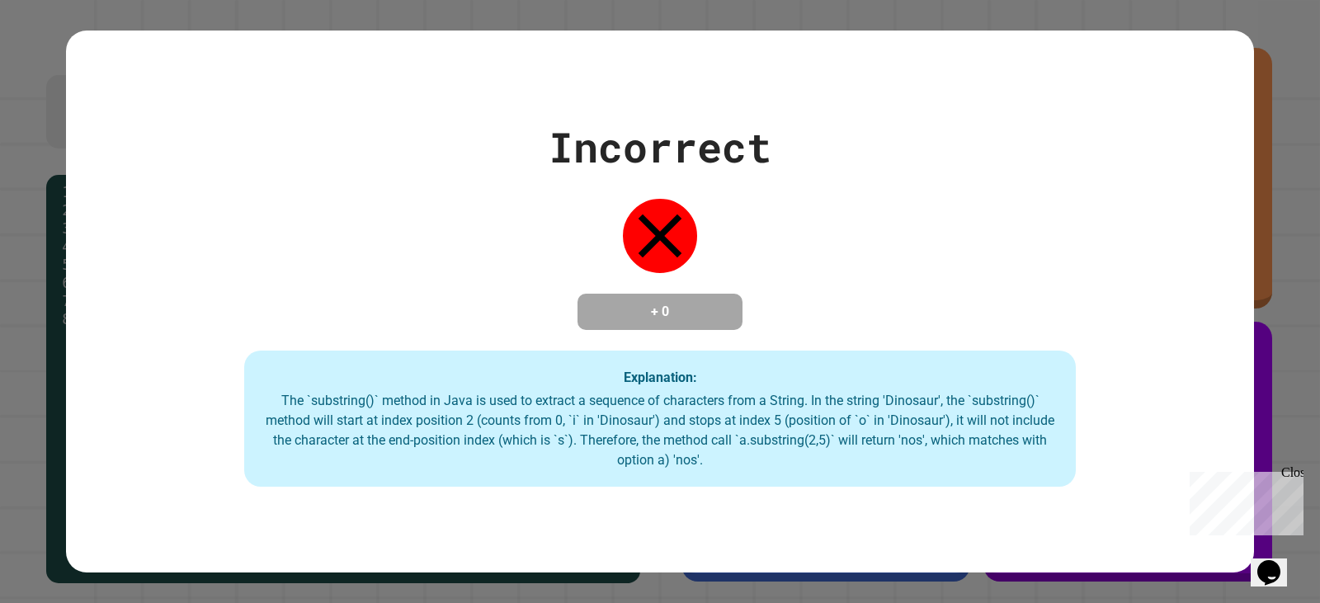
click at [930, 569] on div "Incorrect + 0 Explanation: The `substring()` method in [GEOGRAPHIC_DATA] is use…" at bounding box center [660, 301] width 1320 height 603
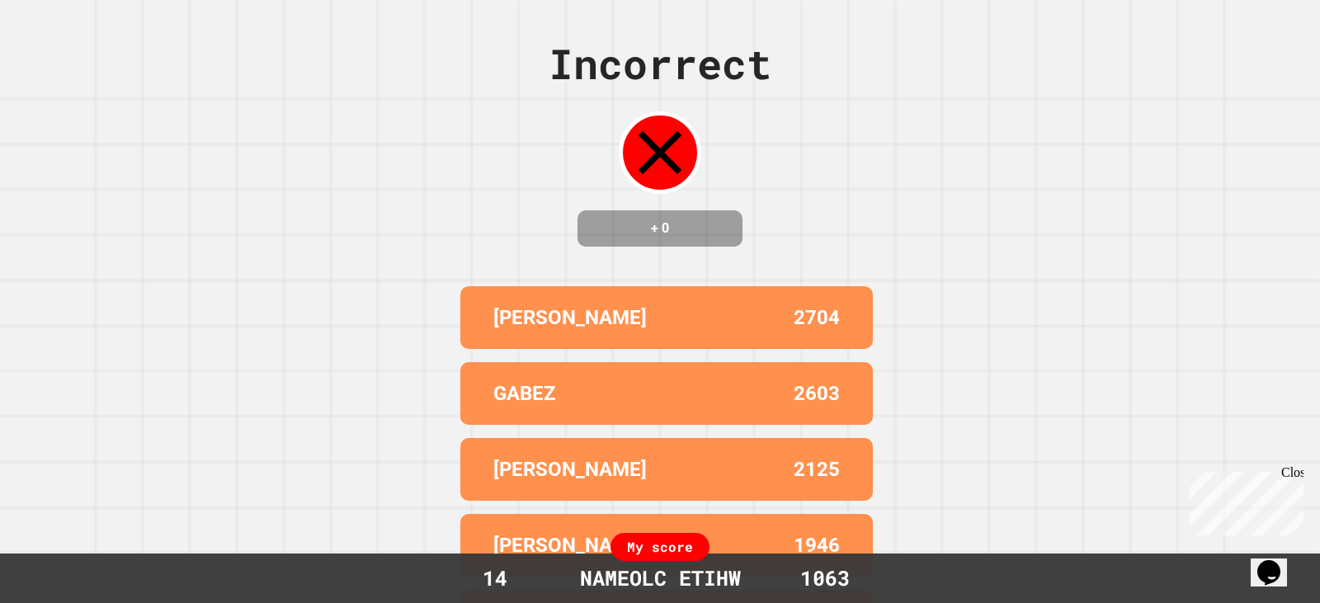
drag, startPoint x: 947, startPoint y: 554, endPoint x: 944, endPoint y: 546, distance: 8.9
click at [946, 553] on div "Incorrect + 0 BLAKE 2704 GABEZ 2603 [PERSON_NAME] 2125 [PERSON_NAME] W 1946 [PE…" at bounding box center [660, 301] width 1320 height 603
click at [959, 520] on div "Incorrect + 0 BLAKE 2704 GABEZ 2603 [PERSON_NAME] 2125 [PERSON_NAME] W 1946 [PE…" at bounding box center [660, 301] width 1320 height 603
click at [940, 544] on div "Incorrect + 0 BLAKE 2704 GABEZ 2603 [PERSON_NAME] 2125 [PERSON_NAME] W 1946 [PE…" at bounding box center [660, 301] width 1320 height 603
drag, startPoint x: 930, startPoint y: 554, endPoint x: 912, endPoint y: 593, distance: 42.5
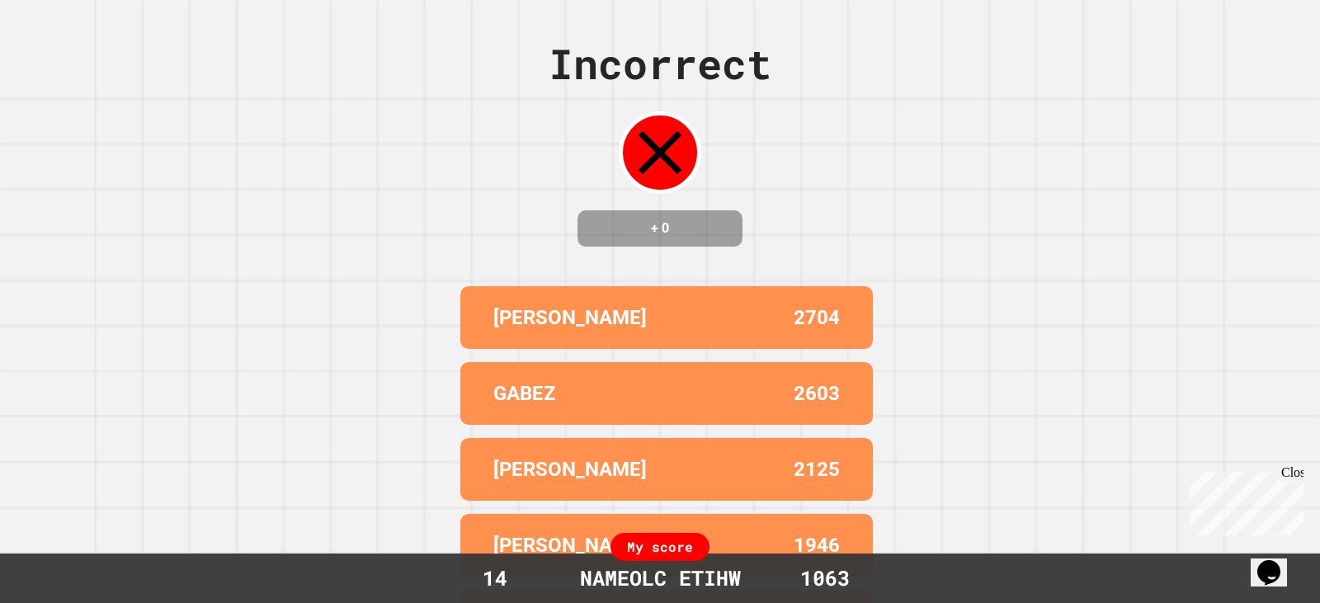
click at [924, 569] on div "Incorrect + 0 BLAKE 2704 GABEZ 2603 [PERSON_NAME] 2125 [PERSON_NAME] W 1946 [PE…" at bounding box center [660, 301] width 1320 height 603
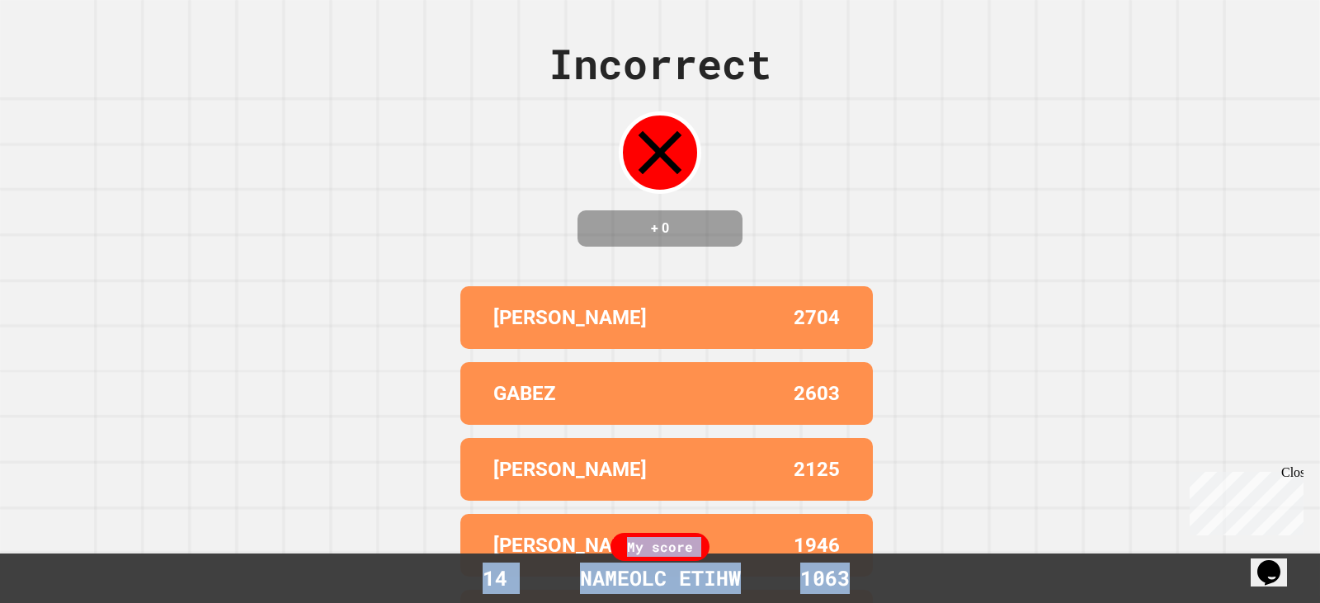
click at [912, 594] on div "My score 14 NAMEOLC ETIHW 1063" at bounding box center [660, 578] width 1320 height 49
click at [974, 598] on div "My score 14 NAMEOLC ETIHW 1063" at bounding box center [660, 578] width 1320 height 49
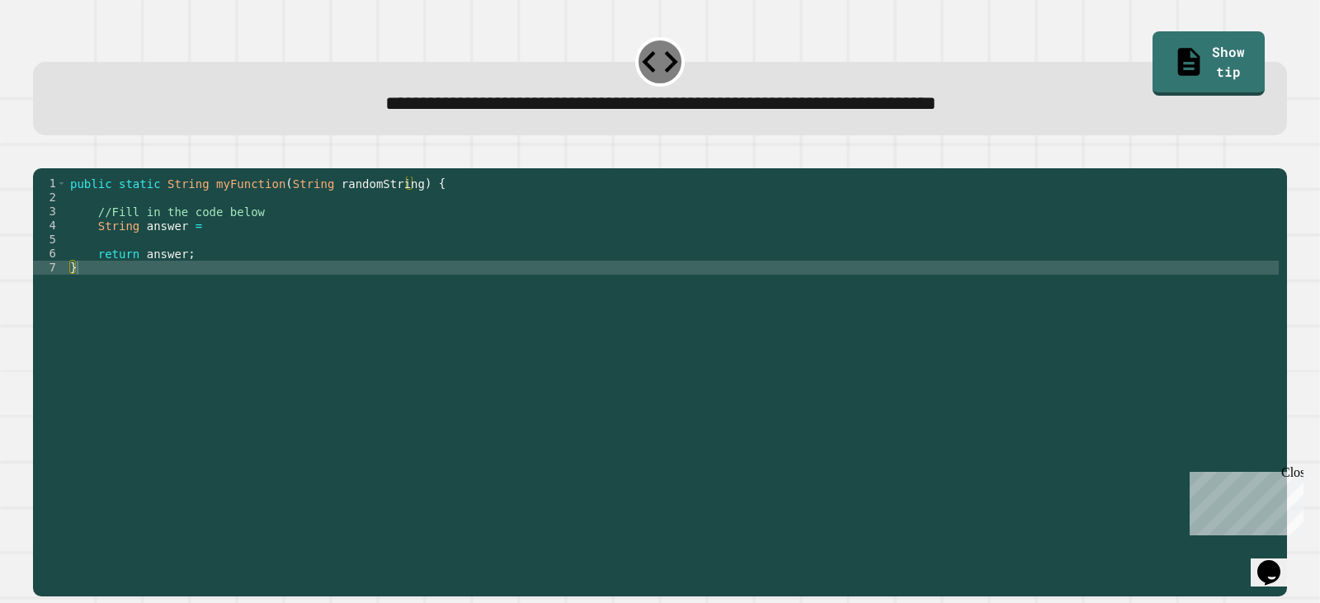
click at [923, 574] on div "1 2 3 4 5 6 7 public static String myFunction ( String randomString ) { //Fill …" at bounding box center [659, 372] width 1267 height 461
click at [959, 533] on div "public static String myFunction ( String randomString ) { //Fill in the code be…" at bounding box center [673, 366] width 1212 height 379
click at [181, 243] on div "public static String myFunction ( String randomString ) { //Fill in the code be…" at bounding box center [673, 366] width 1212 height 379
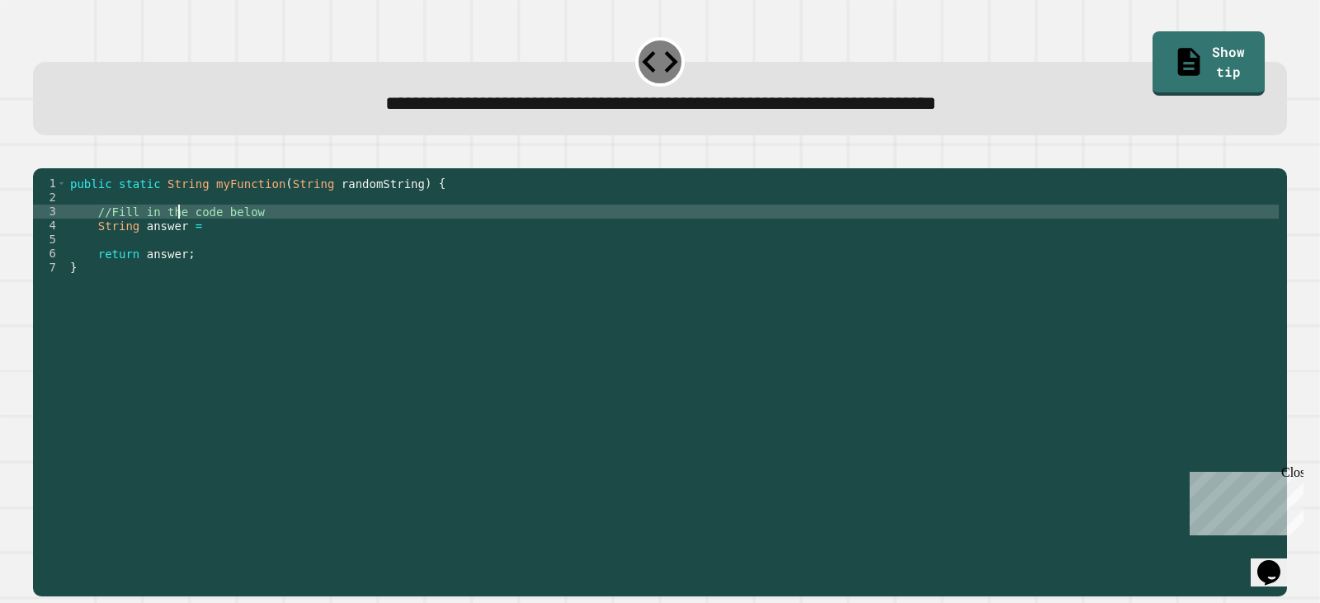
click at [185, 252] on div "public static String myFunction ( String randomString ) { //Fill in the code be…" at bounding box center [673, 366] width 1212 height 379
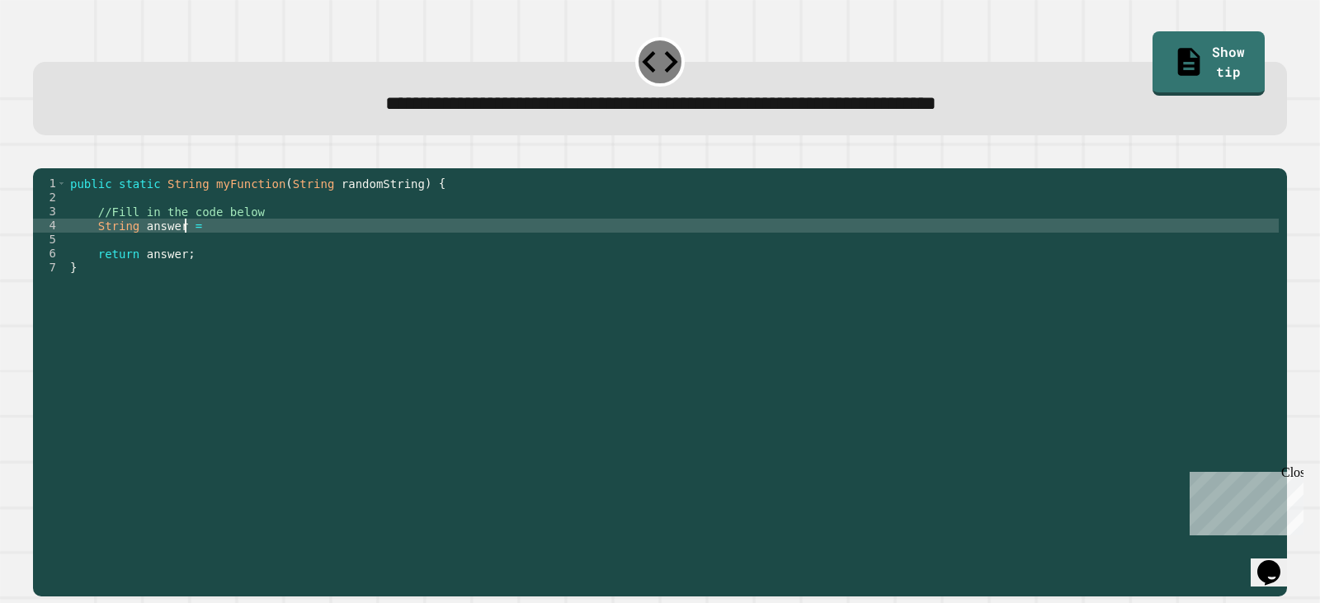
click at [195, 230] on div "public static String myFunction ( String randomString ) { //Fill in the code be…" at bounding box center [673, 366] width 1212 height 379
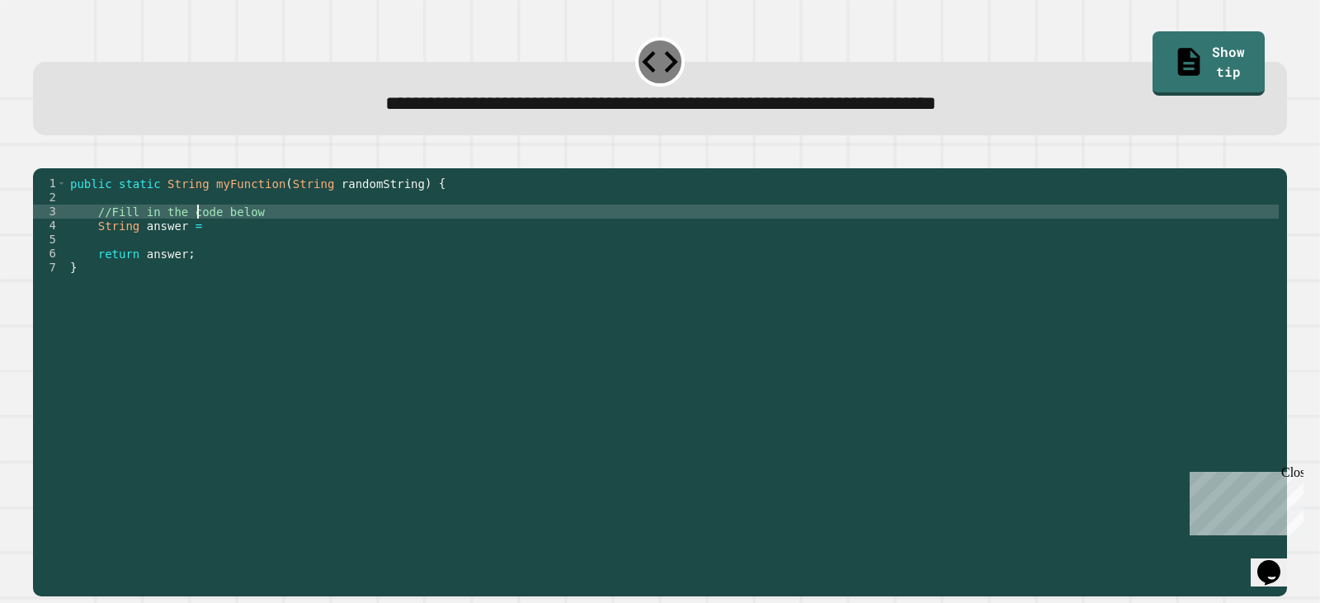
click at [190, 231] on div "public static String myFunction ( String randomString ) { //Fill in the code be…" at bounding box center [673, 366] width 1212 height 379
click at [191, 243] on div "public static String myFunction ( String randomString ) { //Fill in the code be…" at bounding box center [673, 366] width 1212 height 379
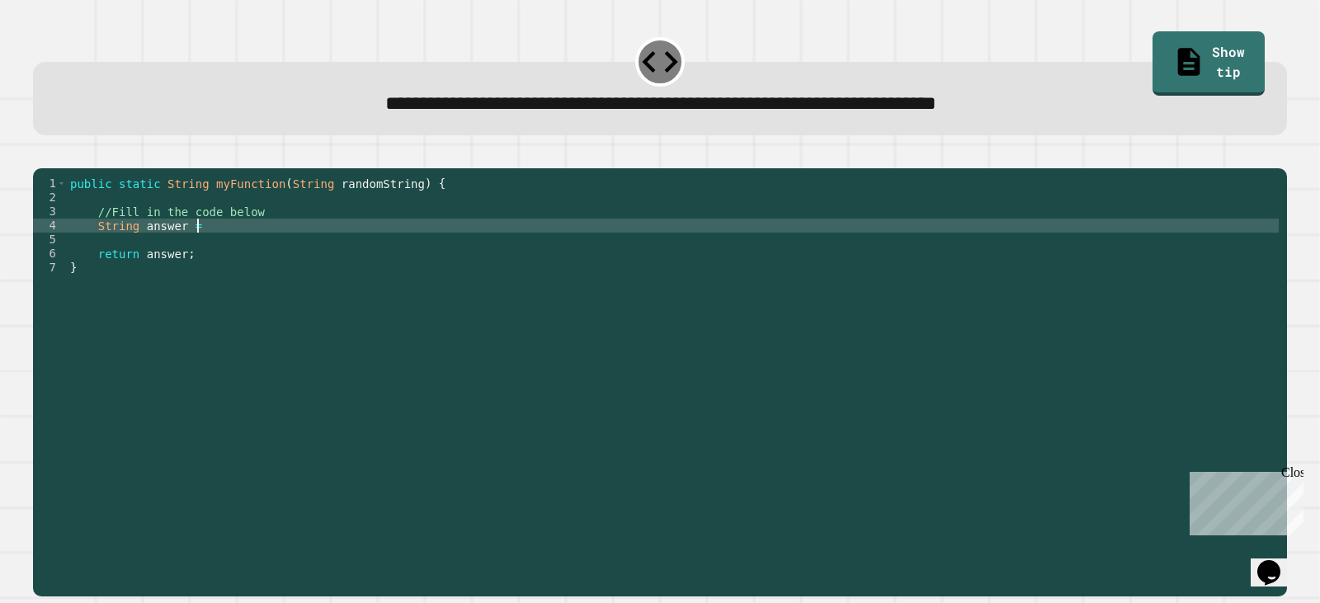
scroll to position [0, 8]
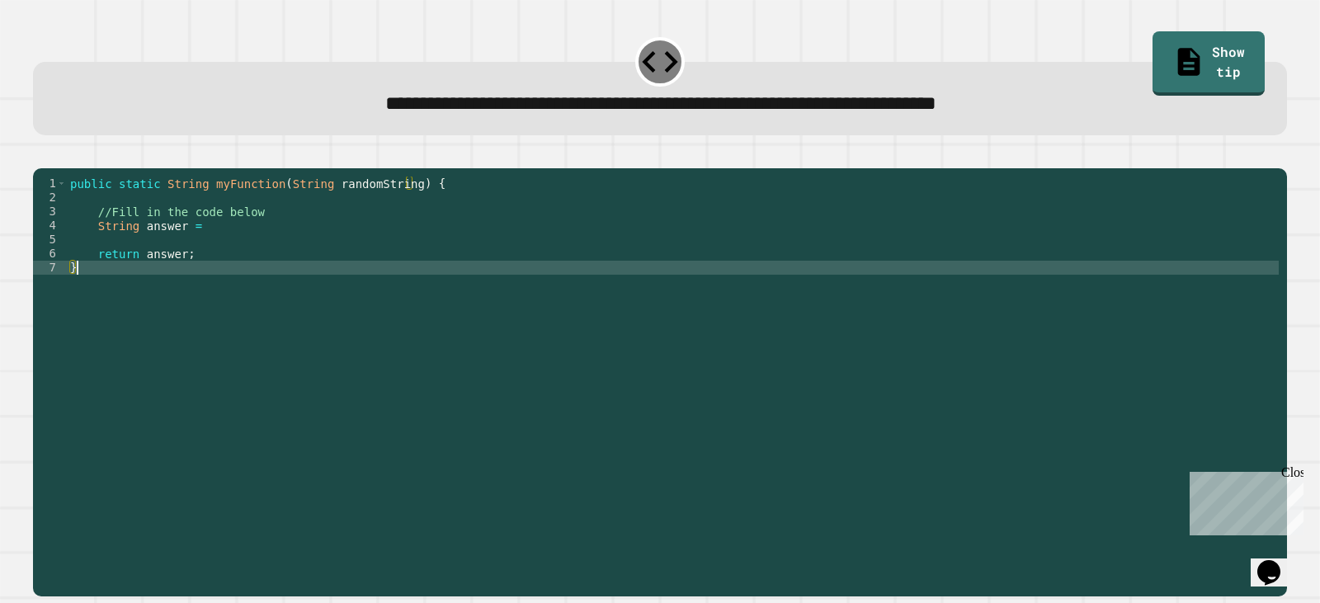
click at [878, 536] on div "public static String myFunction ( String randomString ) { //Fill in the code be…" at bounding box center [673, 366] width 1212 height 379
type textarea "*"
drag, startPoint x: 902, startPoint y: 546, endPoint x: 915, endPoint y: 529, distance: 21.8
click at [902, 544] on div "public static String myFunction ( String randomString ) { //Fill in the code be…" at bounding box center [673, 366] width 1212 height 379
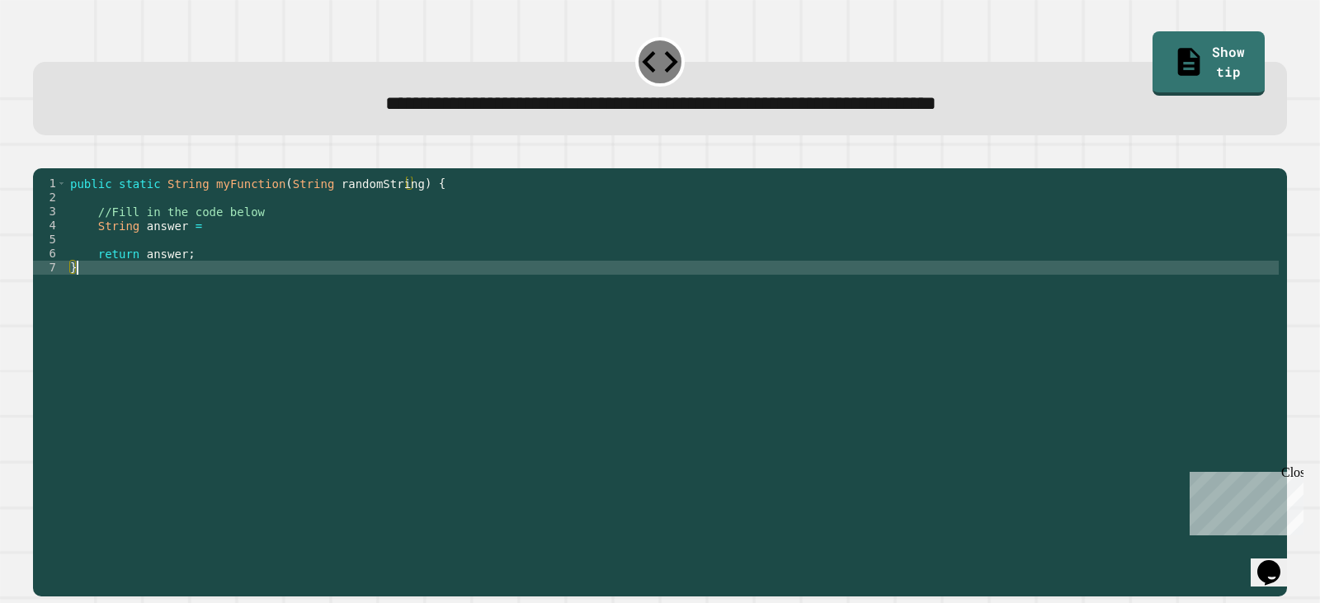
drag, startPoint x: 935, startPoint y: 523, endPoint x: 946, endPoint y: 502, distance: 23.6
click at [940, 515] on div "public static String myFunction ( String randomString ) { //Fill in the code be…" at bounding box center [673, 366] width 1212 height 379
drag, startPoint x: 947, startPoint y: 490, endPoint x: 933, endPoint y: 549, distance: 61.0
click at [951, 511] on div "public static String myFunction ( String randomString ) { //Fill in the code be…" at bounding box center [673, 366] width 1212 height 379
drag, startPoint x: 912, startPoint y: 578, endPoint x: 913, endPoint y: 591, distance: 13.2
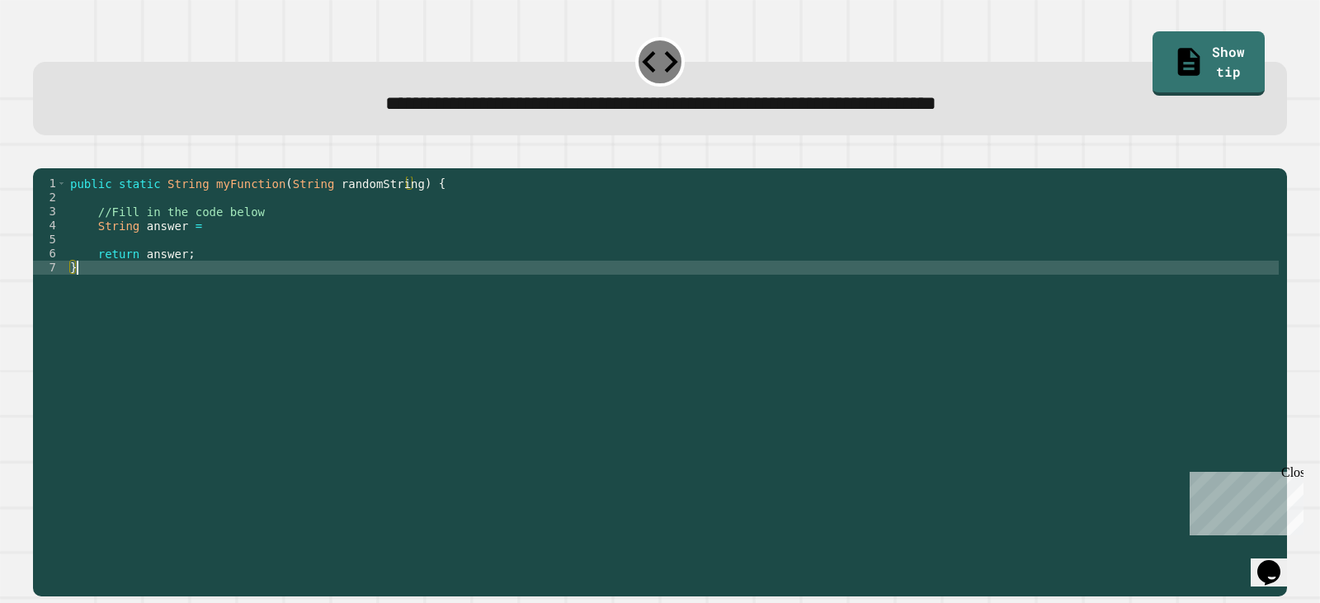
click at [912, 582] on div "**********" at bounding box center [659, 314] width 1267 height 577
drag, startPoint x: 935, startPoint y: 575, endPoint x: 908, endPoint y: 602, distance: 38.5
click at [936, 575] on div "* 1 2 3 4 5 6 7 public static String myFunction ( String randomString ) { //Fil…" at bounding box center [659, 372] width 1267 height 461
drag, startPoint x: 923, startPoint y: 577, endPoint x: 935, endPoint y: 551, distance: 28.8
click at [931, 565] on div "* 1 2 3 4 5 6 7 public static String myFunction ( String randomString ) { //Fil…" at bounding box center [659, 372] width 1267 height 461
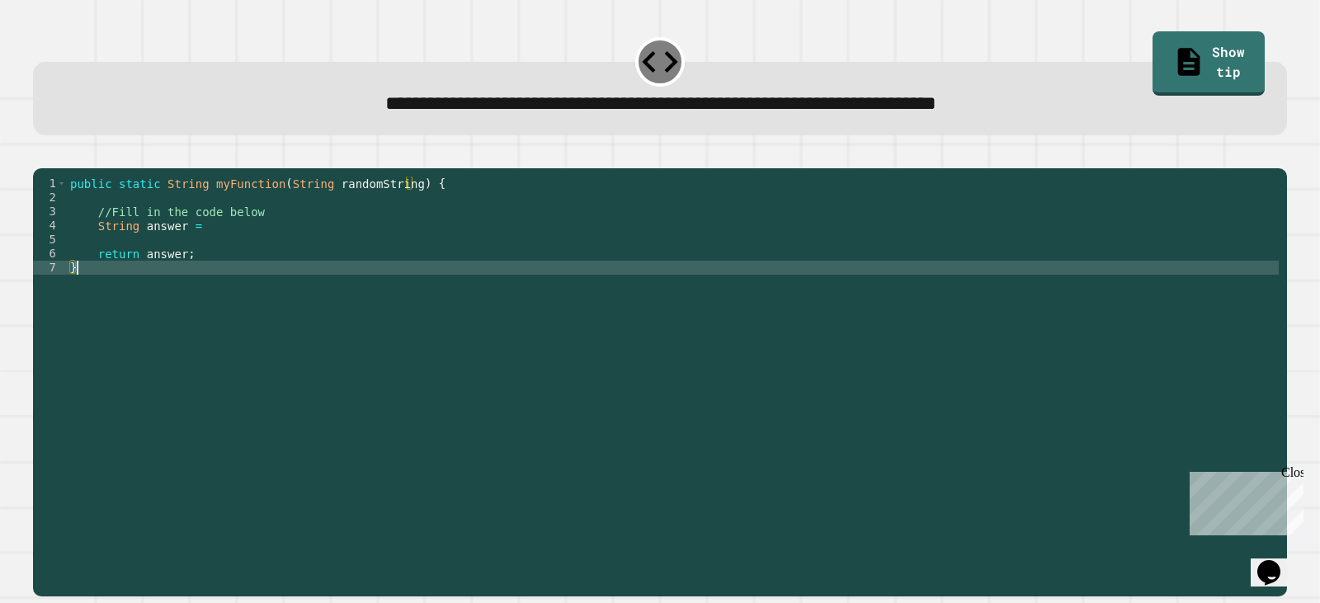
drag, startPoint x: 930, startPoint y: 536, endPoint x: 926, endPoint y: 525, distance: 11.5
click at [926, 529] on div "public static String myFunction ( String randomString ) { //Fill in the code be…" at bounding box center [673, 366] width 1212 height 379
click at [925, 516] on div "public static String myFunction ( String randomString ) { //Fill in the code be…" at bounding box center [673, 366] width 1212 height 379
click at [923, 516] on div "public static String myFunction ( String randomString ) { //Fill in the code be…" at bounding box center [673, 366] width 1212 height 379
drag, startPoint x: 912, startPoint y: 517, endPoint x: 888, endPoint y: 569, distance: 56.9
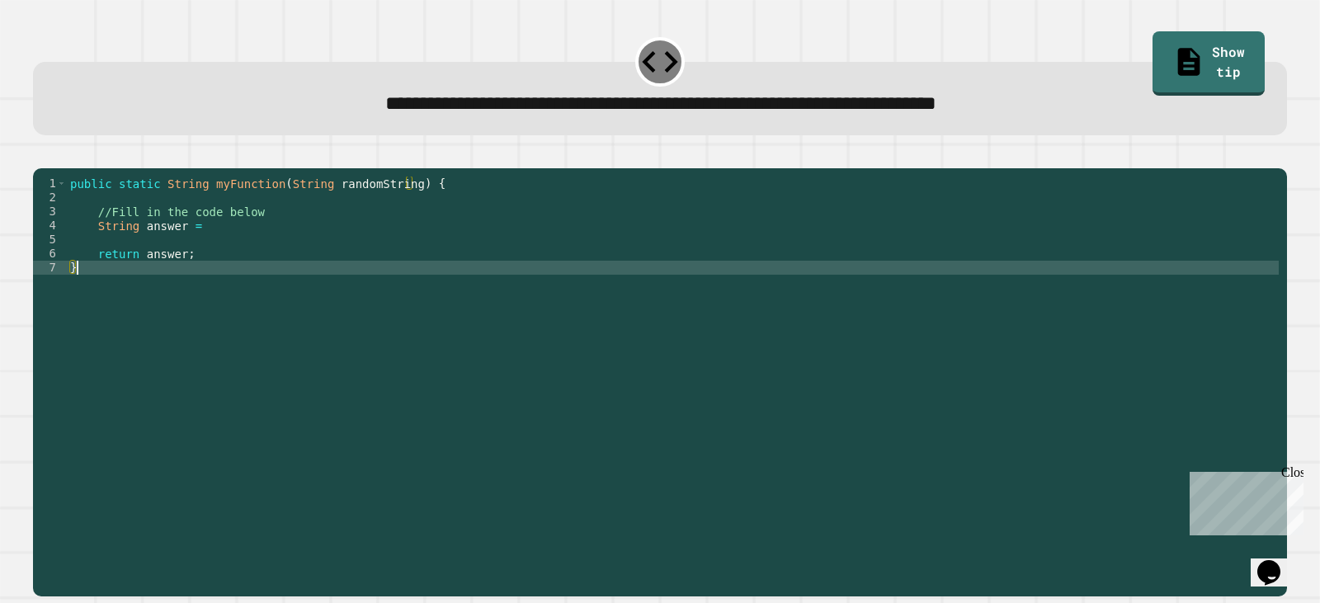
click at [881, 540] on div "public static String myFunction ( String randomString ) { //Fill in the code be…" at bounding box center [673, 366] width 1212 height 379
click at [891, 570] on div "* 1 2 3 4 5 6 7 public static String myFunction ( String randomString ) { //Fil…" at bounding box center [660, 382] width 1254 height 428
click at [884, 580] on div "**********" at bounding box center [659, 314] width 1267 height 577
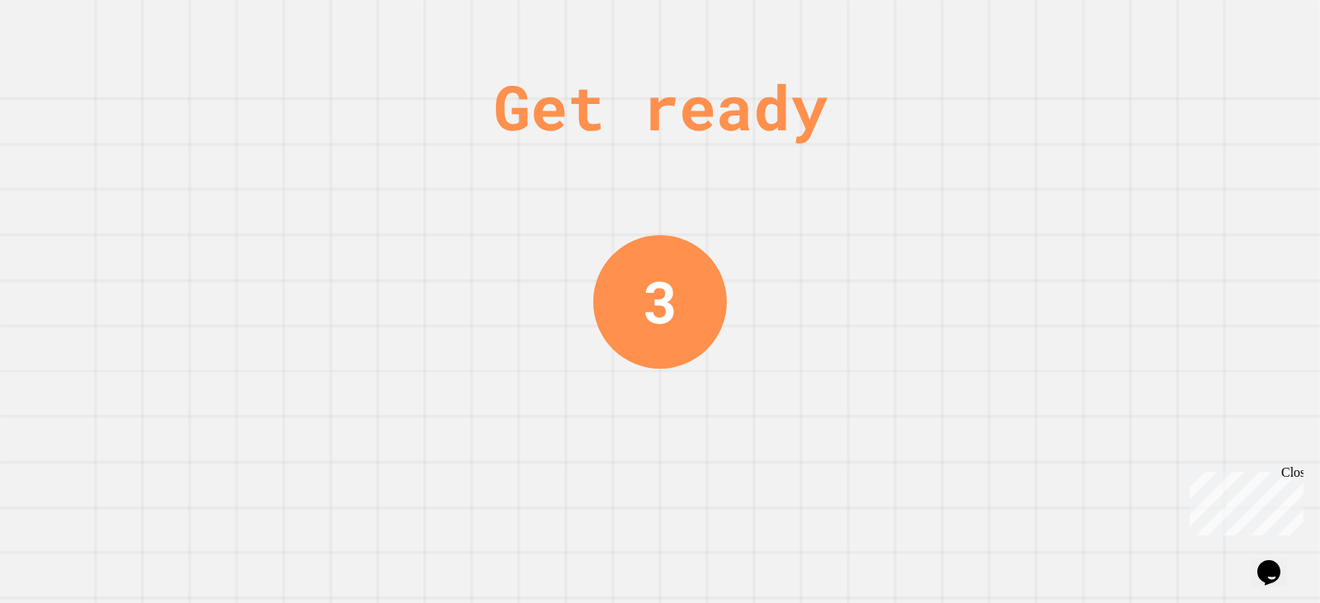
click at [938, 280] on div "Get ready 3" at bounding box center [660, 301] width 1320 height 603
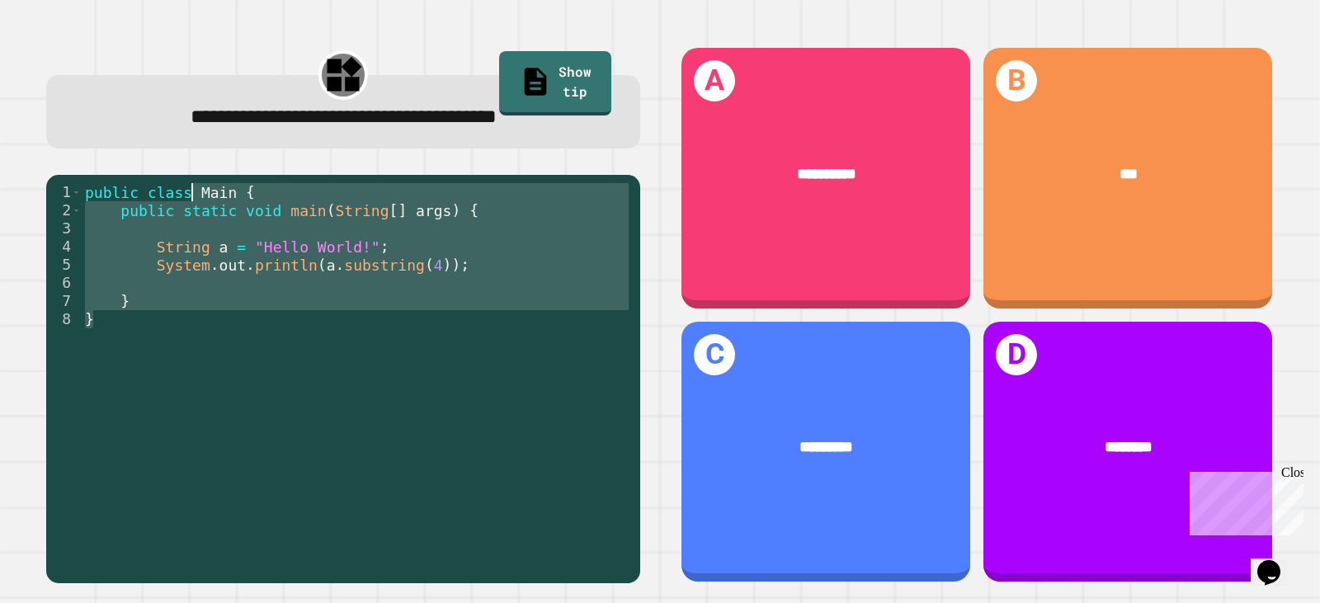
drag, startPoint x: 252, startPoint y: 316, endPoint x: 186, endPoint y: 186, distance: 145.7
click at [186, 186] on div "public class Main { public static void main ( String [ ] args ) { String a = "H…" at bounding box center [357, 373] width 550 height 381
click at [131, 264] on div "public class Main { public static void main ( String [ ] args ) { String a = "H…" at bounding box center [357, 355] width 550 height 345
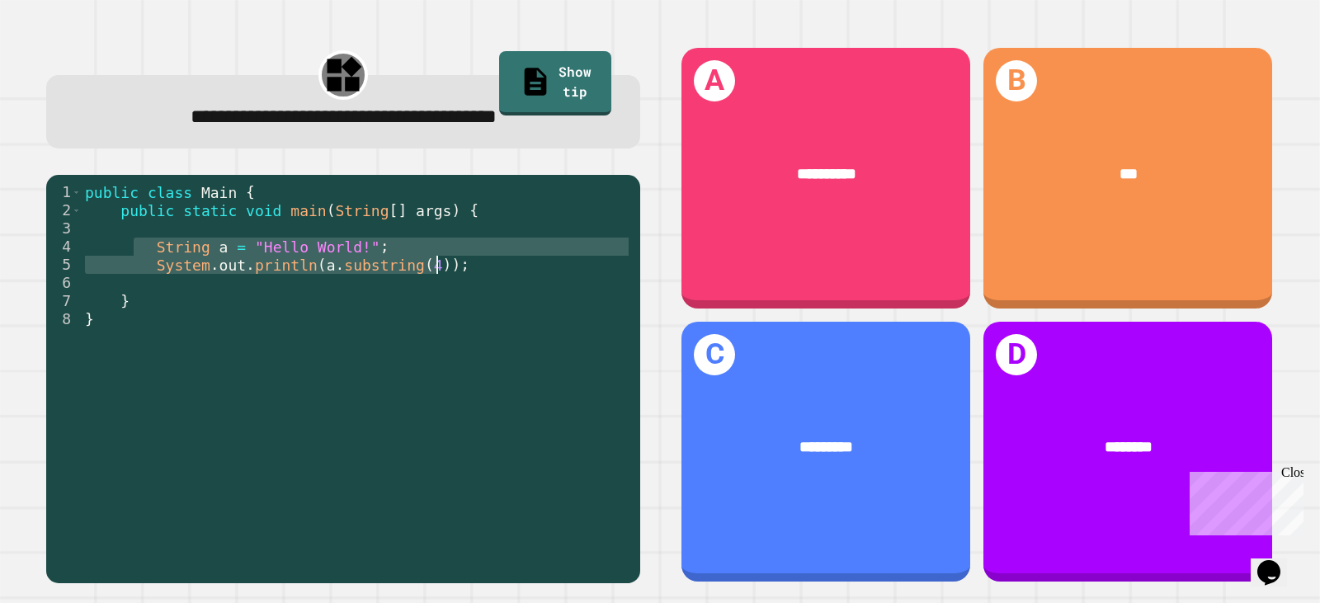
drag, startPoint x: 149, startPoint y: 252, endPoint x: 445, endPoint y: 264, distance: 295.6
click at [445, 264] on div "public class Main { public static void main ( String [ ] args ) { String a = "H…" at bounding box center [357, 373] width 550 height 381
click at [445, 264] on div "public class Main { public static void main ( String [ ] args ) { String a = "H…" at bounding box center [357, 355] width 550 height 345
drag, startPoint x: 445, startPoint y: 264, endPoint x: 139, endPoint y: 252, distance: 305.5
click at [139, 252] on div "public class Main { public static void main ( String [ ] args ) { String a = "H…" at bounding box center [357, 373] width 550 height 381
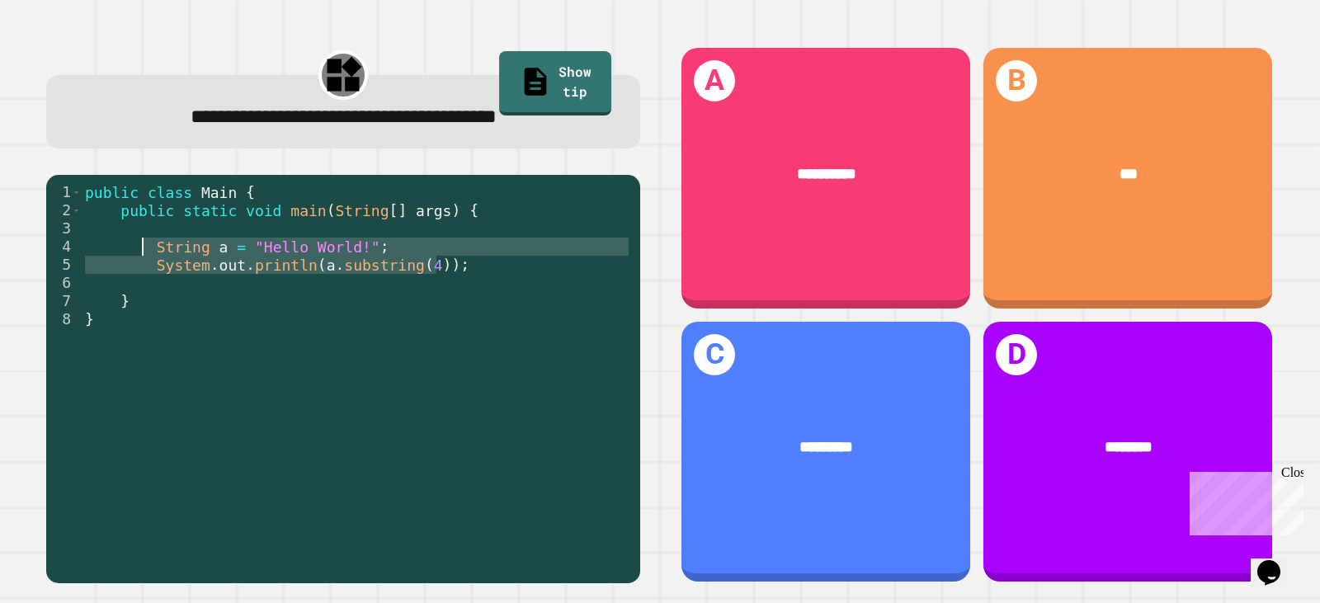
click at [139, 252] on div "public class Main { public static void main ( String [ ] args ) { String a = "H…" at bounding box center [357, 355] width 550 height 345
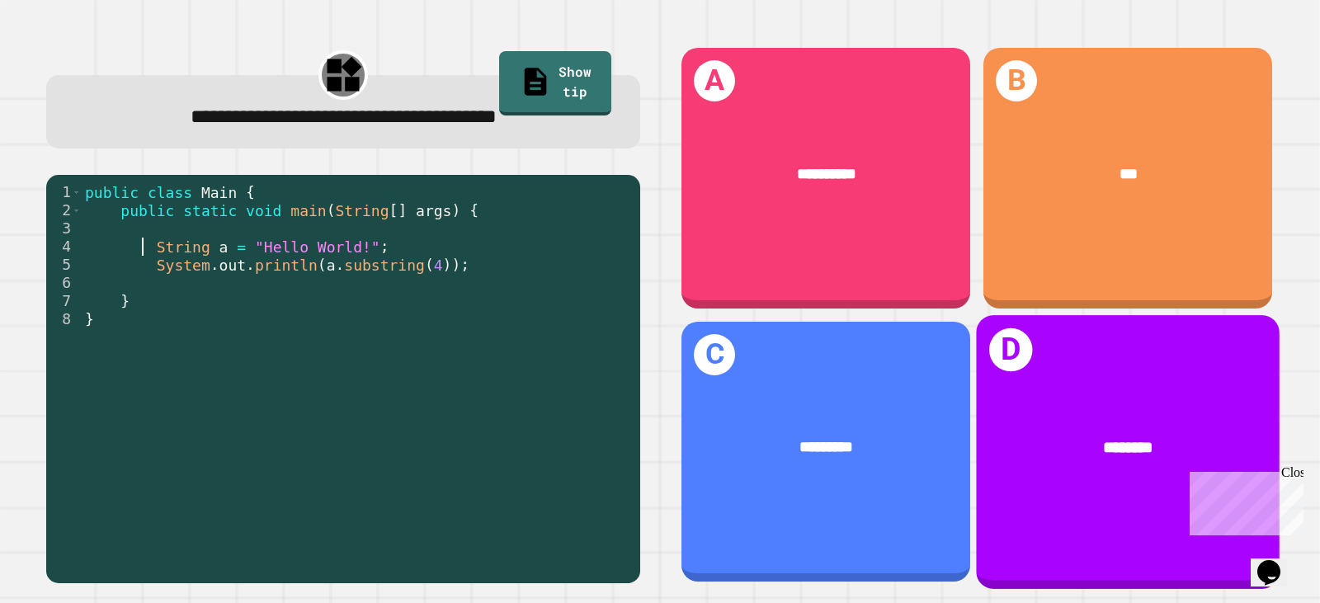
click at [1180, 414] on div "********" at bounding box center [1128, 447] width 304 height 90
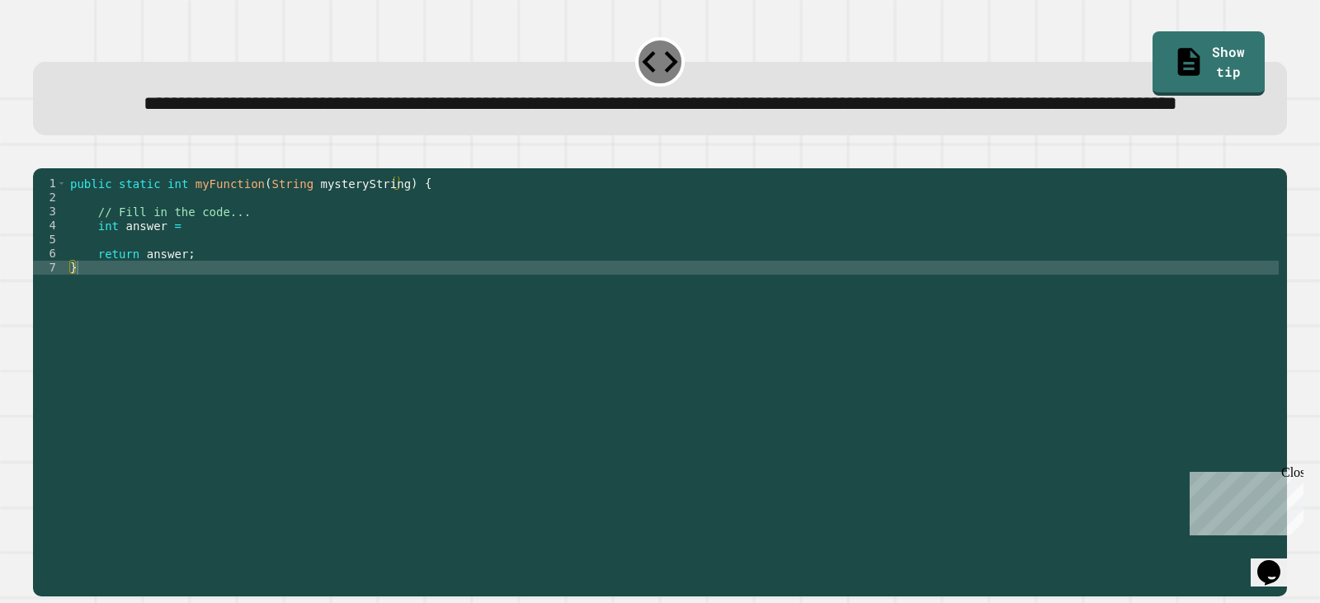
click at [272, 284] on div "public static int myFunction ( String mysteryString ) { // Fill in the code... …" at bounding box center [673, 345] width 1212 height 337
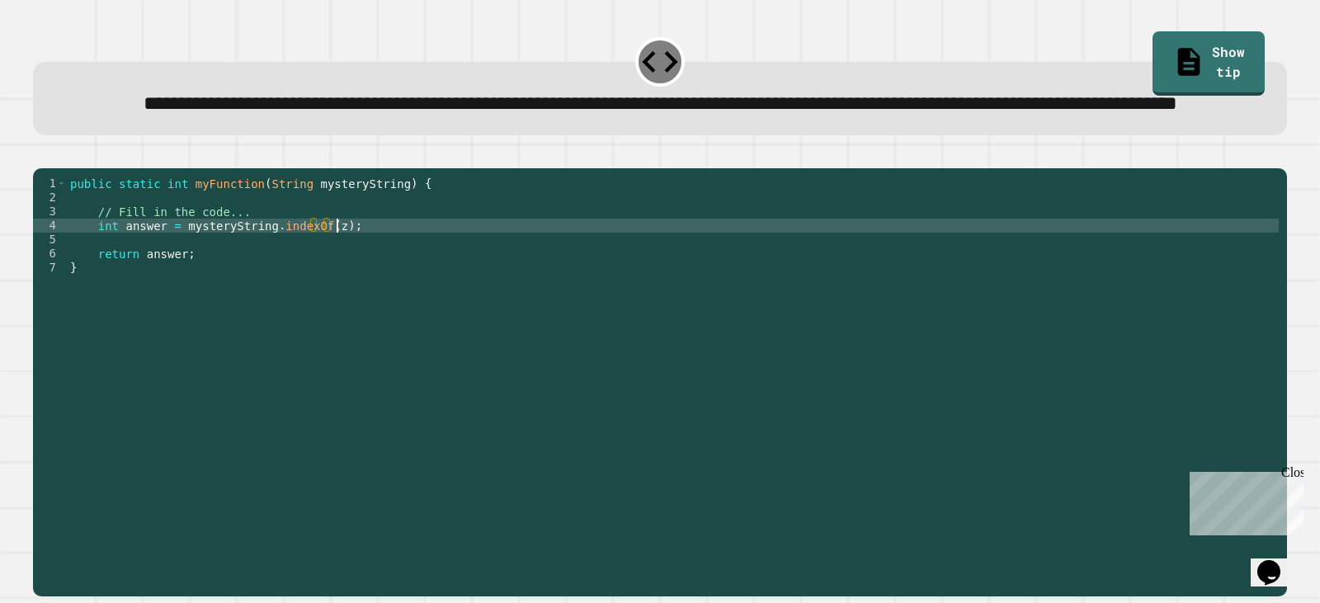
scroll to position [0, 18]
type textarea "**********"
click at [41, 154] on button "button" at bounding box center [41, 154] width 0 height 0
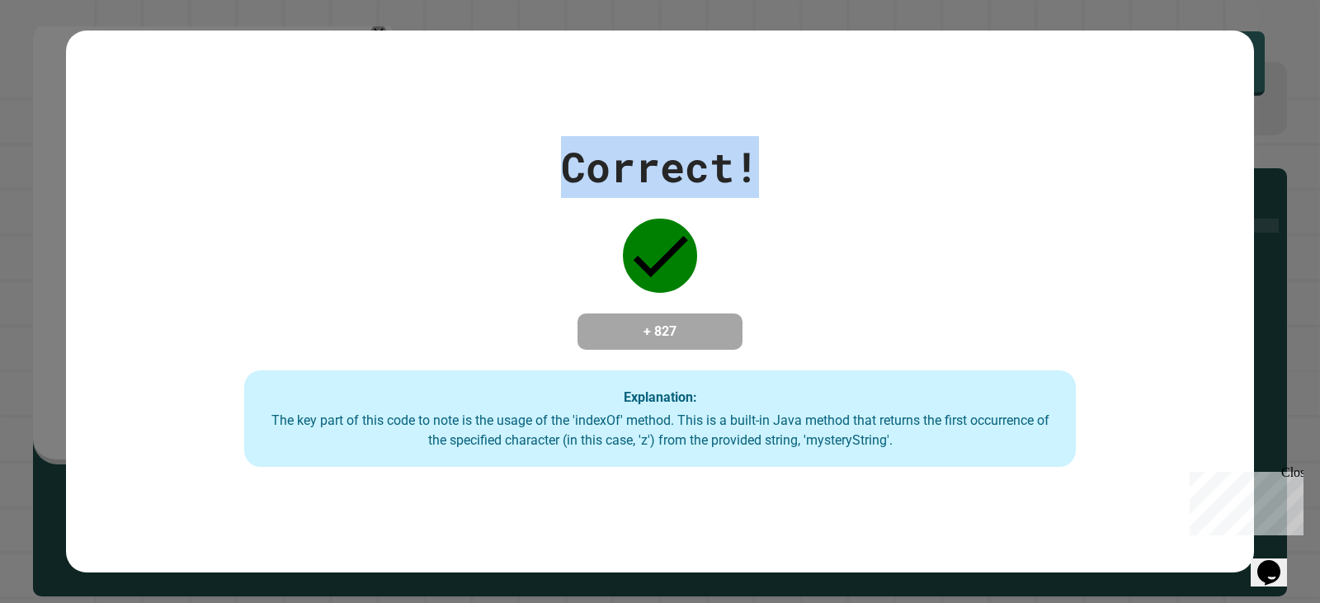
drag, startPoint x: 625, startPoint y: 148, endPoint x: 539, endPoint y: 163, distance: 87.1
click at [539, 163] on div "Correct! + 827 Explanation: The key part of this code to note is the usage of t…" at bounding box center [660, 302] width 1188 height 332
click at [545, 149] on div "Correct! + 827 Explanation: The key part of this code to note is the usage of t…" at bounding box center [660, 302] width 1188 height 332
click at [525, 148] on div "Correct! + 827 Explanation: The key part of this code to note is the usage of t…" at bounding box center [660, 302] width 1188 height 332
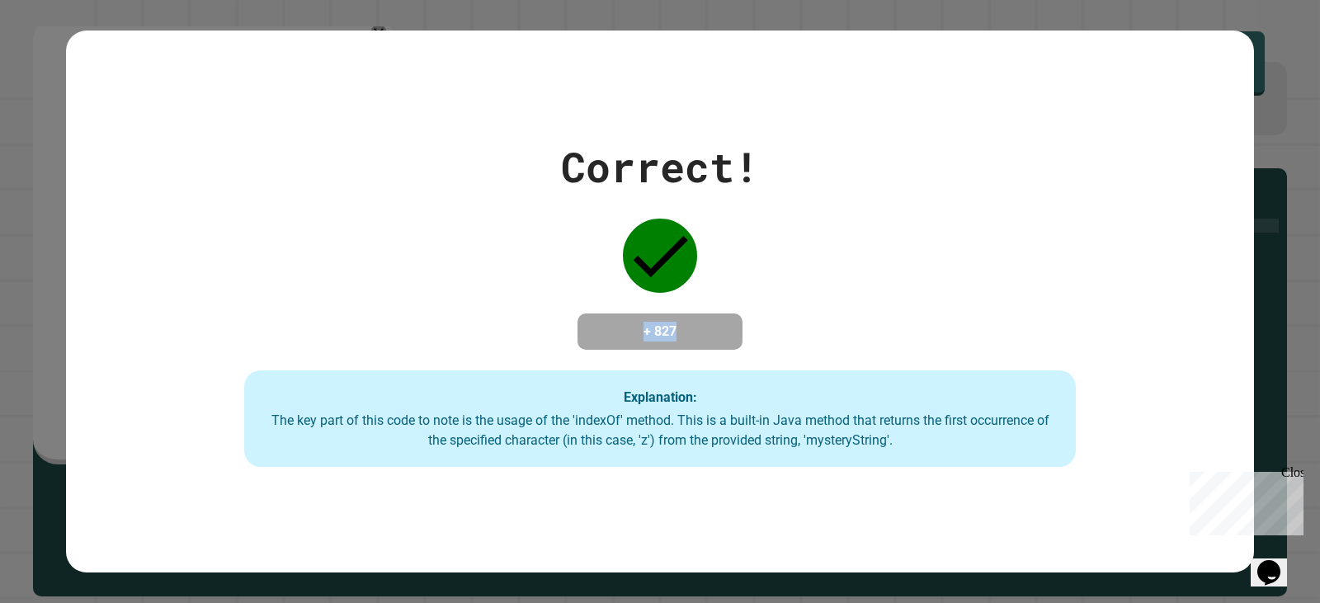
drag, startPoint x: 861, startPoint y: 159, endPoint x: 357, endPoint y: 176, distance: 504.3
click at [356, 175] on div "Correct! + 827 Explanation: The key part of this code to note is the usage of t…" at bounding box center [660, 302] width 1188 height 332
click at [366, 178] on div "Correct! + 827 Explanation: The key part of this code to note is the usage of t…" at bounding box center [660, 302] width 1188 height 332
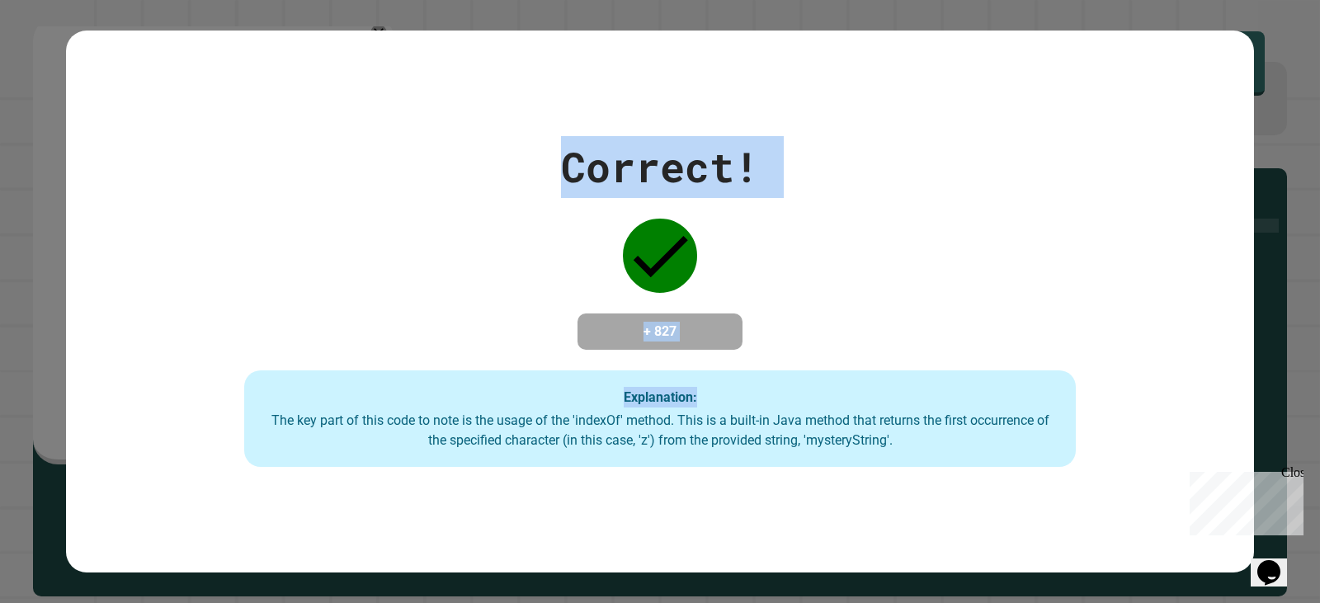
drag, startPoint x: 530, startPoint y: 168, endPoint x: 936, endPoint y: 203, distance: 408.2
click at [936, 203] on div "Correct! + 827 Explanation: The key part of this code to note is the usage of t…" at bounding box center [660, 302] width 1188 height 332
click at [936, 200] on div "Correct! + 827 Explanation: The key part of this code to note is the usage of t…" at bounding box center [660, 302] width 1188 height 332
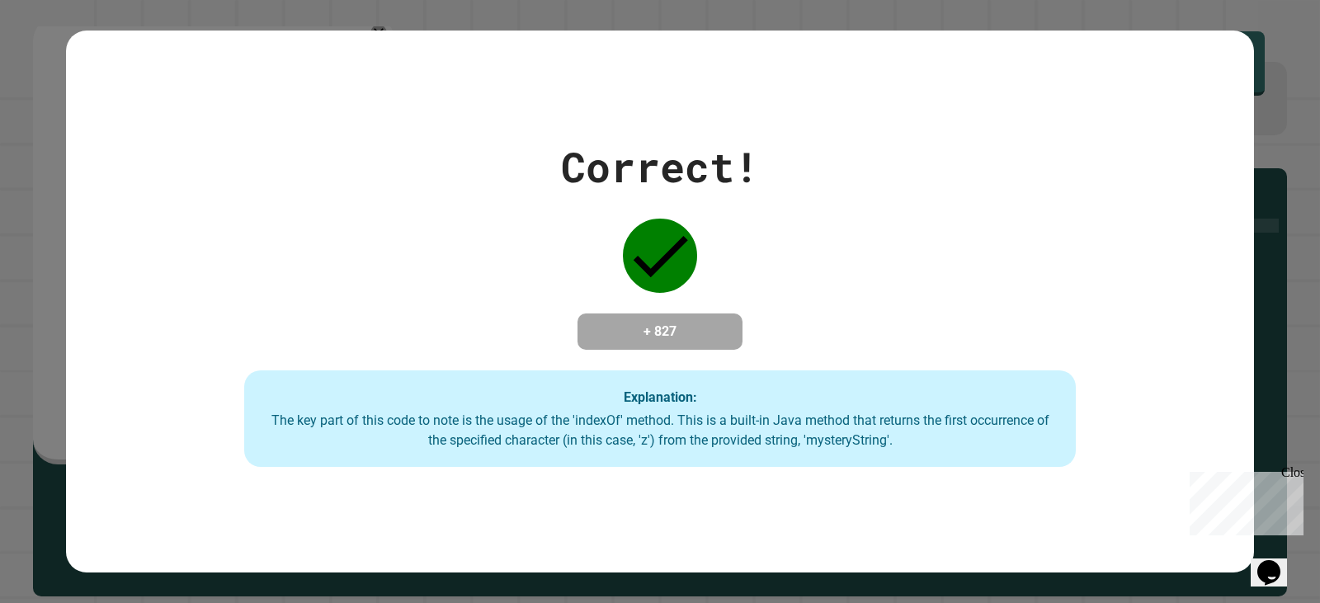
drag, startPoint x: 520, startPoint y: 2, endPoint x: 574, endPoint y: 2, distance: 54.4
click at [574, 2] on div "Correct! + 827 Explanation: The key part of this code to note is the usage of t…" at bounding box center [660, 301] width 1320 height 603
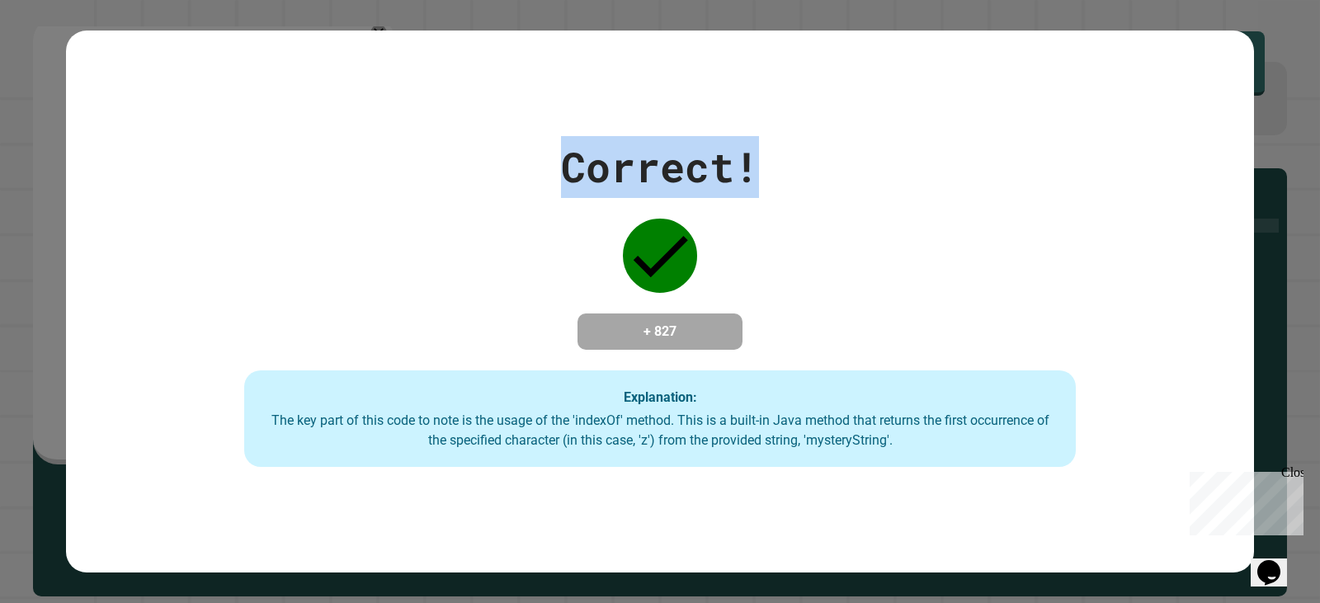
drag, startPoint x: 542, startPoint y: 144, endPoint x: 919, endPoint y: 162, distance: 377.4
click at [919, 162] on div "Correct! + 827 Explanation: The key part of this code to note is the usage of t…" at bounding box center [660, 302] width 1188 height 332
click at [903, 163] on div "Correct! + 827 Explanation: The key part of this code to note is the usage of t…" at bounding box center [660, 302] width 1188 height 332
